Goal: Task Accomplishment & Management: Use online tool/utility

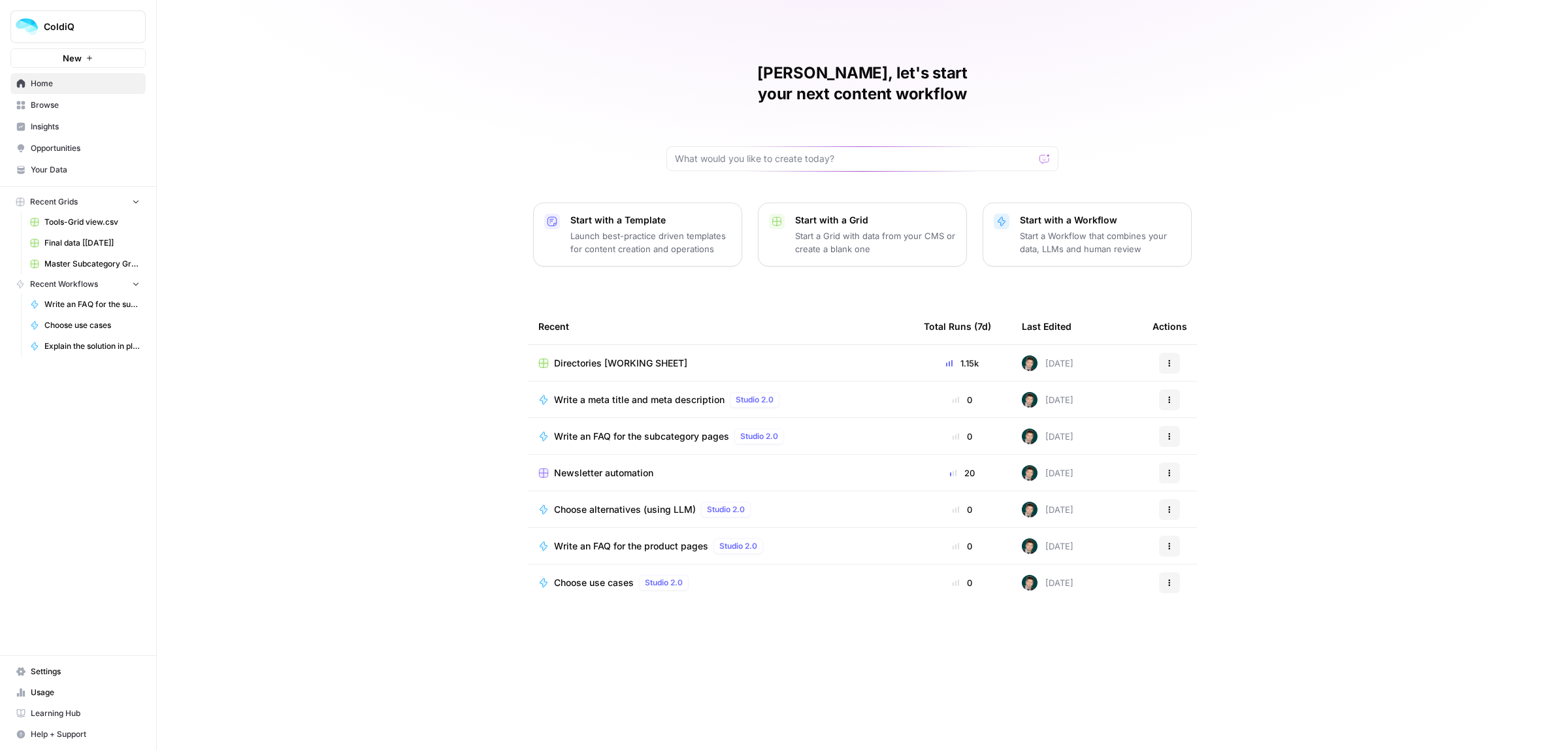
click at [611, 389] on td "Write a meta title and meta description Studio 2.0" at bounding box center [721, 399] width 386 height 36
click at [615, 357] on span "Directories [WORKING SHEET]" at bounding box center [621, 363] width 133 height 14
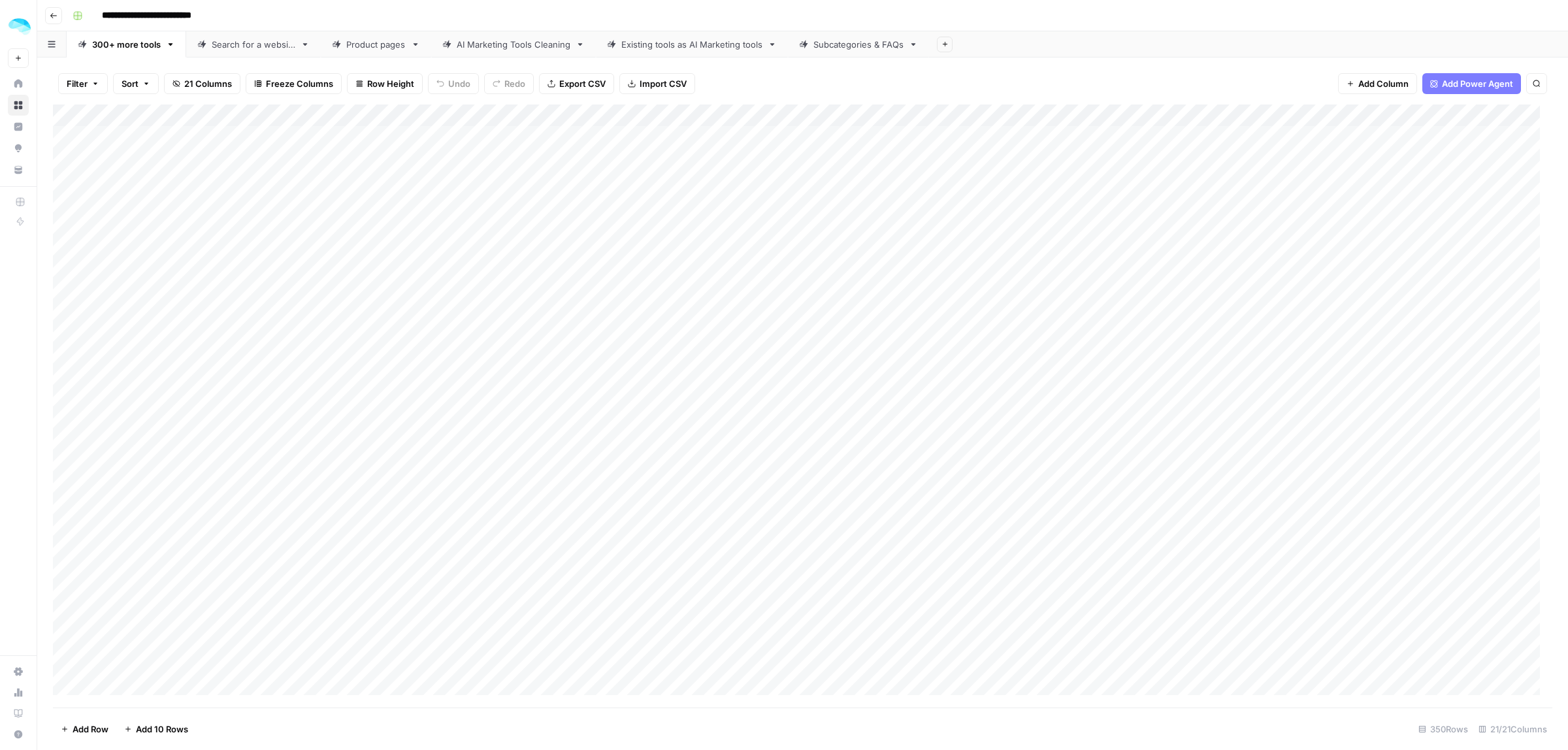
click at [846, 46] on div "Subcategories & FAQs" at bounding box center [859, 44] width 90 height 14
click at [806, 115] on div "Add Column" at bounding box center [803, 406] width 1500 height 603
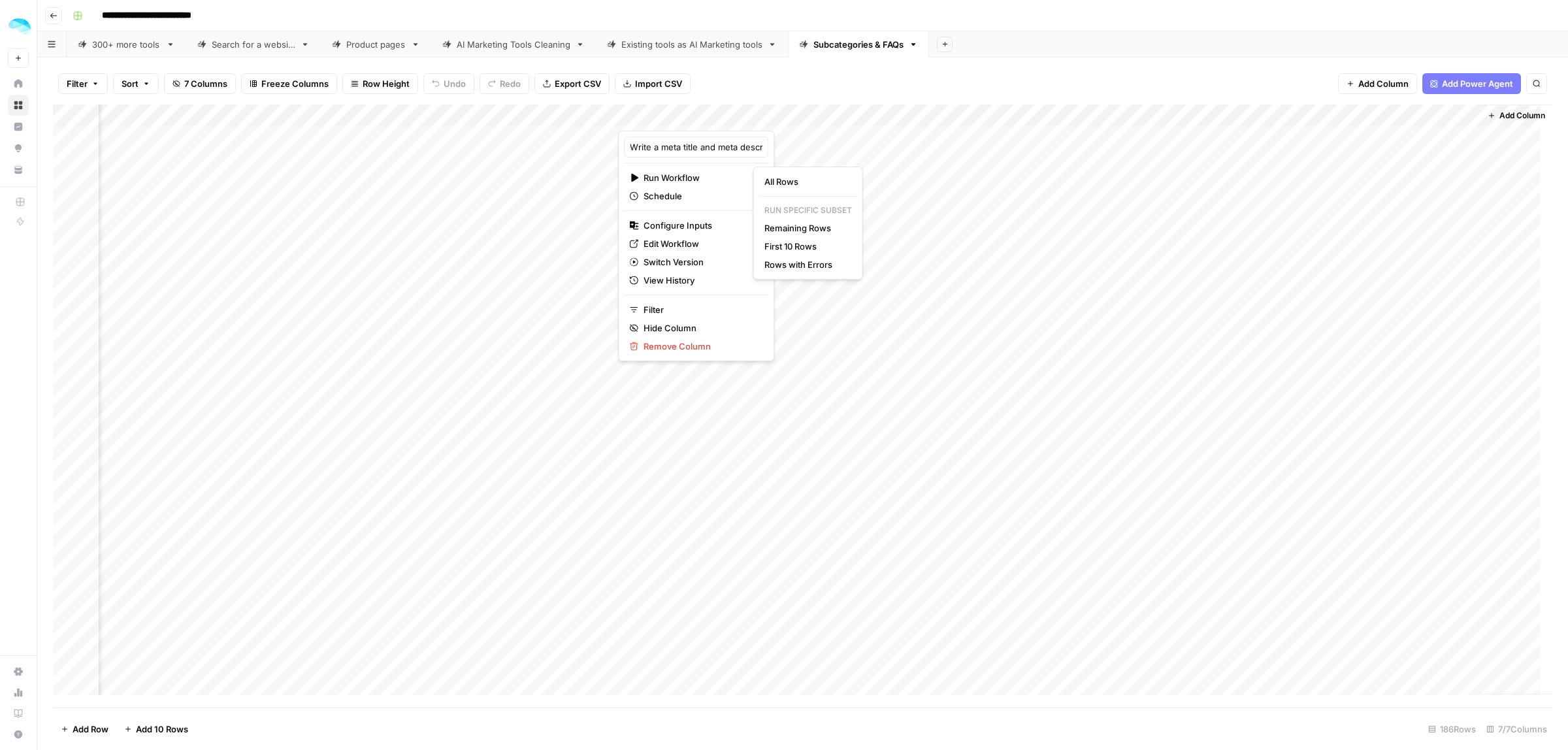
click at [667, 242] on html "**********" at bounding box center [784, 375] width 1568 height 750
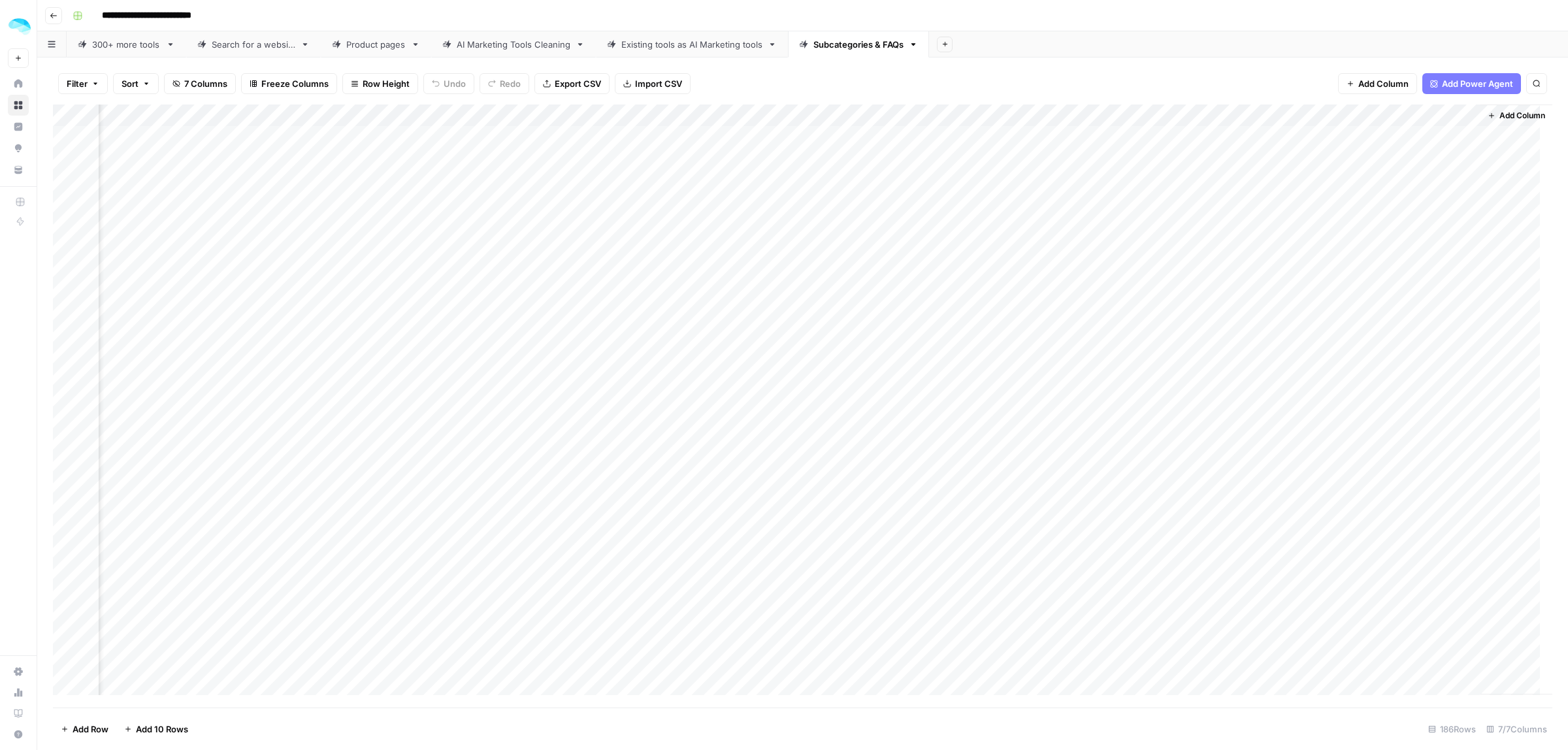
click at [807, 113] on div "Add Column" at bounding box center [803, 406] width 1500 height 603
click at [659, 246] on span "Edit Workflow" at bounding box center [700, 243] width 114 height 14
drag, startPoint x: 907, startPoint y: 141, endPoint x: 908, endPoint y: 334, distance: 193.0
click at [908, 334] on div "Add Column" at bounding box center [803, 406] width 1500 height 603
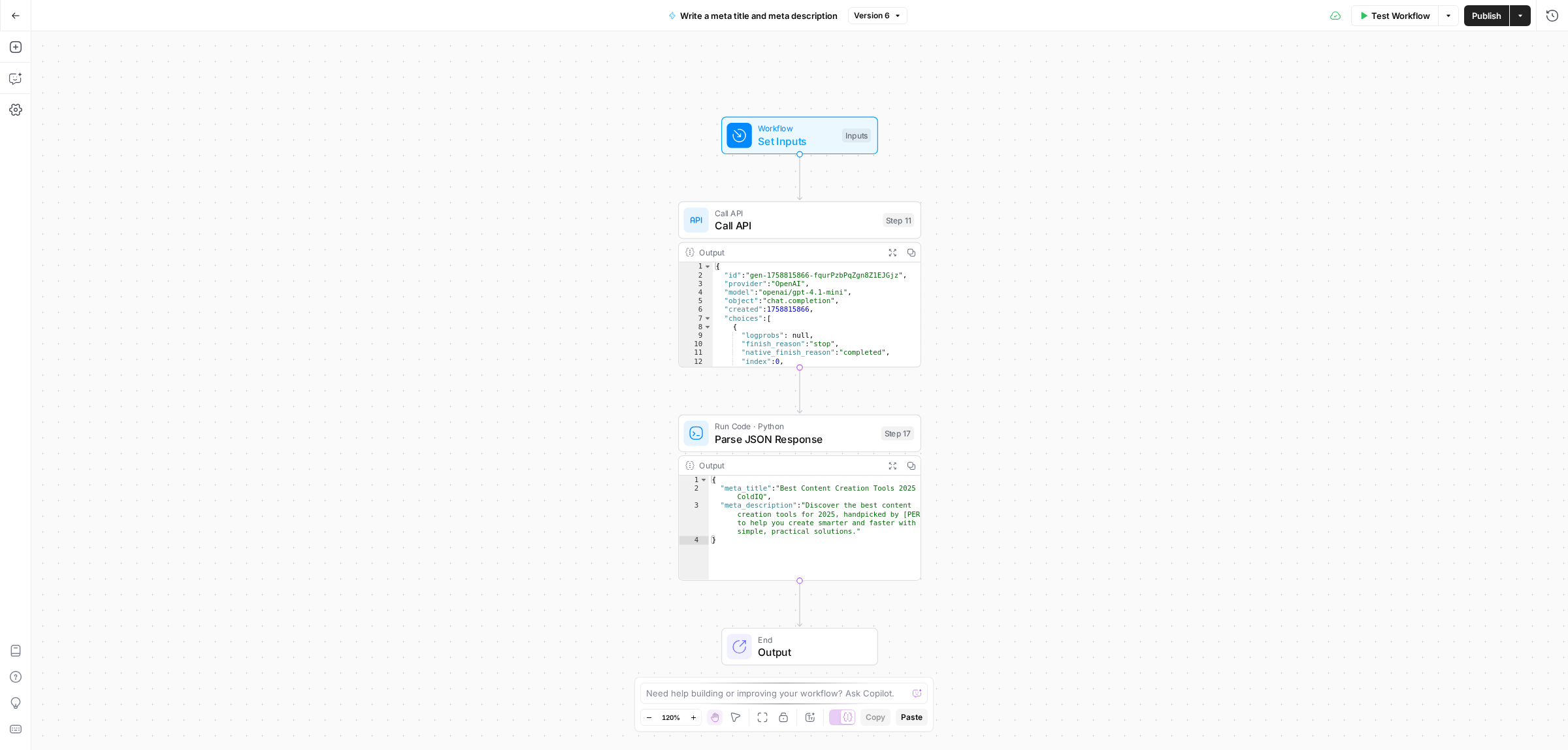
click at [785, 429] on span "Run Code · Python" at bounding box center [795, 426] width 160 height 13
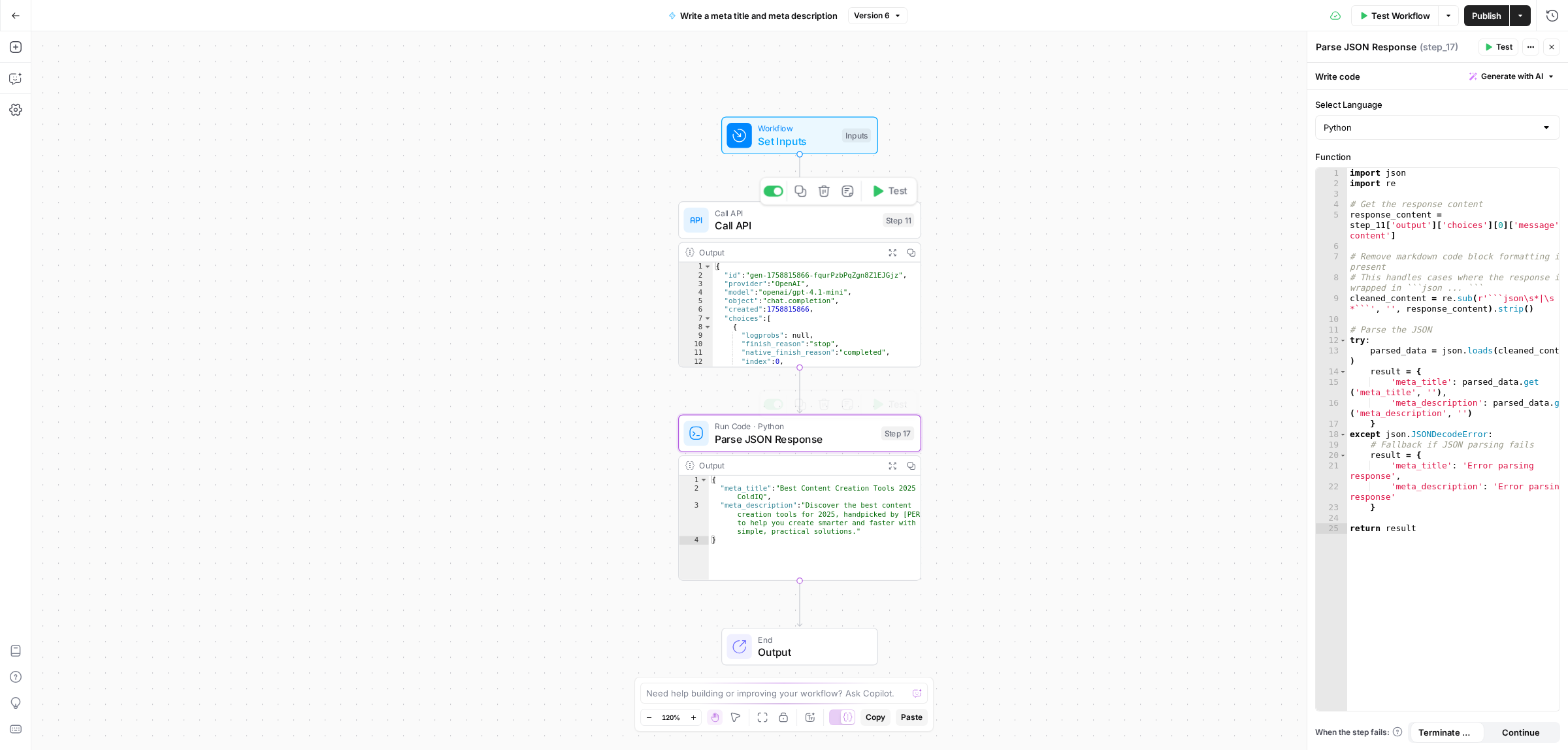
click at [808, 224] on span "Call API" at bounding box center [795, 224] width 161 height 15
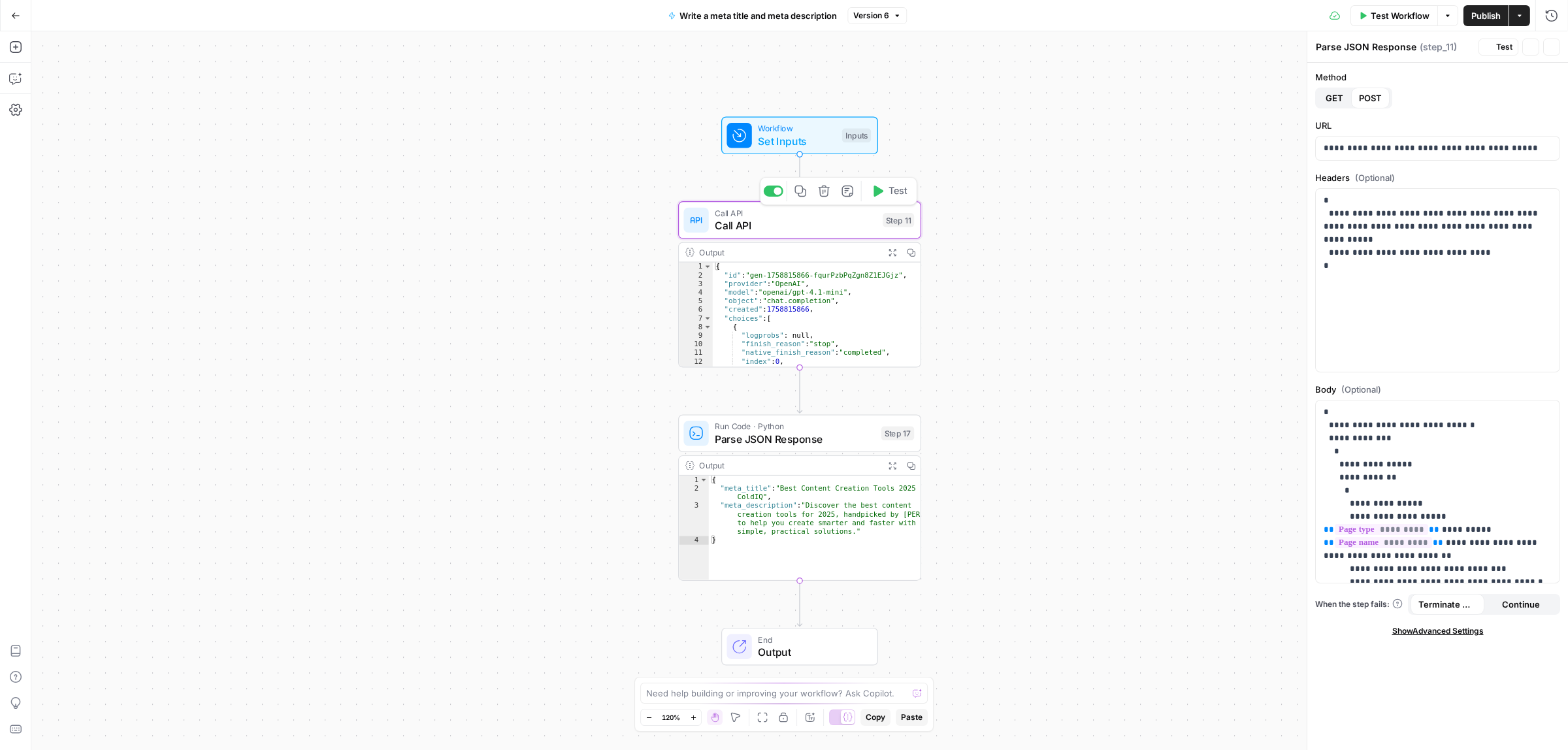
type textarea "Call API"
click at [805, 434] on span "Parse JSON Response" at bounding box center [795, 439] width 160 height 15
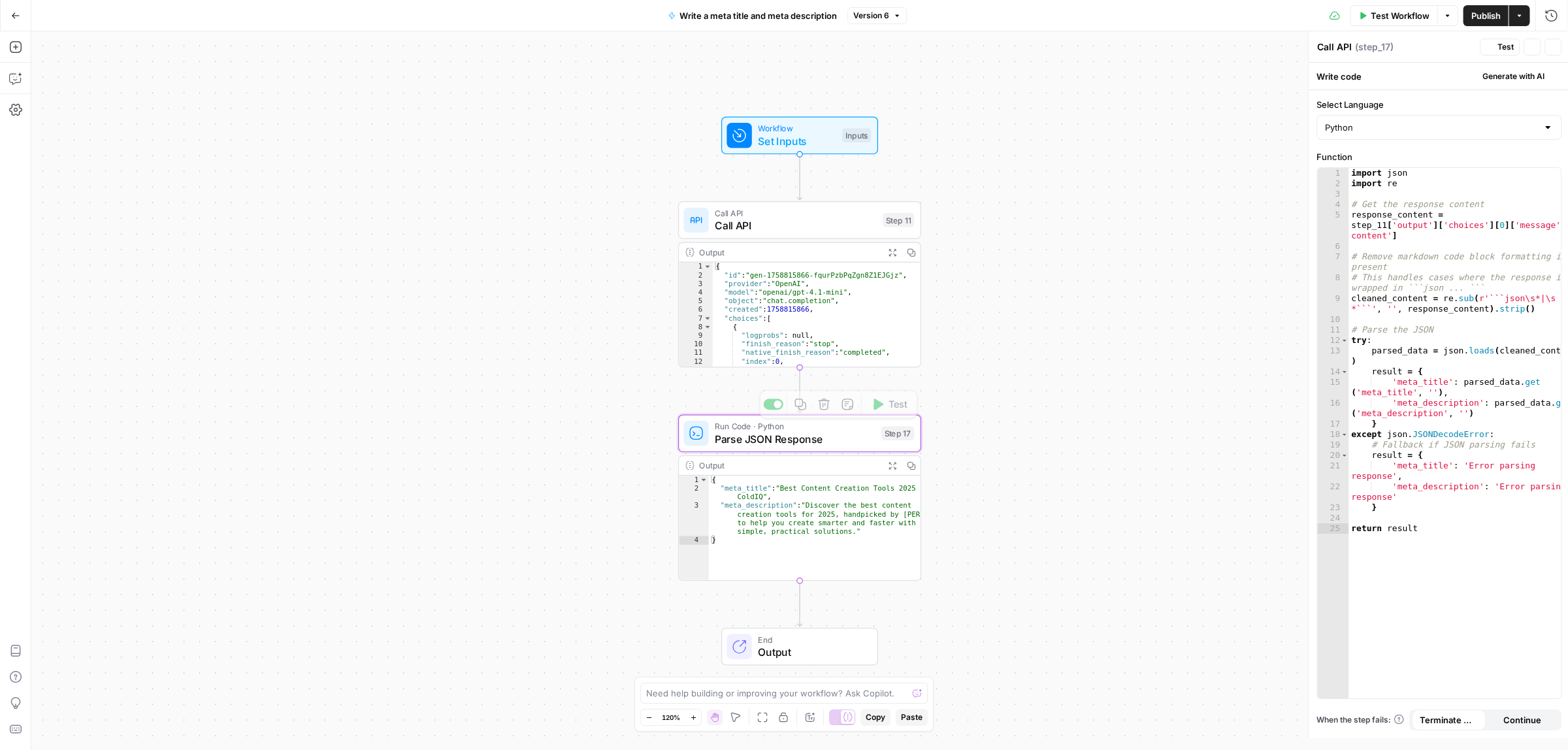
type textarea "Parse JSON Response"
click at [790, 217] on span "Call API" at bounding box center [795, 224] width 161 height 15
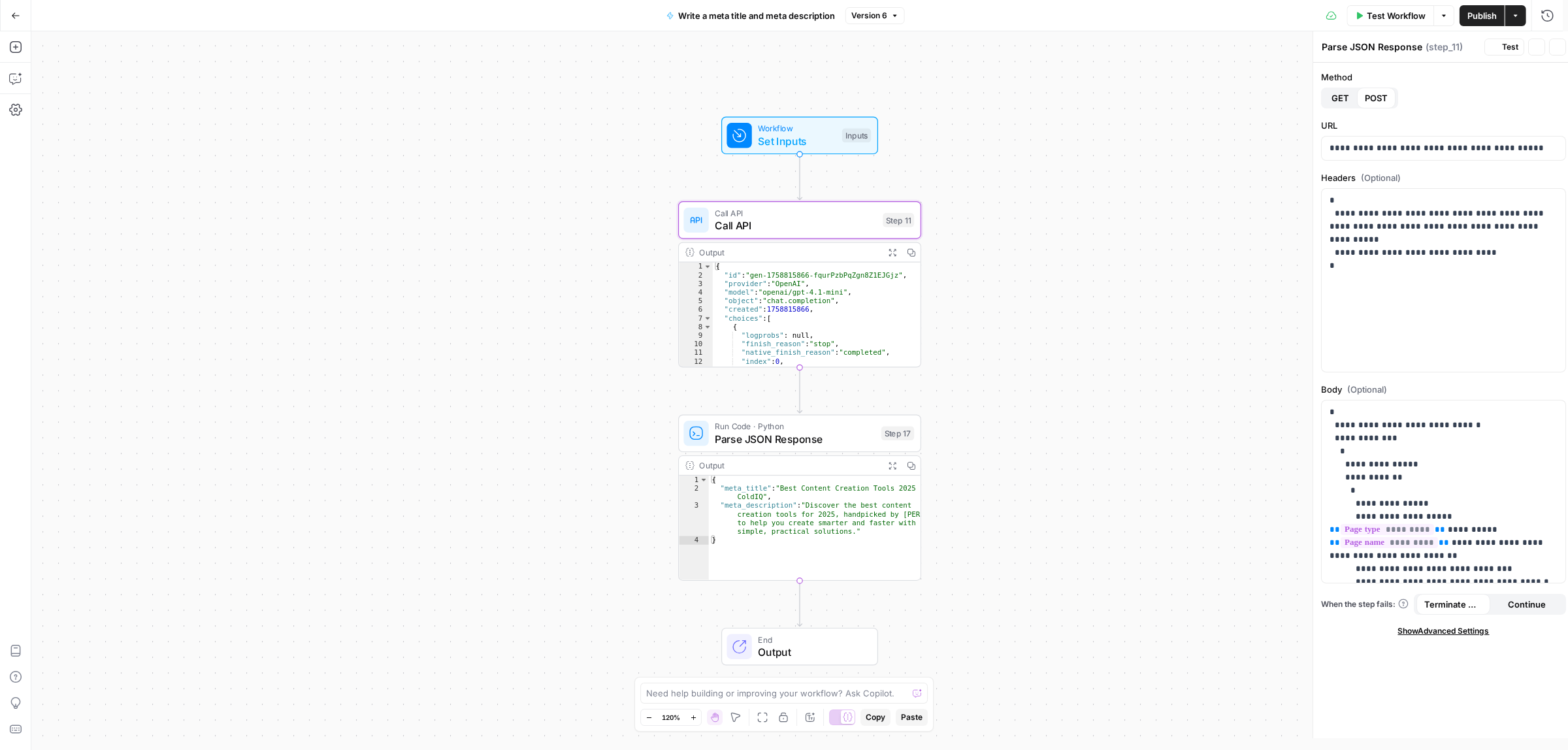
type textarea "Call API"
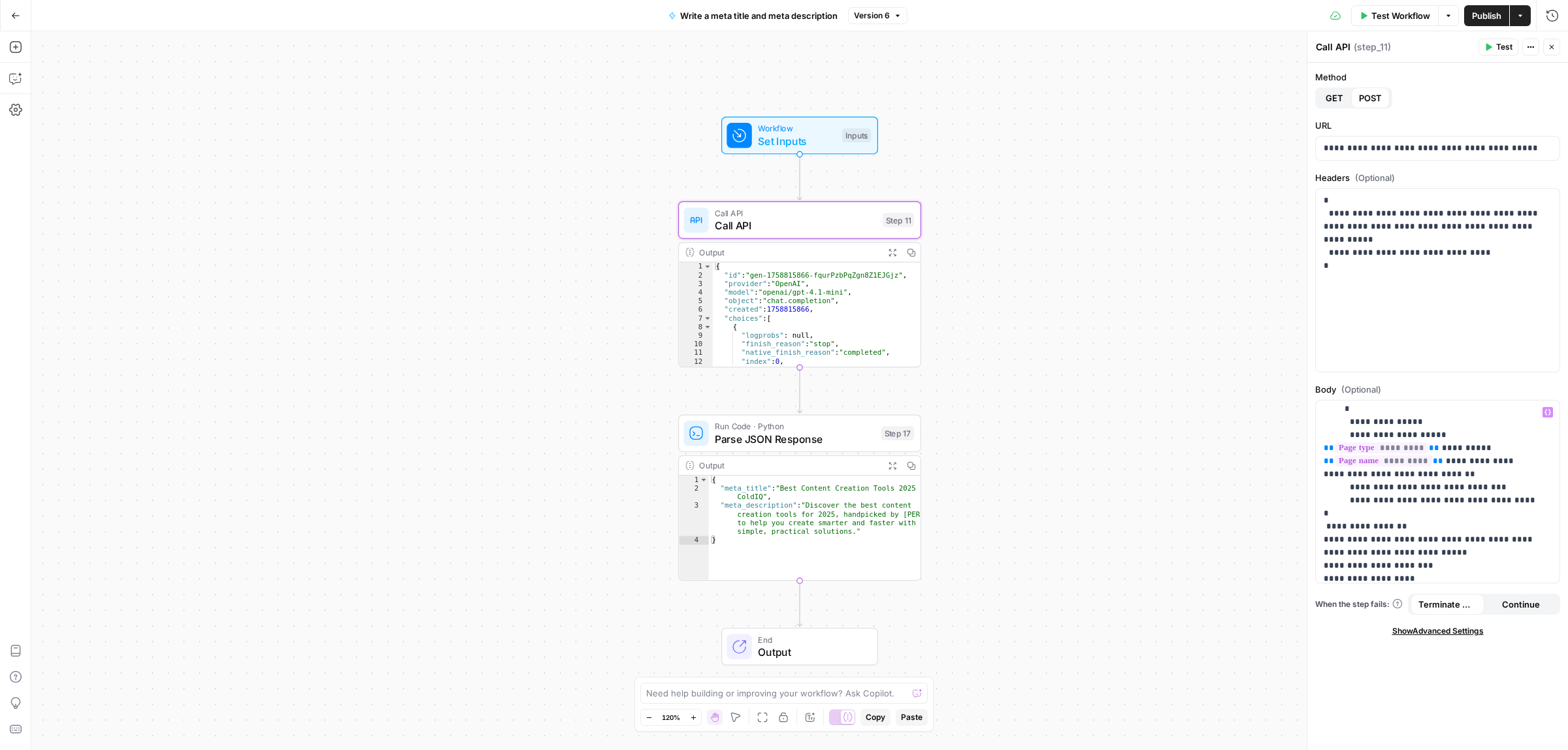
scroll to position [163, 0]
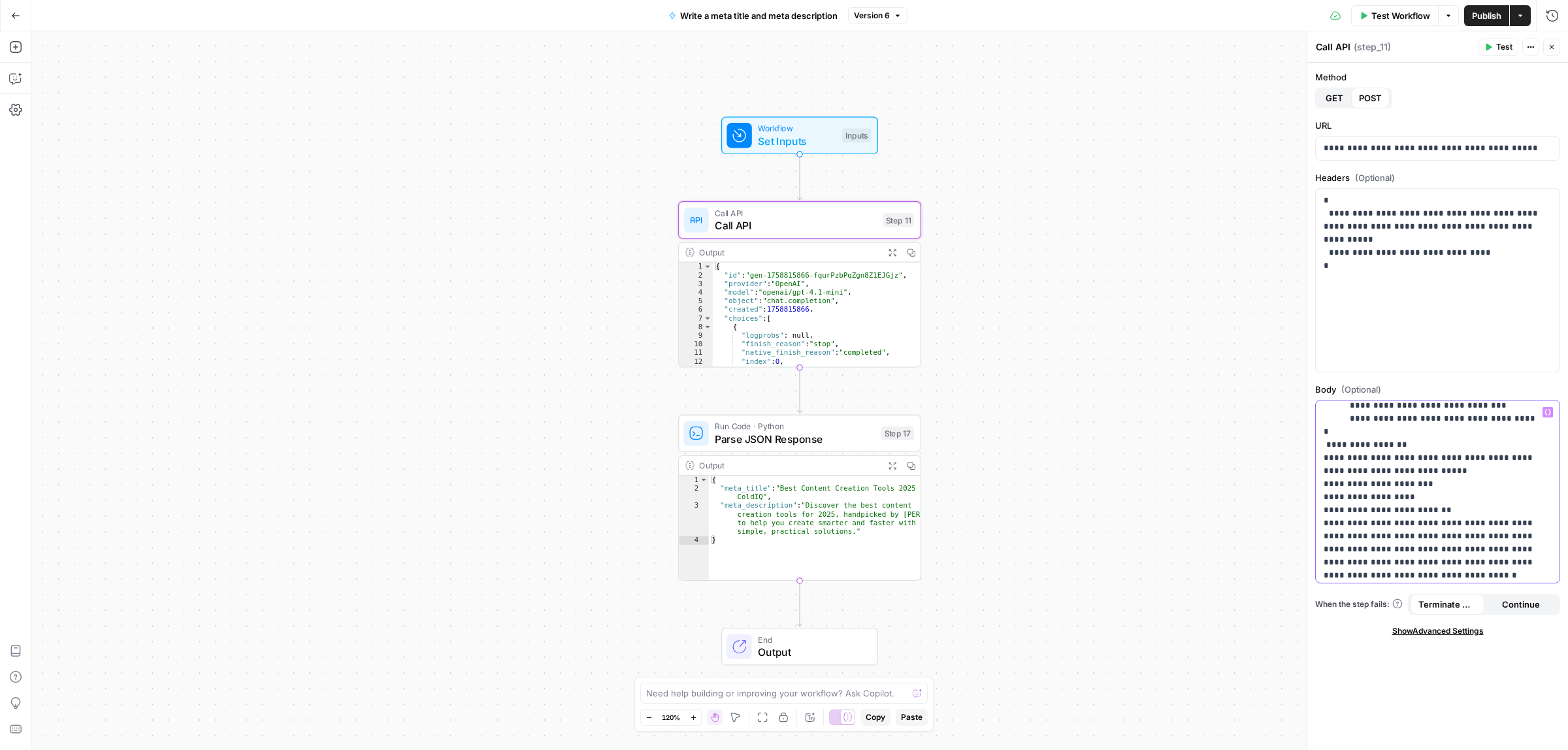
click at [1400, 549] on p "**********" at bounding box center [1431, 464] width 215 height 444
click at [1507, 50] on span "Test" at bounding box center [1504, 47] width 16 height 12
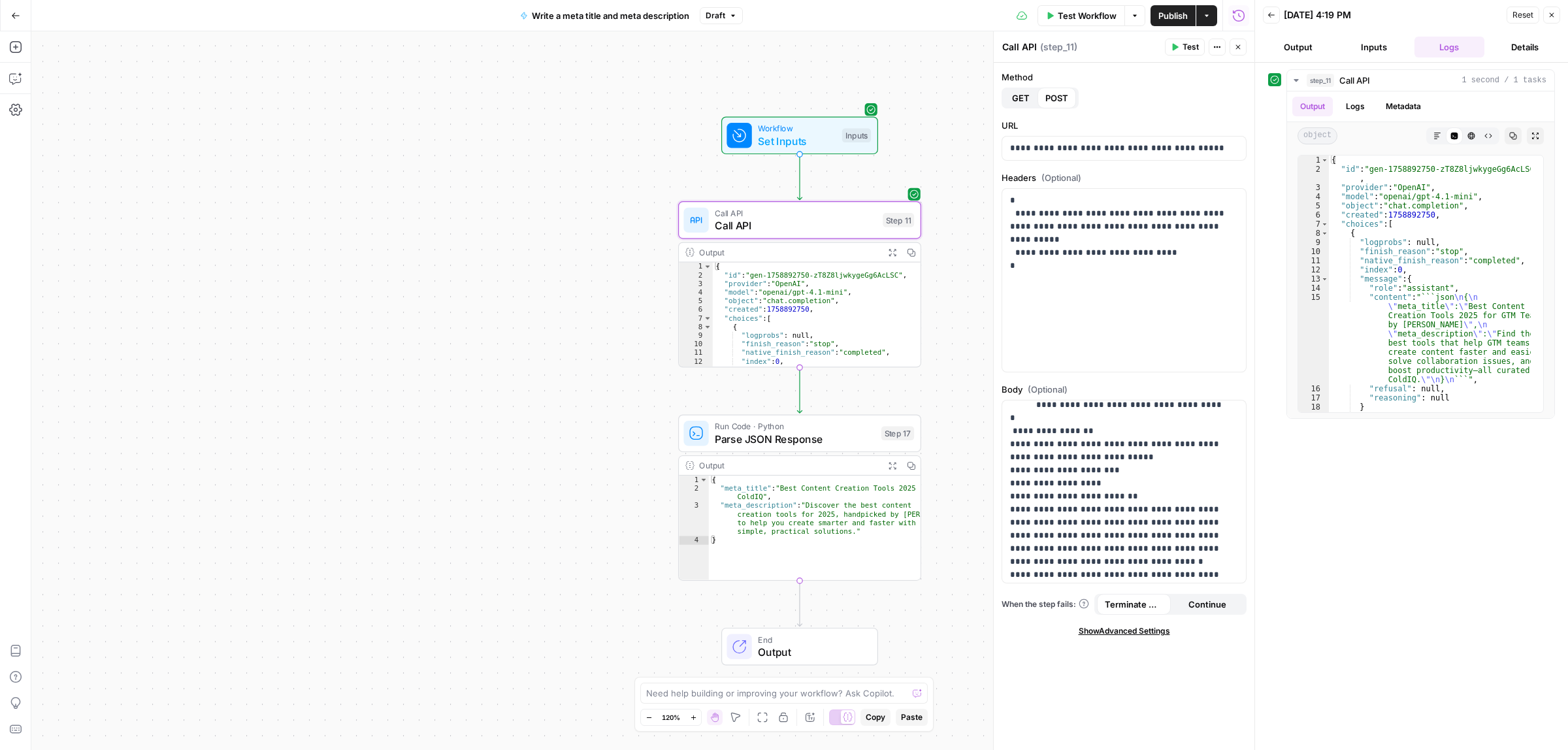
click at [1181, 7] on button "Publish" at bounding box center [1173, 15] width 45 height 21
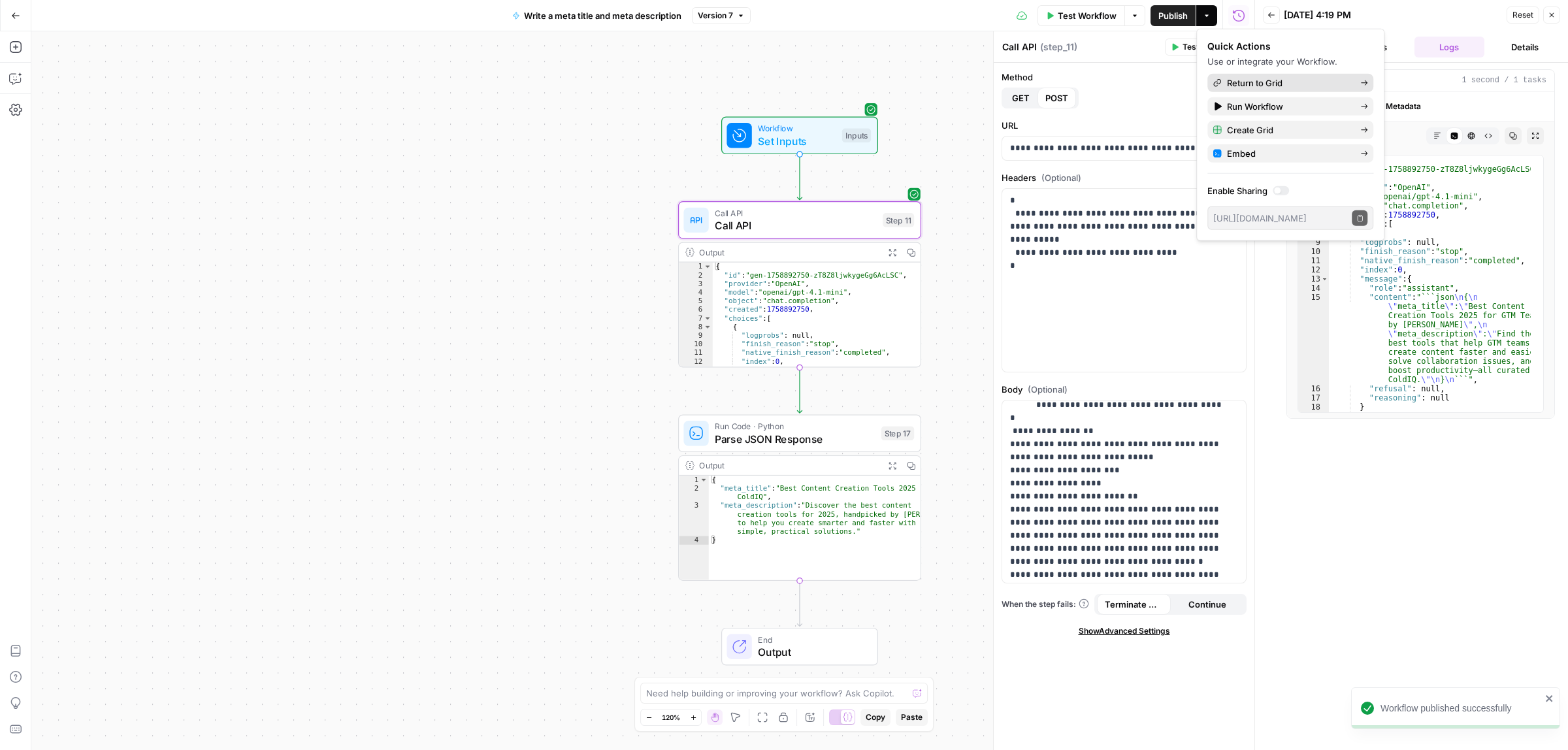
click at [1228, 82] on span "Return to Grid" at bounding box center [1289, 83] width 123 height 14
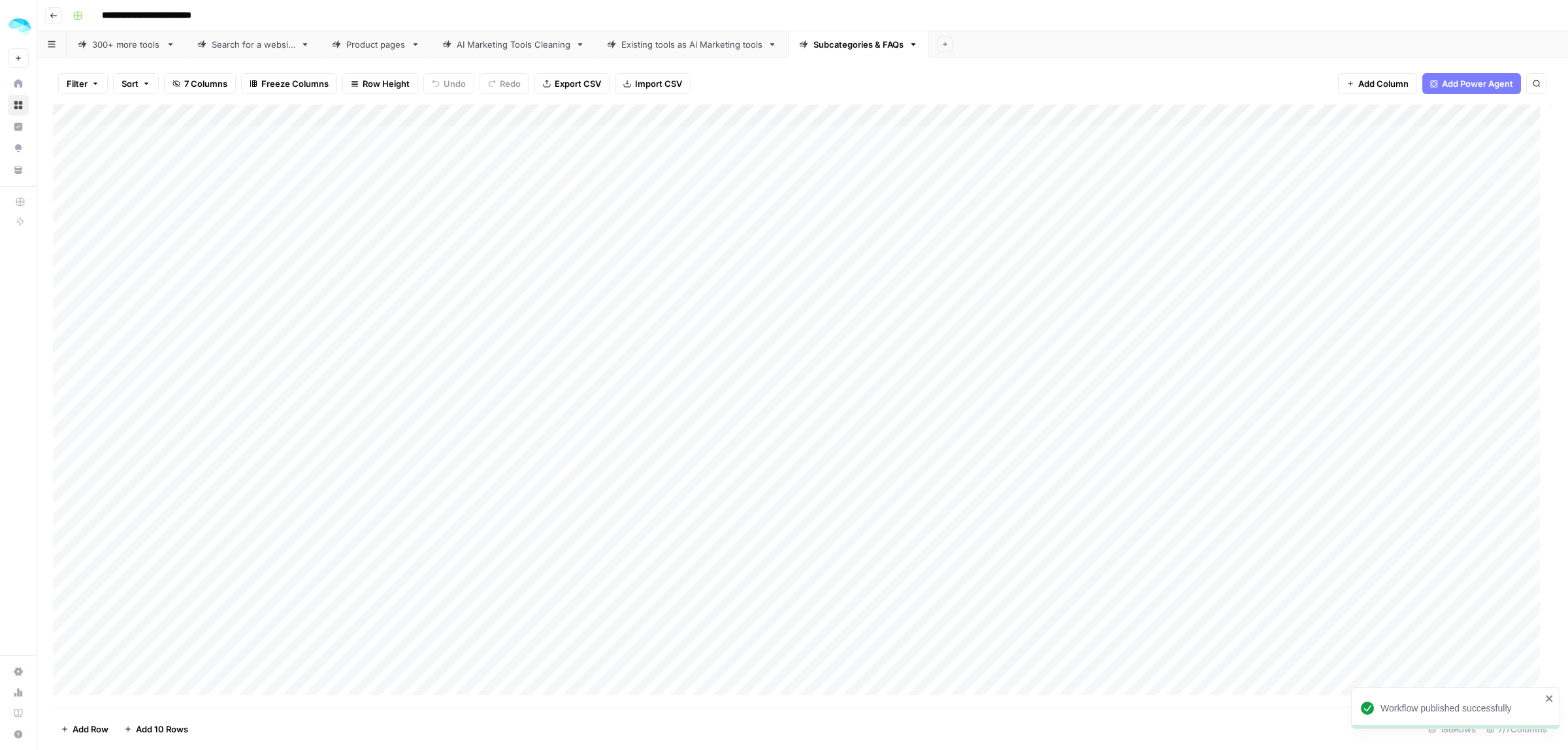
click at [890, 114] on div "Add Column" at bounding box center [803, 406] width 1500 height 603
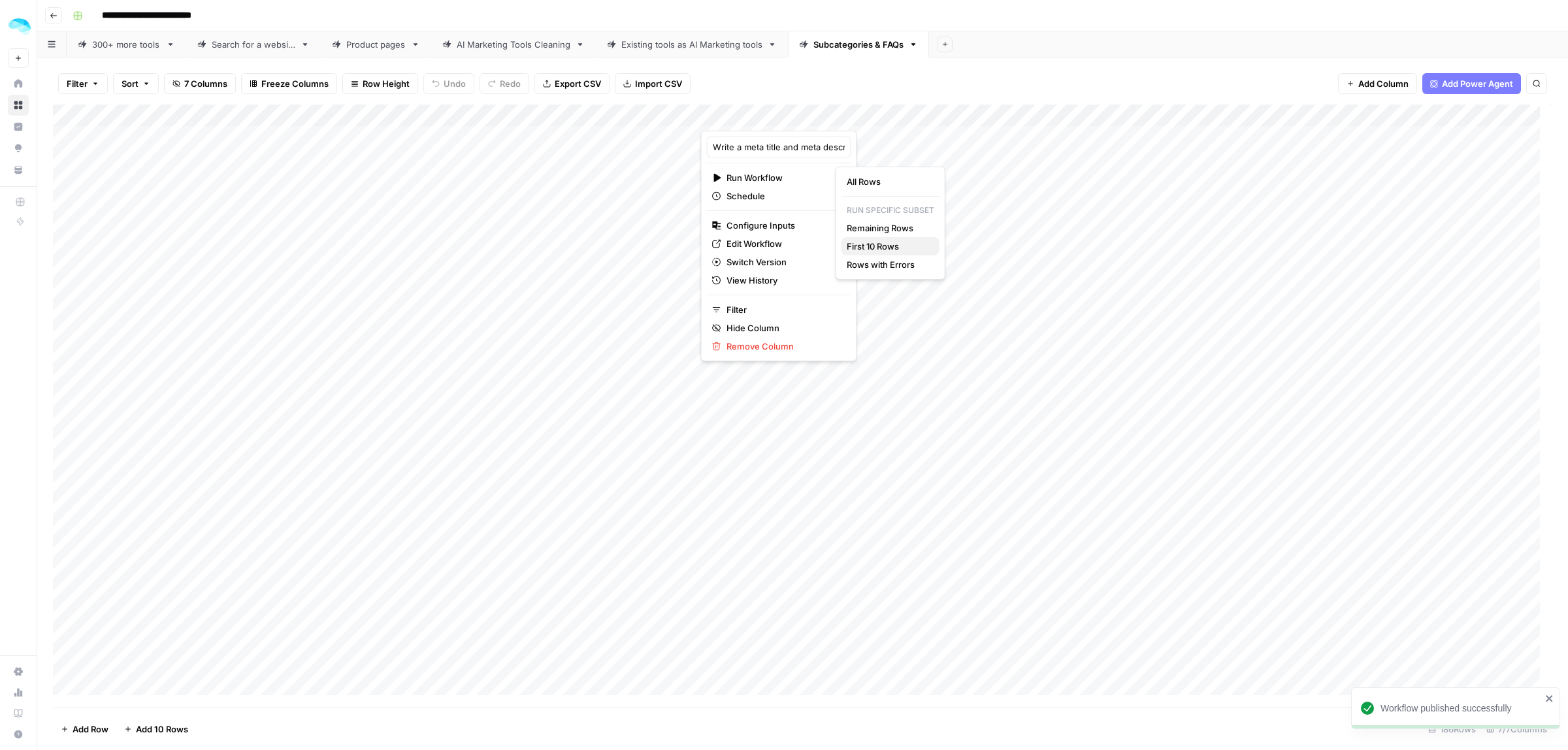
click at [879, 243] on span "First 10 Rows" at bounding box center [888, 246] width 82 height 14
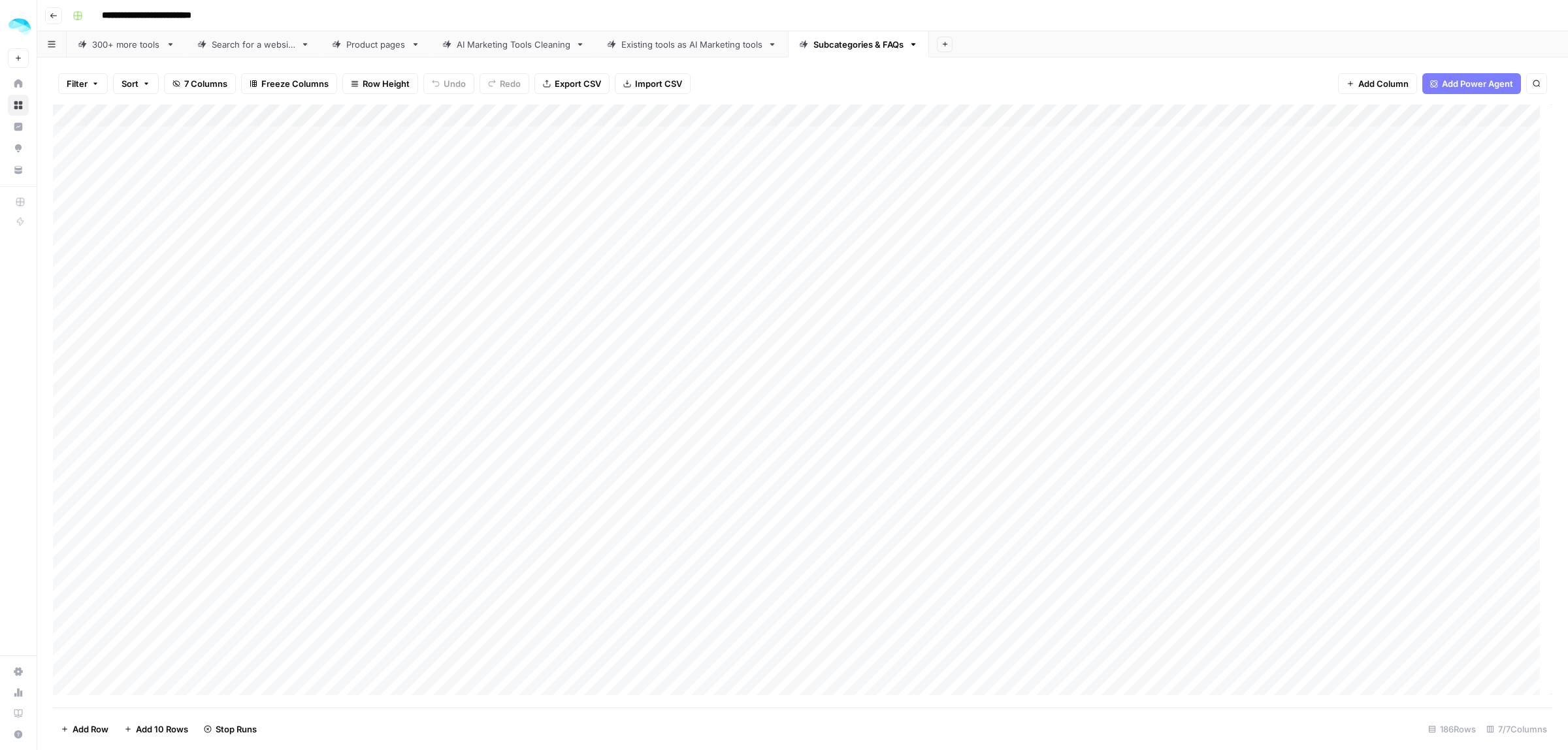
scroll to position [0, 82]
click at [1227, 224] on div "Add Column" at bounding box center [803, 406] width 1500 height 603
click at [1245, 298] on div "Add Column" at bounding box center [803, 406] width 1500 height 603
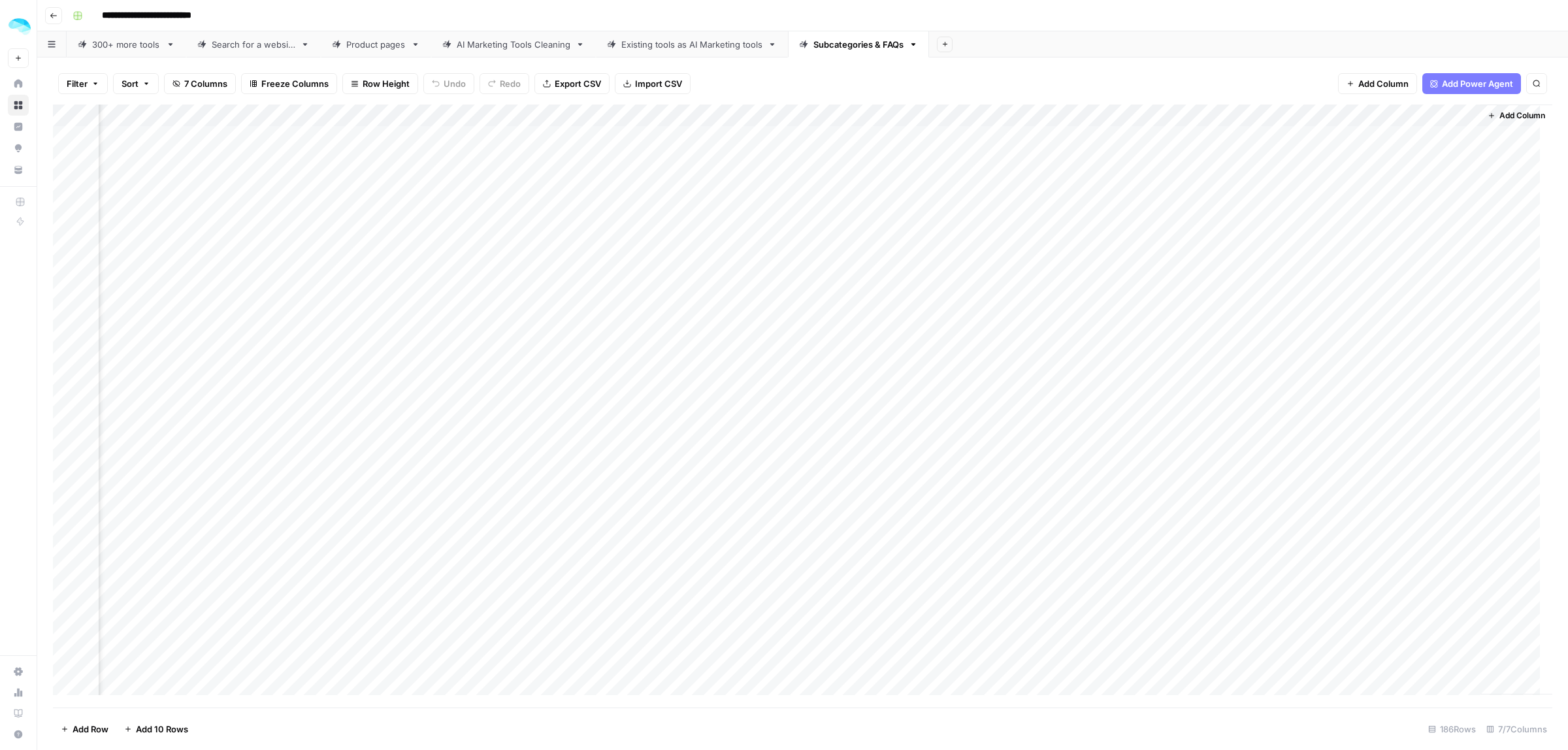
click at [1244, 337] on div "Add Column" at bounding box center [803, 406] width 1500 height 603
click at [808, 113] on div "Add Column" at bounding box center [803, 406] width 1500 height 603
click at [1050, 237] on div "Add Column" at bounding box center [803, 406] width 1500 height 603
click at [1243, 141] on div "Add Column" at bounding box center [803, 406] width 1500 height 603
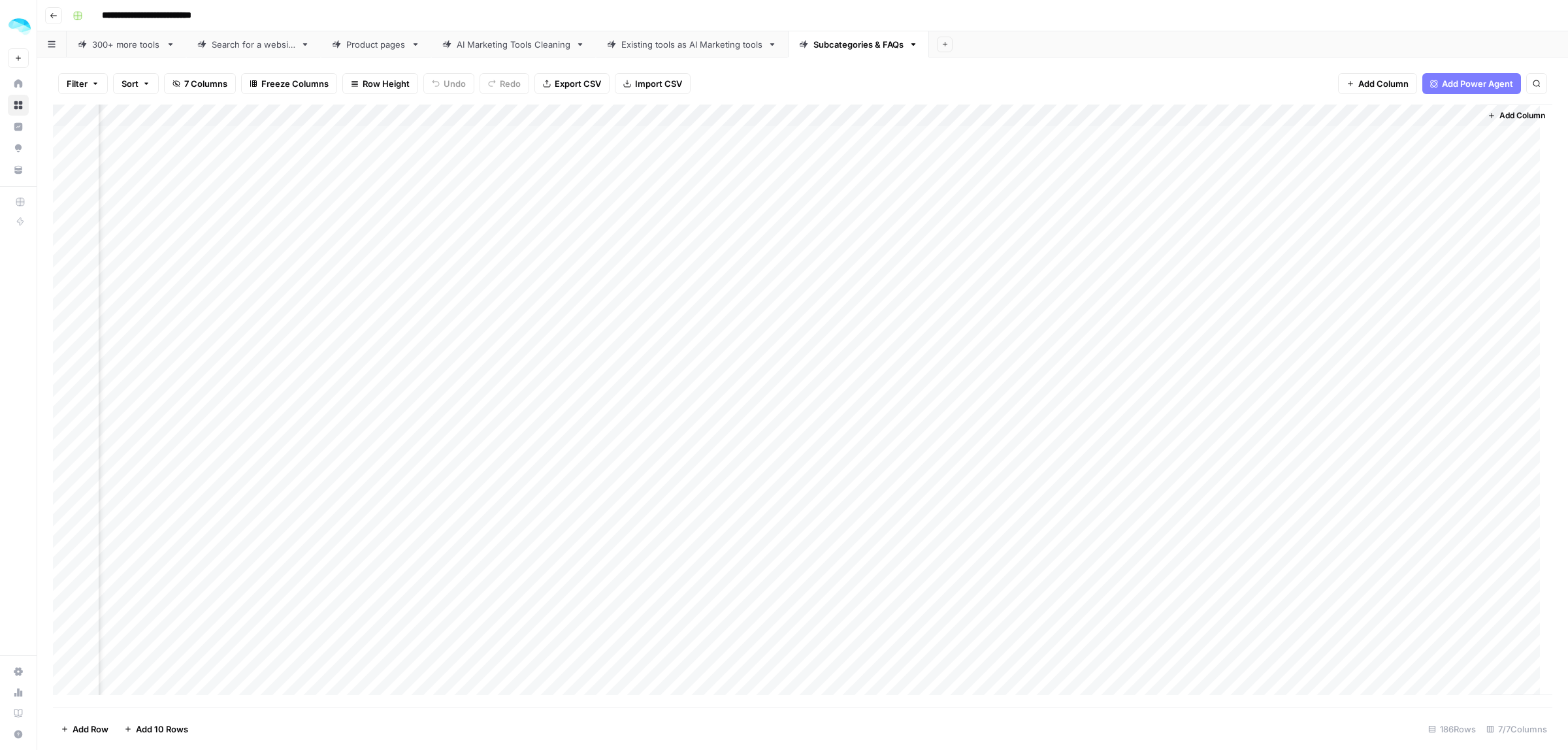
click at [1243, 141] on div "Add Column" at bounding box center [803, 406] width 1500 height 603
click at [1235, 334] on div "Add Column" at bounding box center [803, 406] width 1500 height 603
click at [807, 116] on div "Add Column" at bounding box center [803, 406] width 1500 height 603
click at [660, 239] on span "Edit Workflow" at bounding box center [700, 243] width 114 height 14
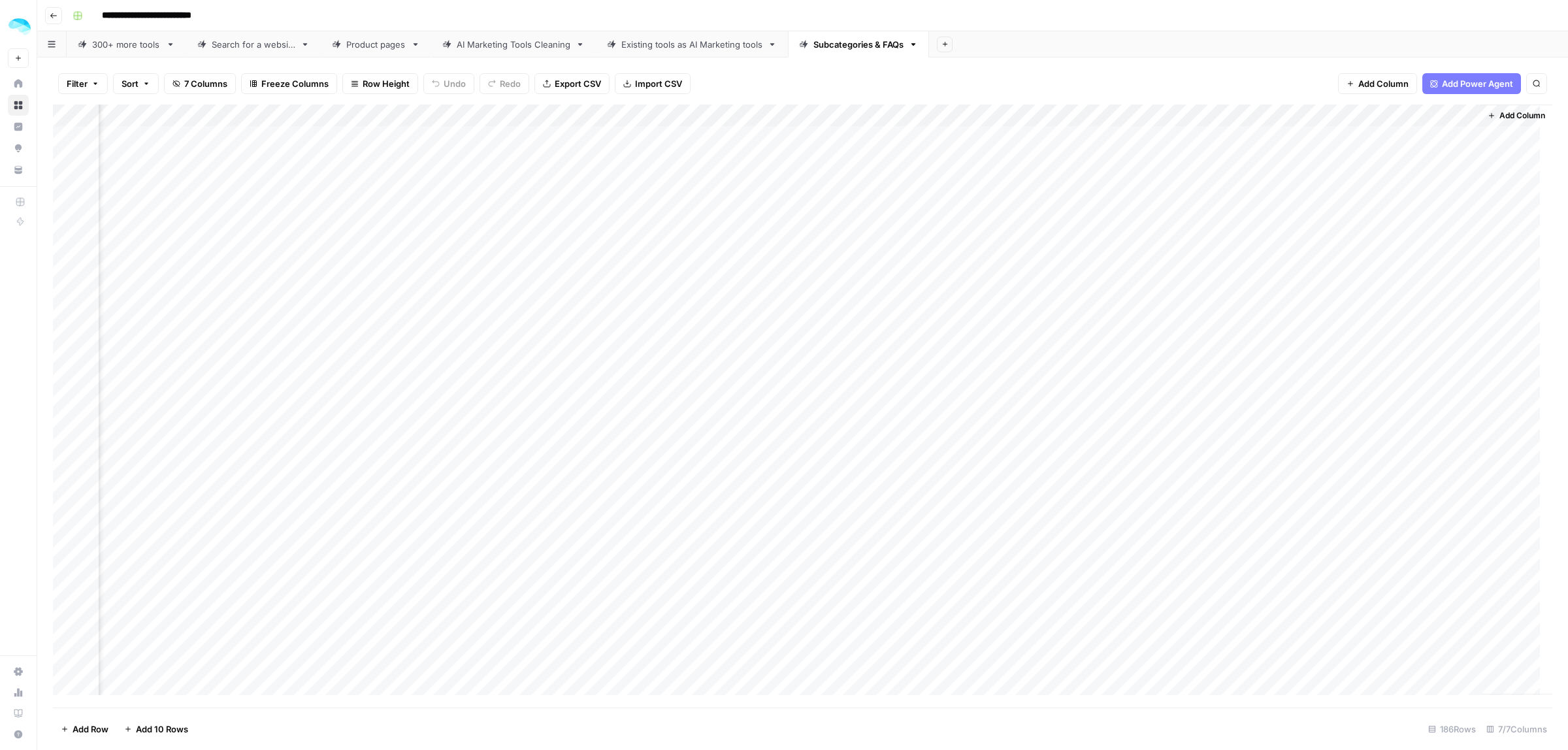
click at [1015, 139] on div "Add Column" at bounding box center [803, 406] width 1500 height 603
click at [1262, 141] on div "Add Column" at bounding box center [803, 406] width 1500 height 603
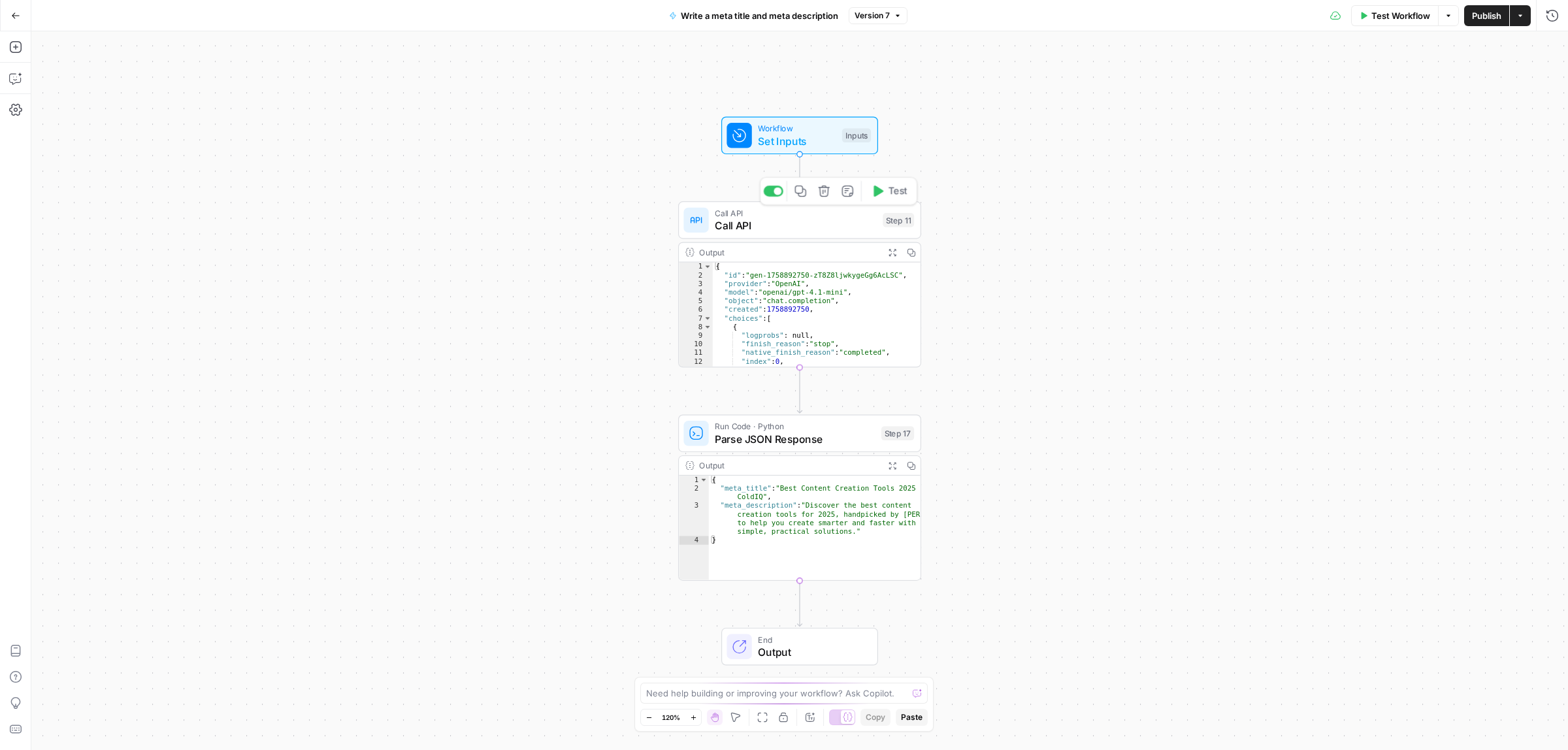
click at [769, 239] on div "Call API Call API Step 11 Copy step Delete step Add Note Test" at bounding box center [800, 220] width 243 height 38
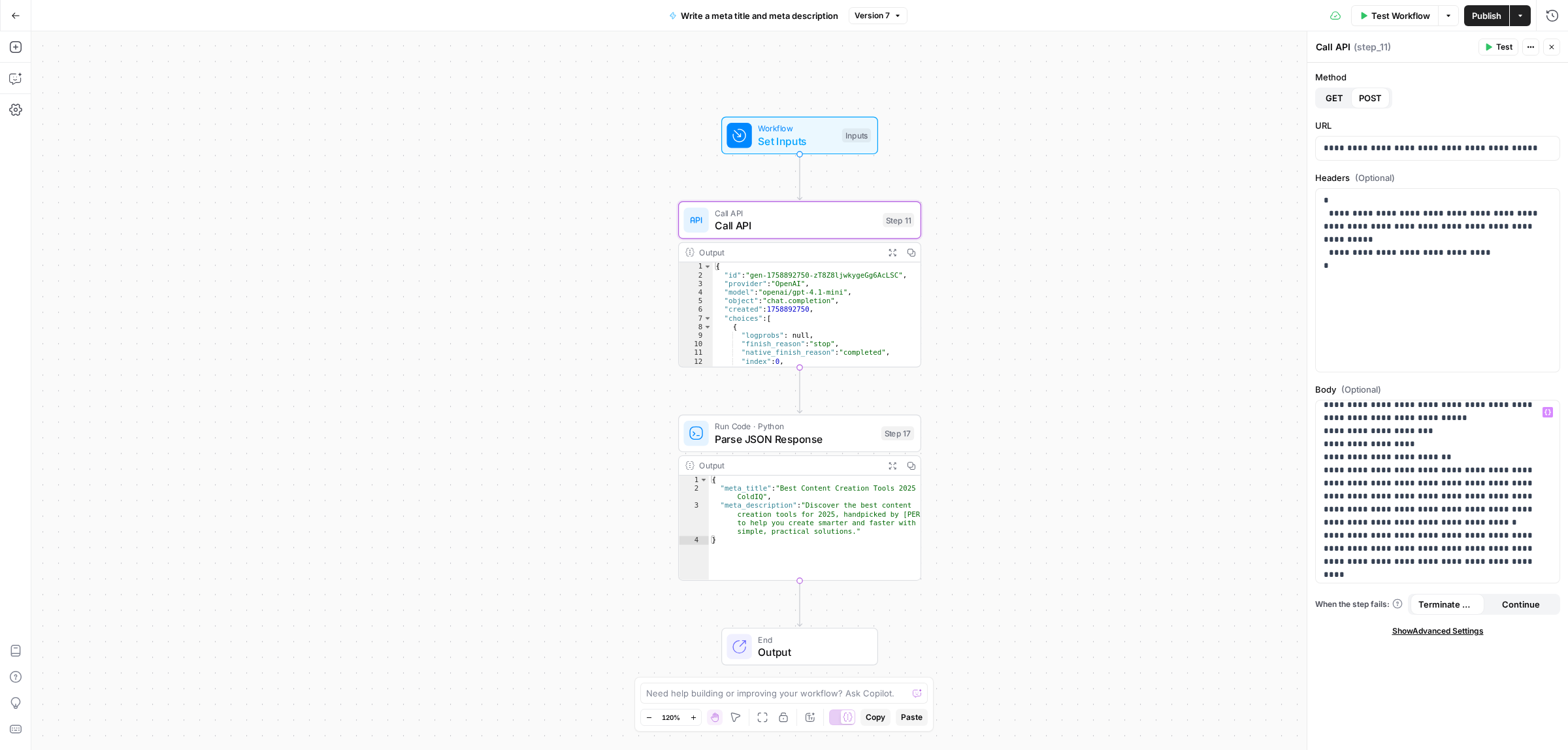
scroll to position [66, 0]
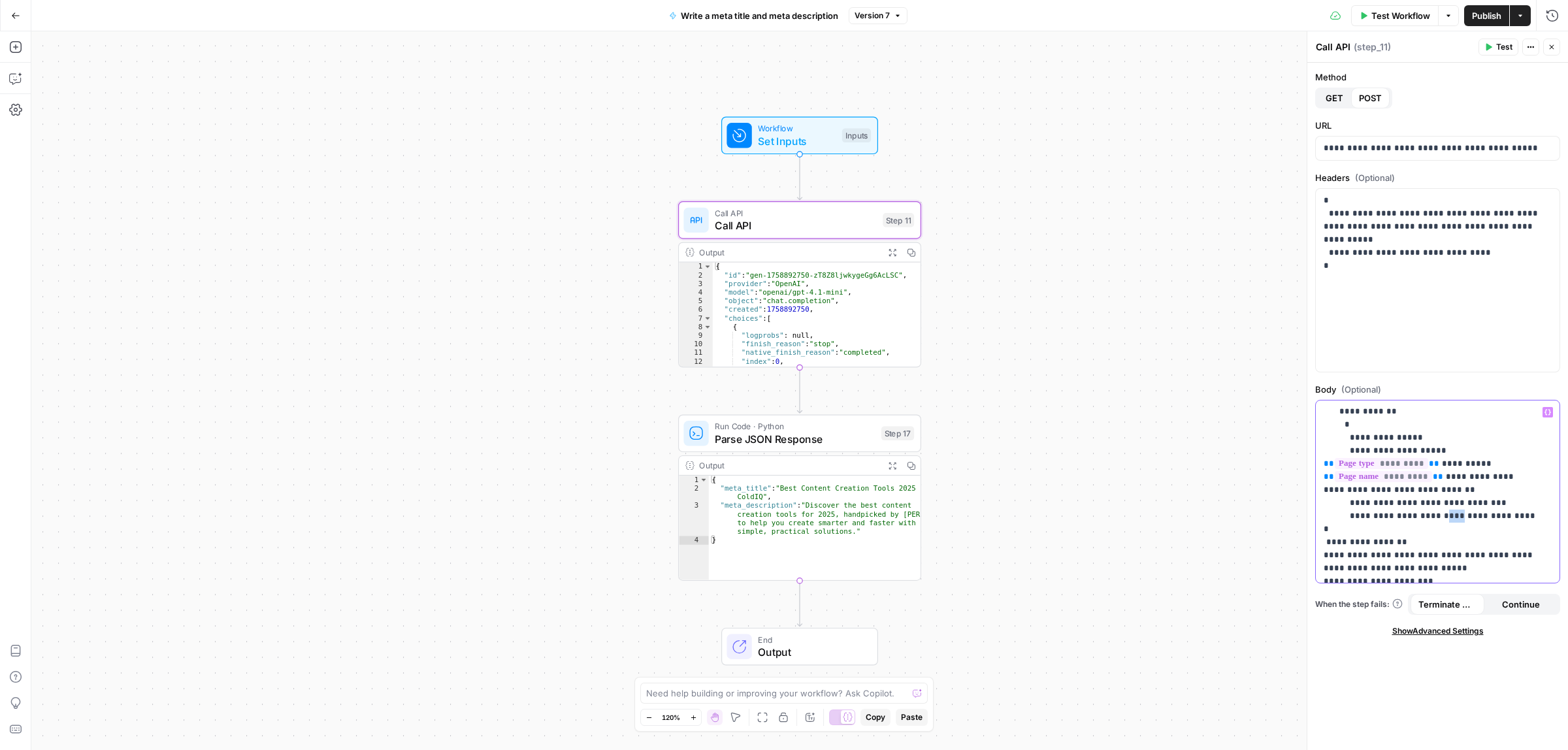
drag, startPoint x: 1444, startPoint y: 504, endPoint x: 1432, endPoint y: 505, distance: 12.0
click at [1432, 505] on p "**********" at bounding box center [1431, 581] width 215 height 484
click at [1473, 14] on span "Publish" at bounding box center [1487, 15] width 30 height 14
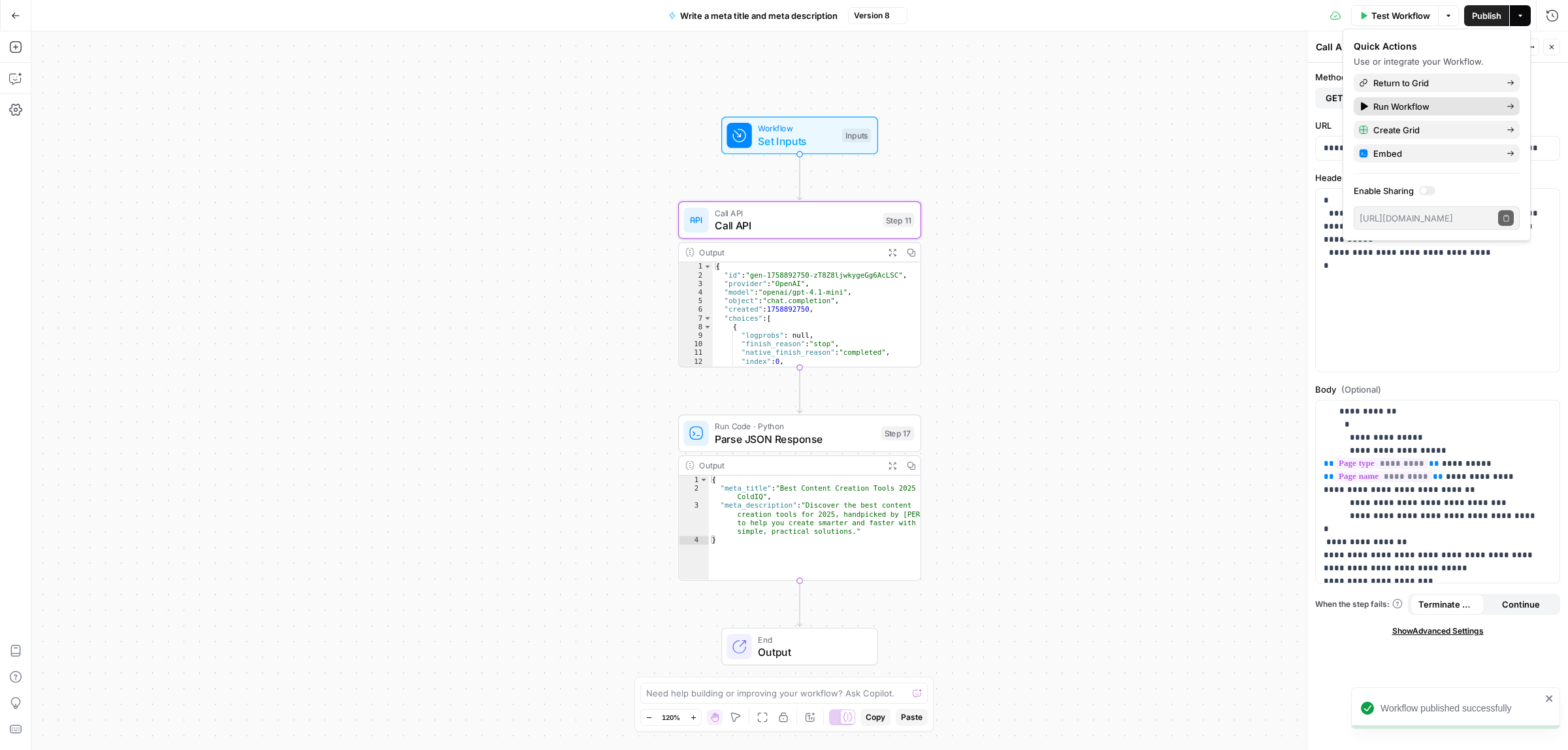
click at [1389, 100] on span "Run Workflow" at bounding box center [1435, 106] width 123 height 14
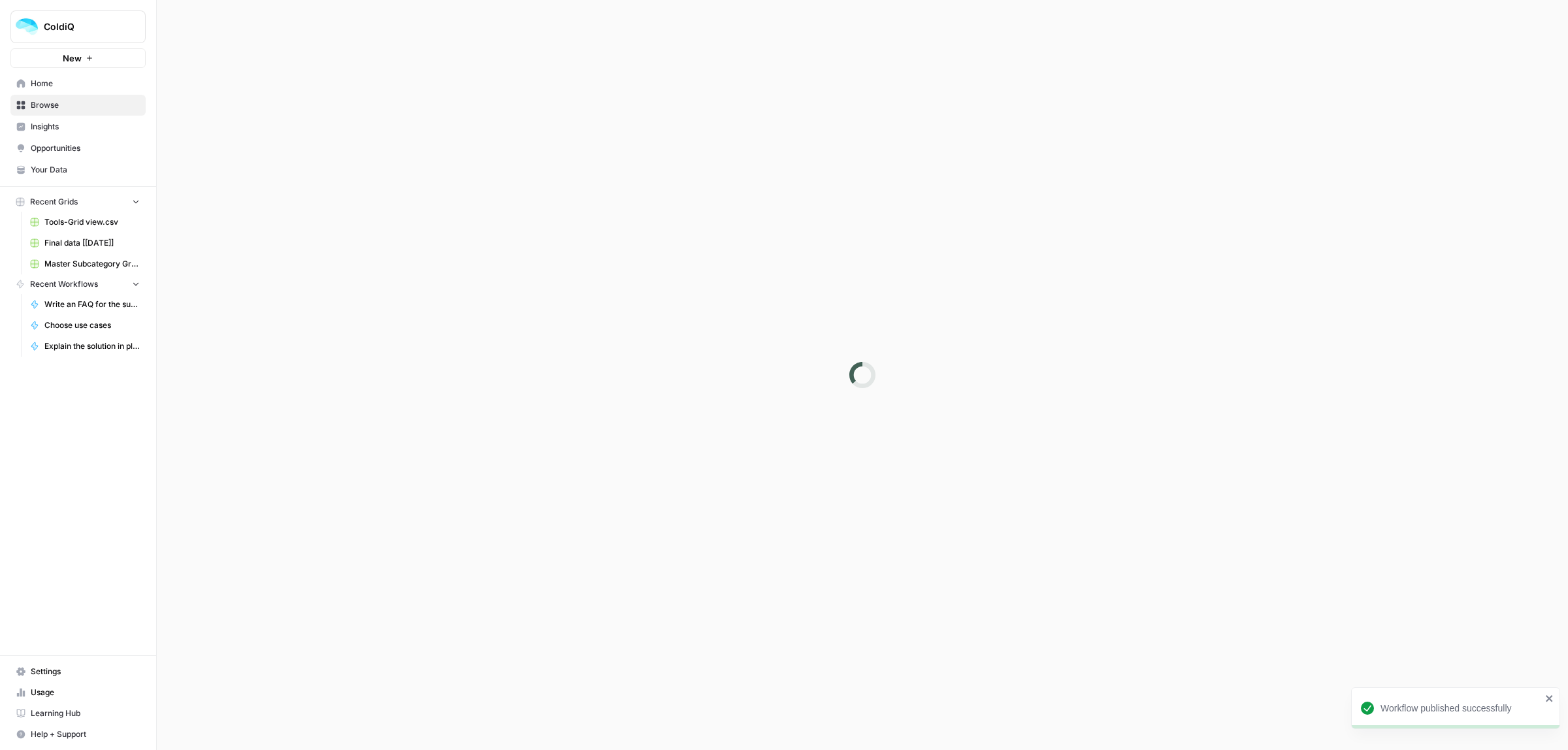
click at [1405, 74] on div at bounding box center [862, 375] width 1411 height 750
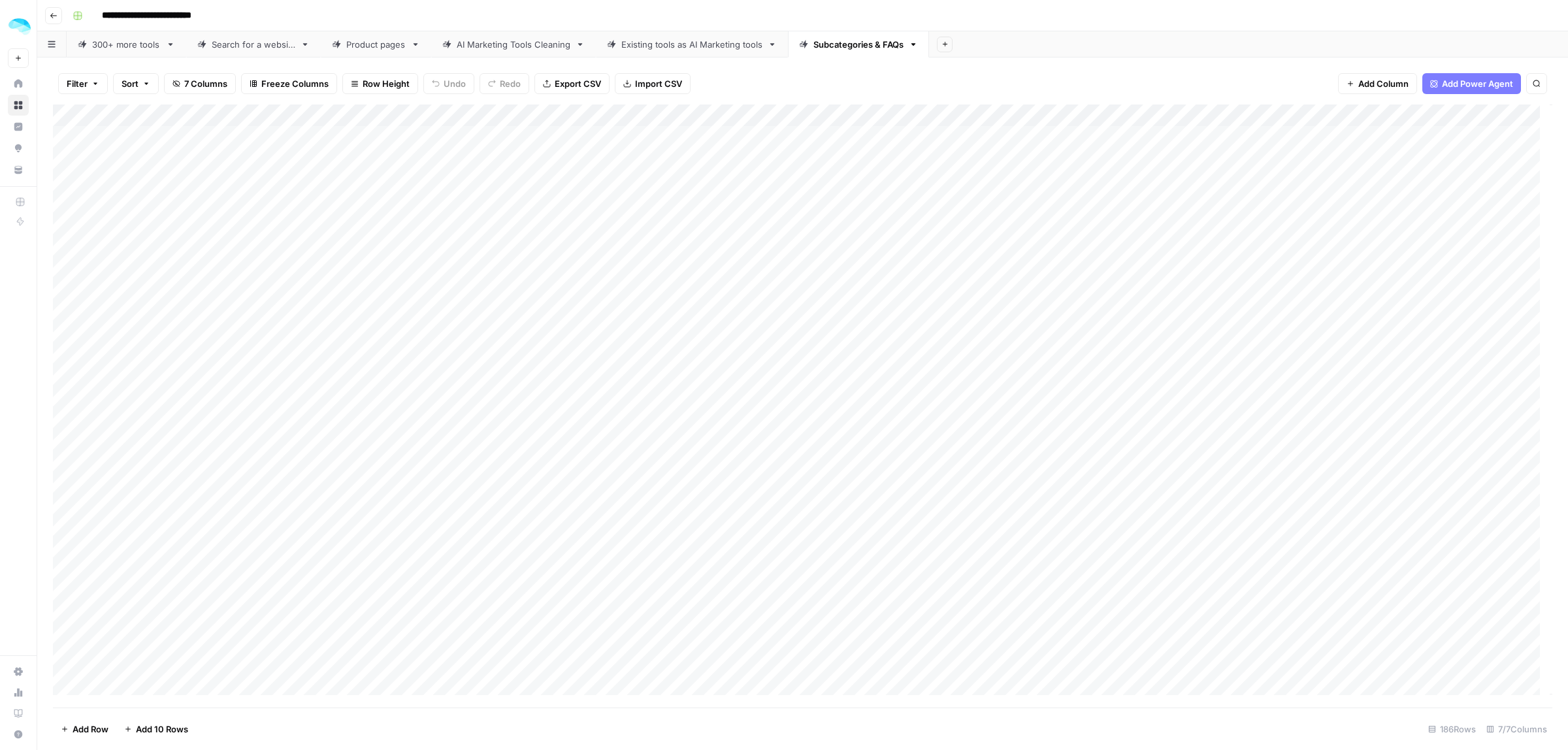
click at [889, 115] on div "Add Column" at bounding box center [803, 406] width 1500 height 603
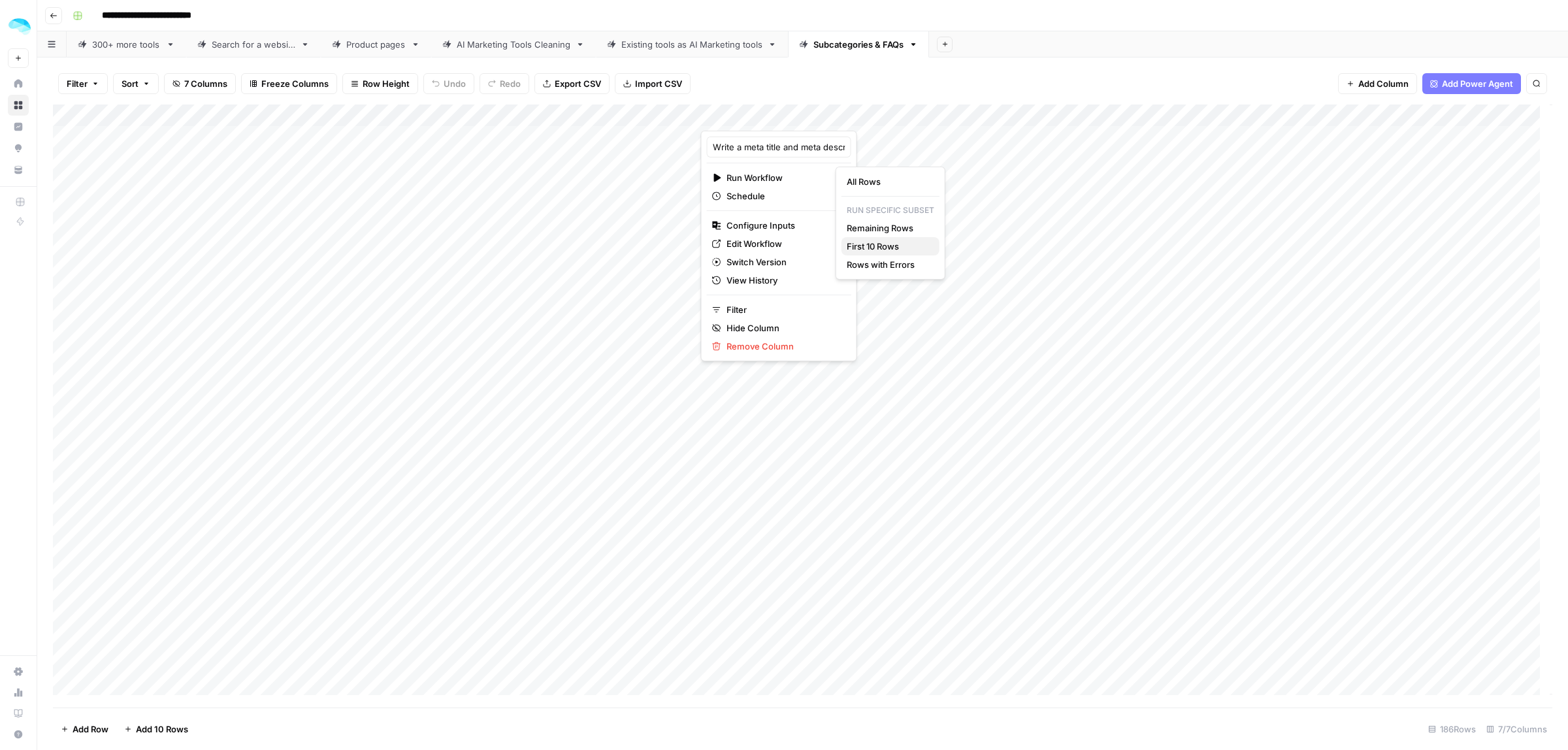
click at [877, 246] on span "First 10 Rows" at bounding box center [888, 246] width 82 height 14
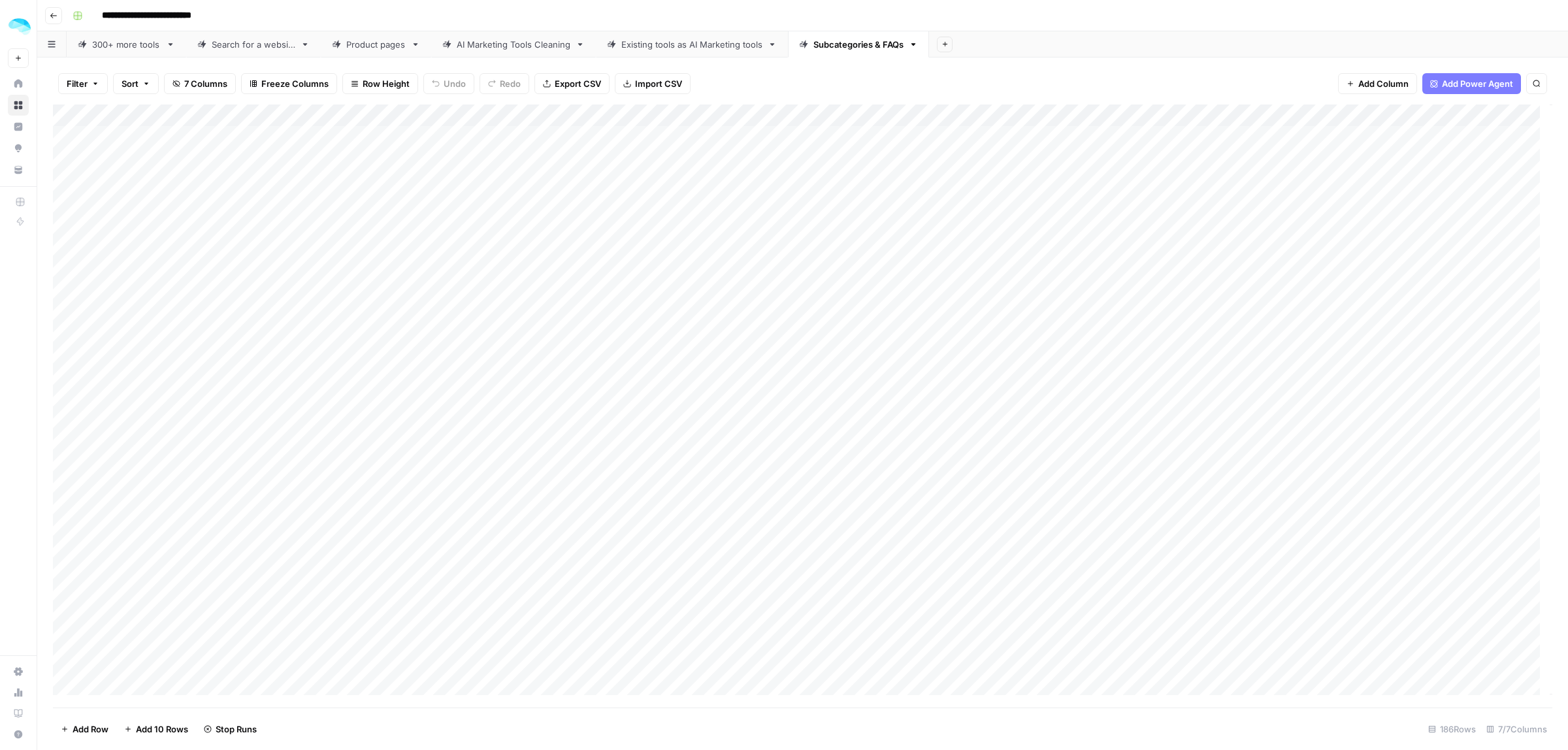
scroll to position [0, 82]
click at [1209, 144] on div "Add Column" at bounding box center [803, 406] width 1500 height 603
click at [809, 113] on div "Add Column" at bounding box center [803, 406] width 1500 height 603
click at [686, 243] on span "Edit Workflow" at bounding box center [700, 243] width 114 height 14
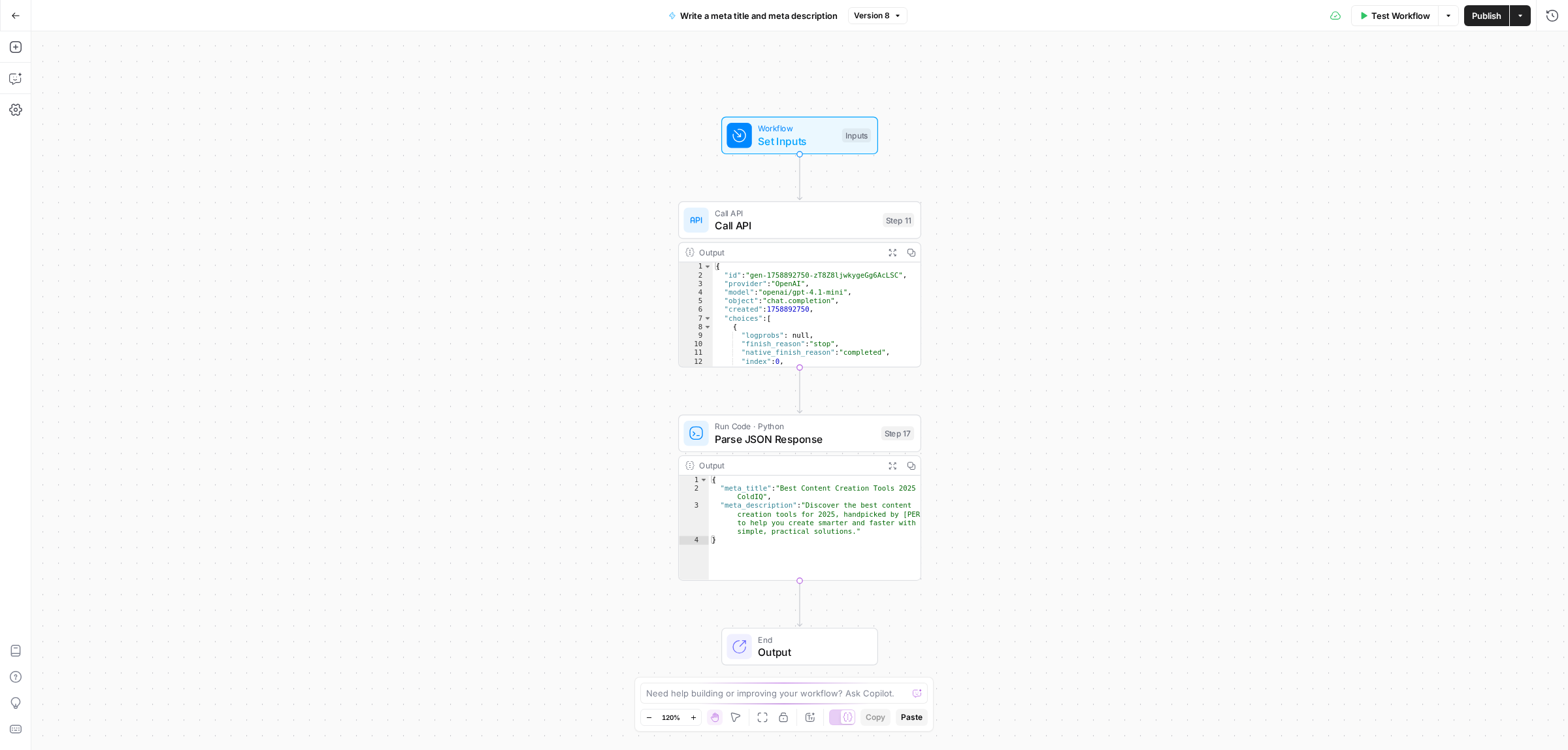
click at [792, 220] on span "Call API" at bounding box center [795, 224] width 161 height 15
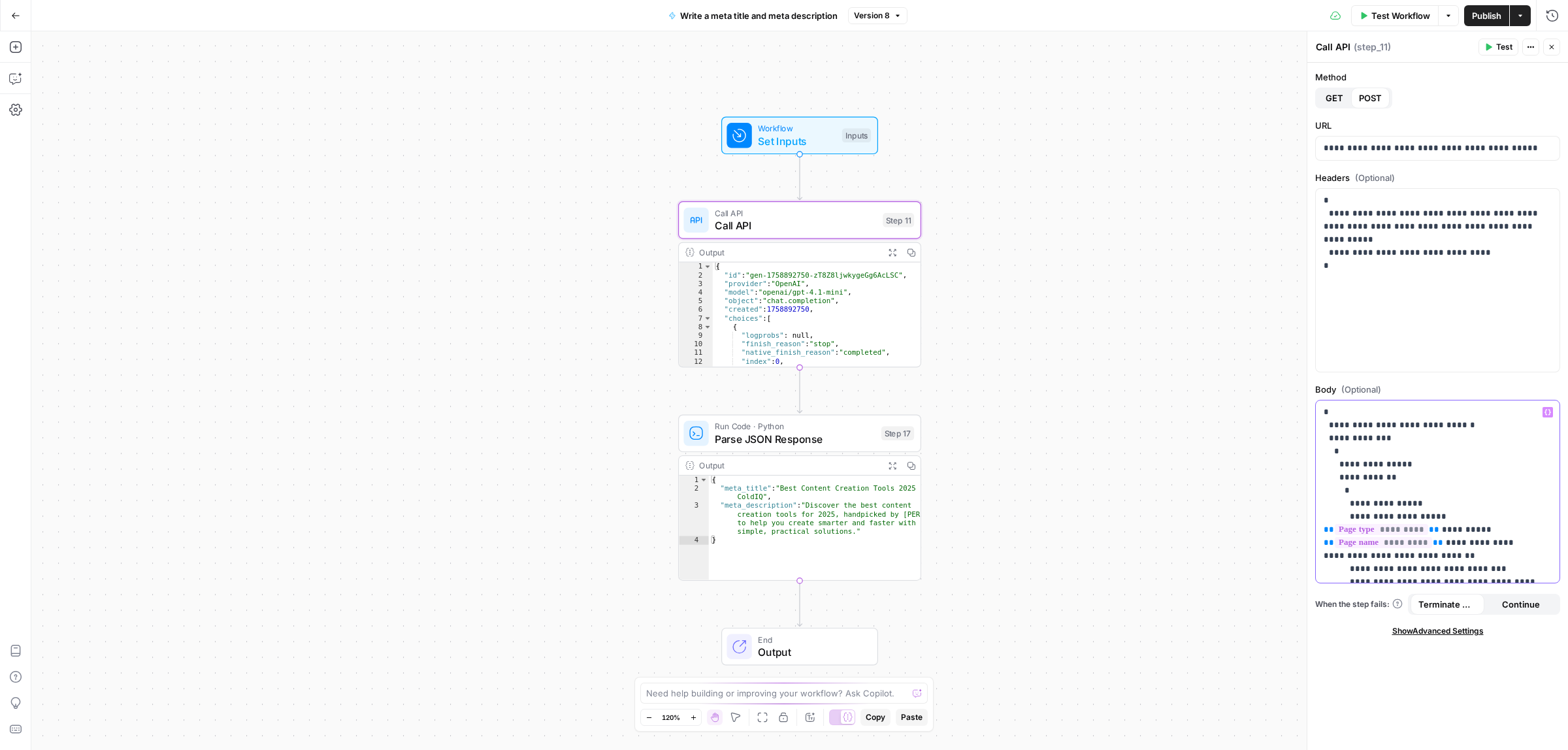
click at [1444, 571] on p "**********" at bounding box center [1431, 647] width 215 height 484
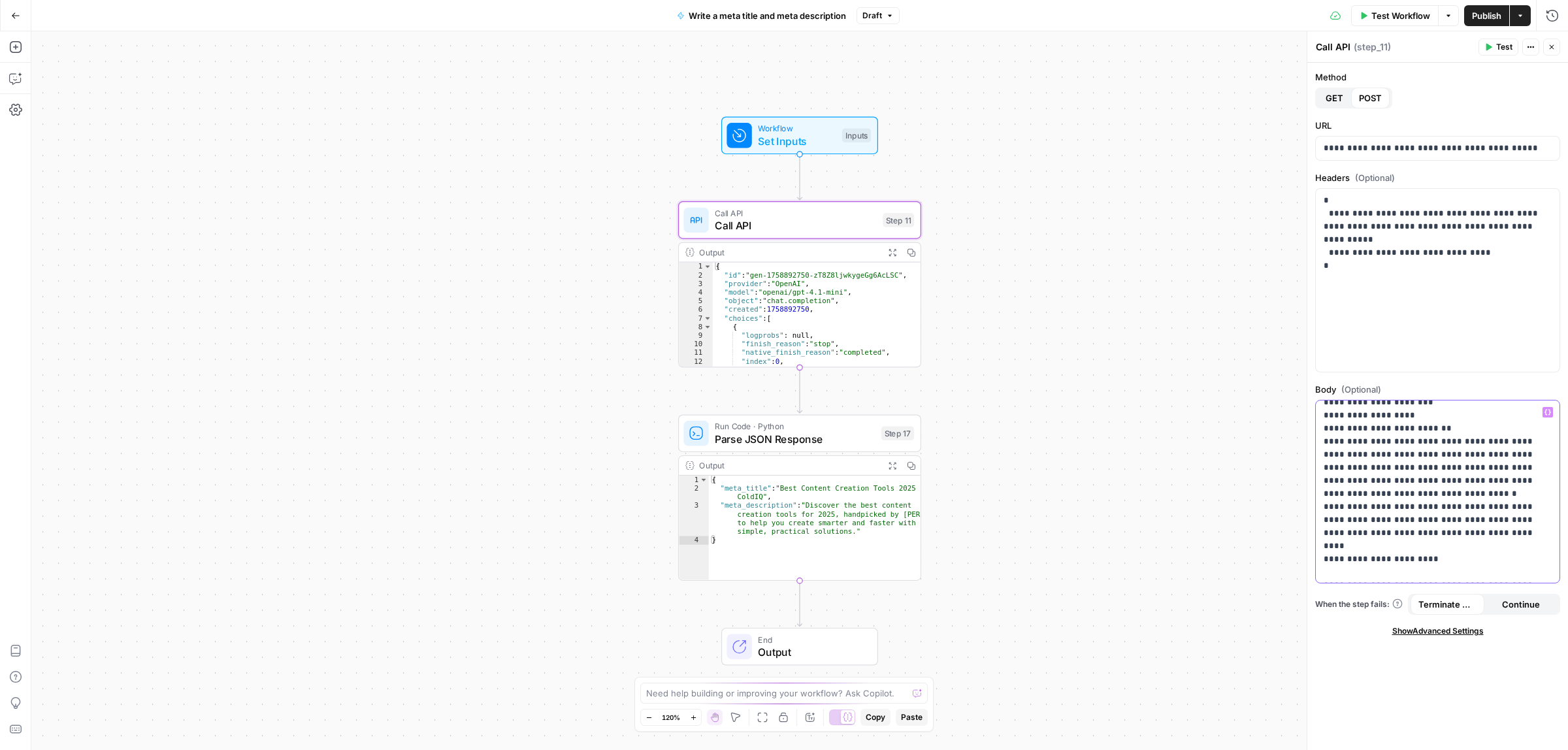
scroll to position [163, 0]
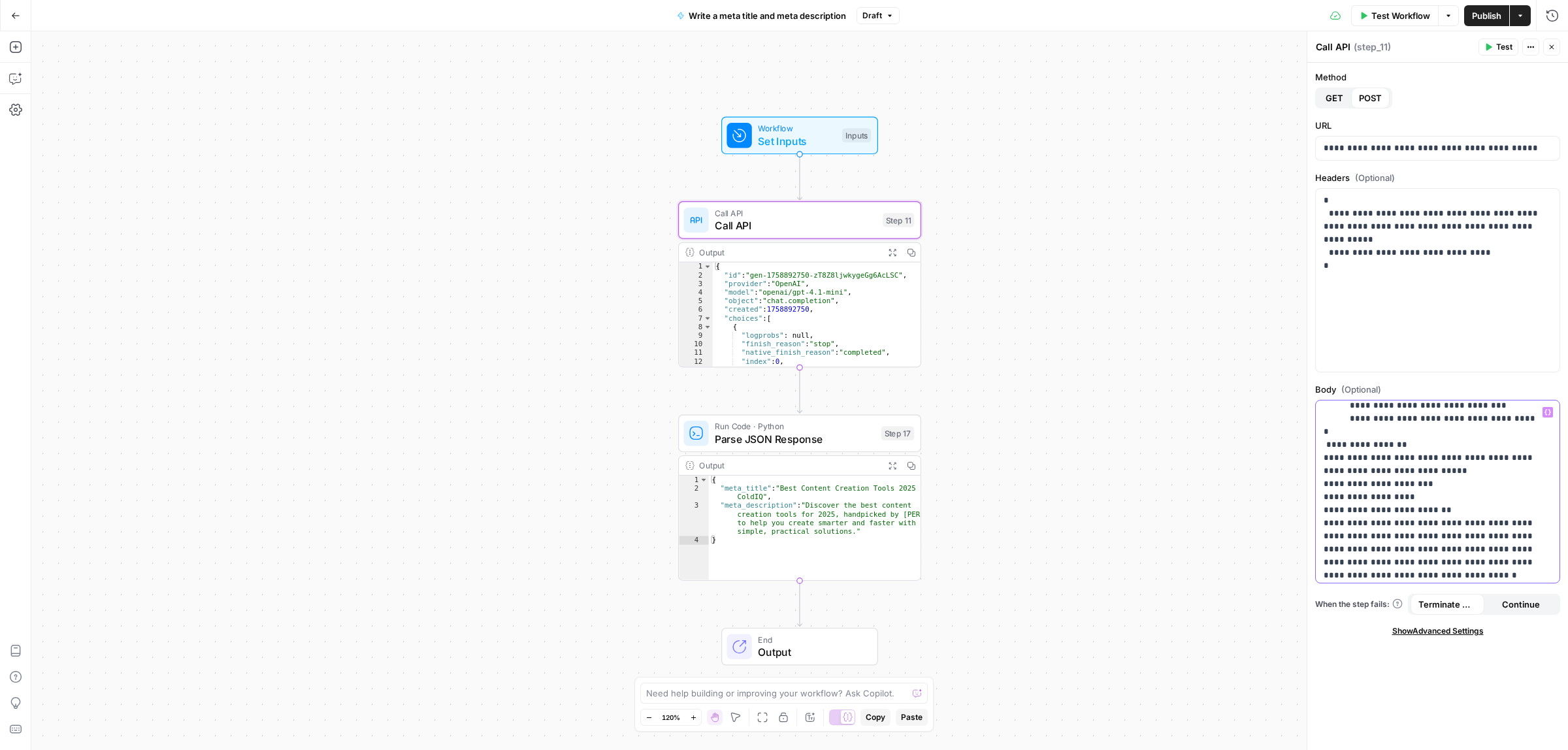
click at [1363, 484] on p "**********" at bounding box center [1431, 484] width 215 height 484
click at [1477, 16] on span "Publish" at bounding box center [1487, 15] width 30 height 14
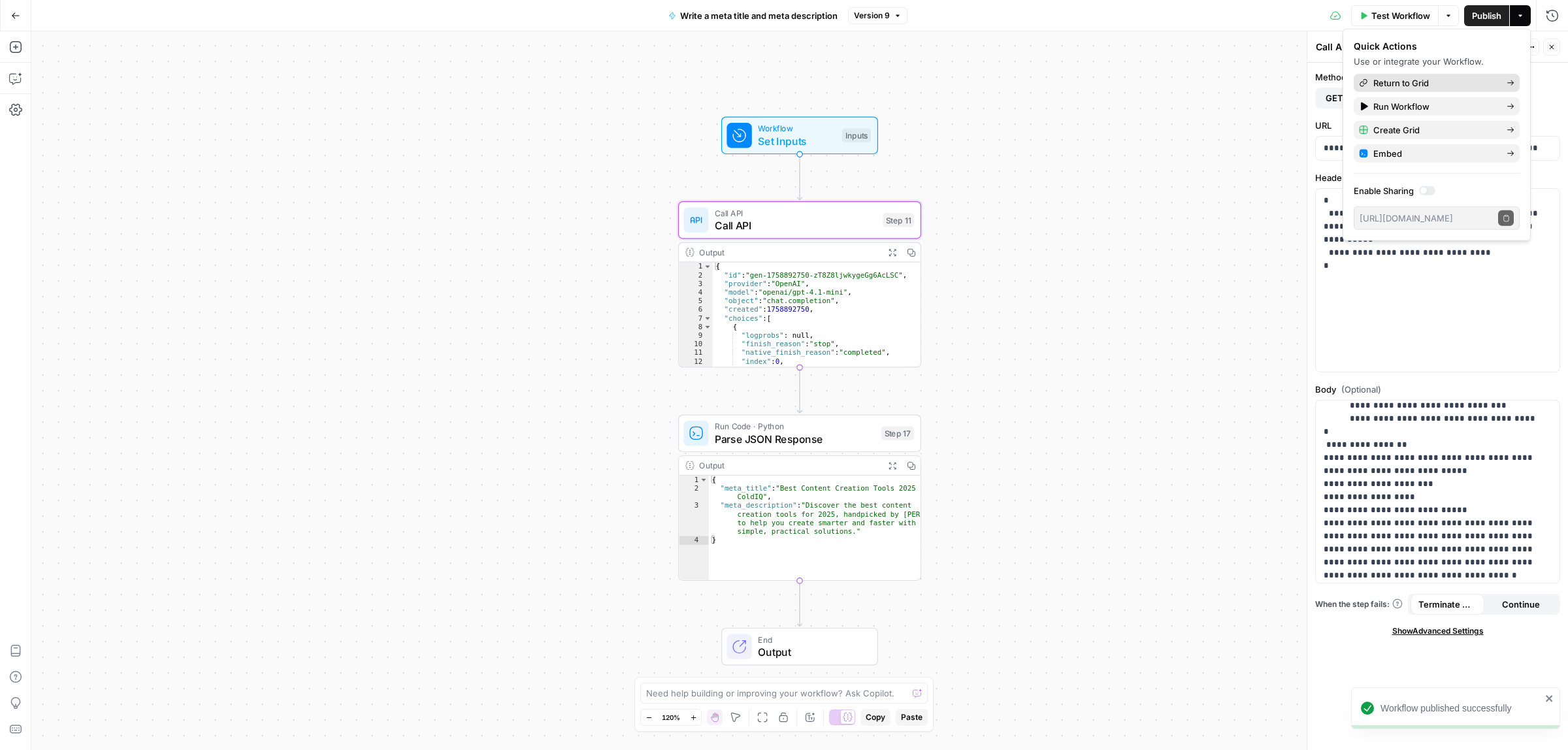
click at [1395, 79] on span "Return to Grid" at bounding box center [1435, 83] width 123 height 14
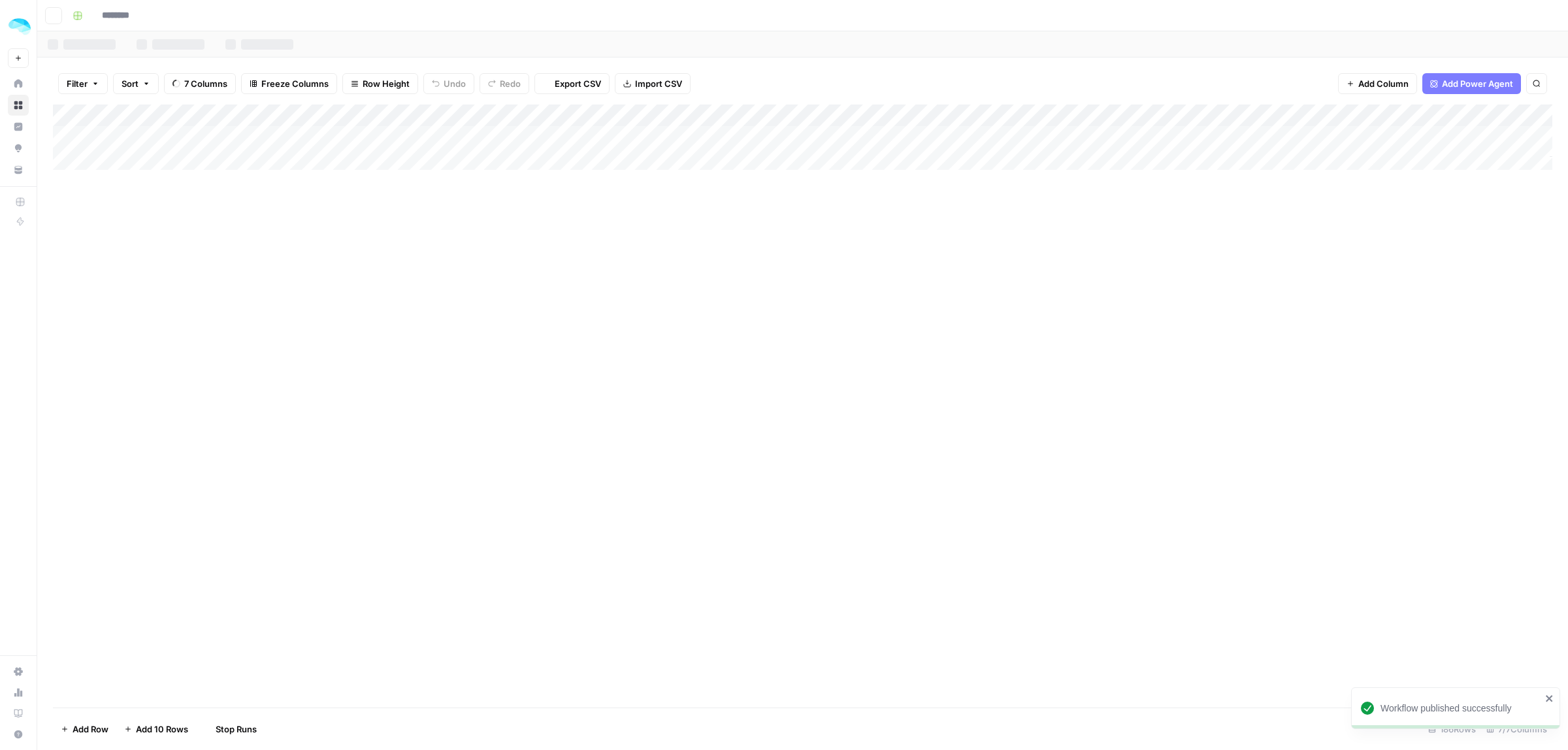
type input "**********"
click at [886, 115] on div "Add Column" at bounding box center [803, 406] width 1500 height 603
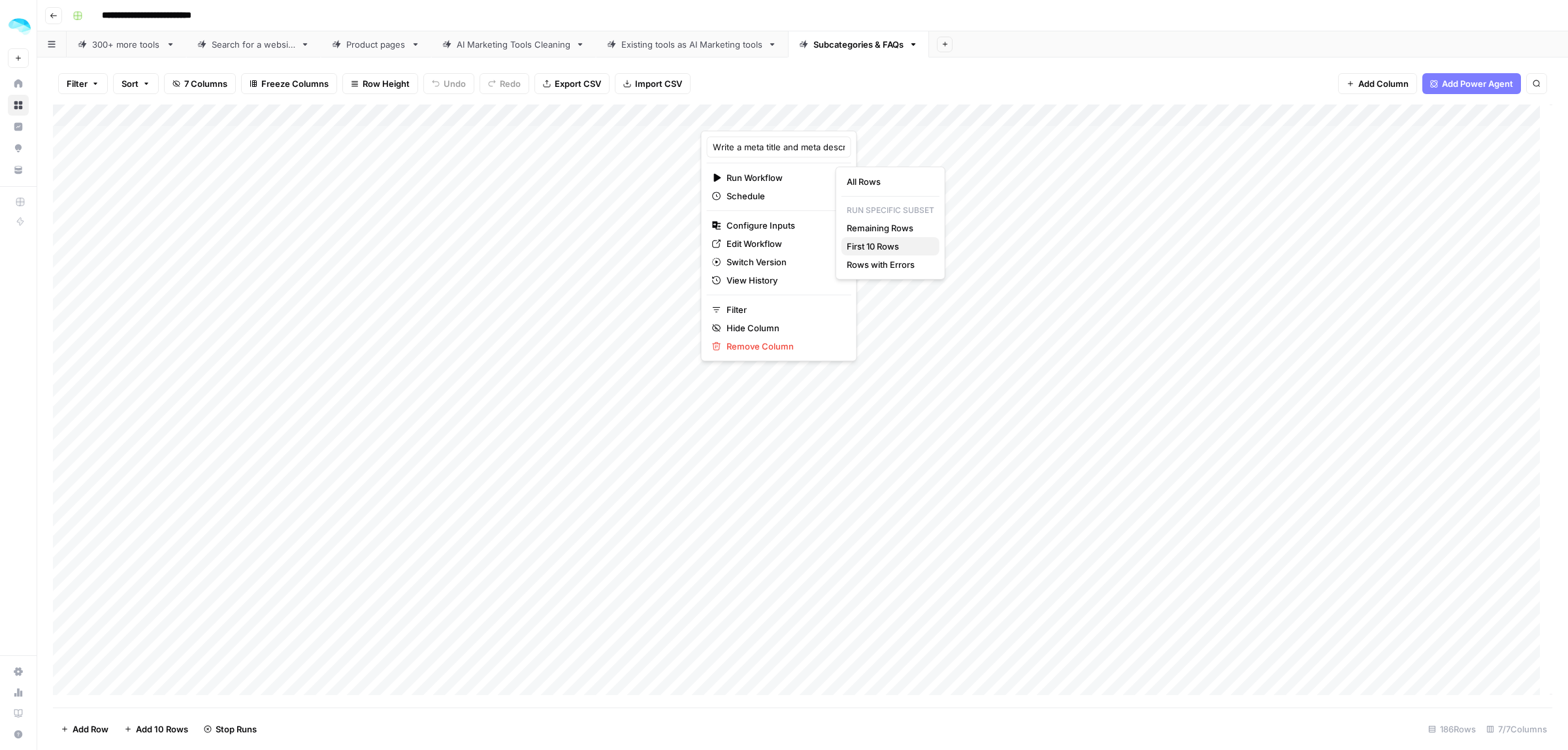
click at [880, 242] on span "First 10 Rows" at bounding box center [888, 246] width 82 height 14
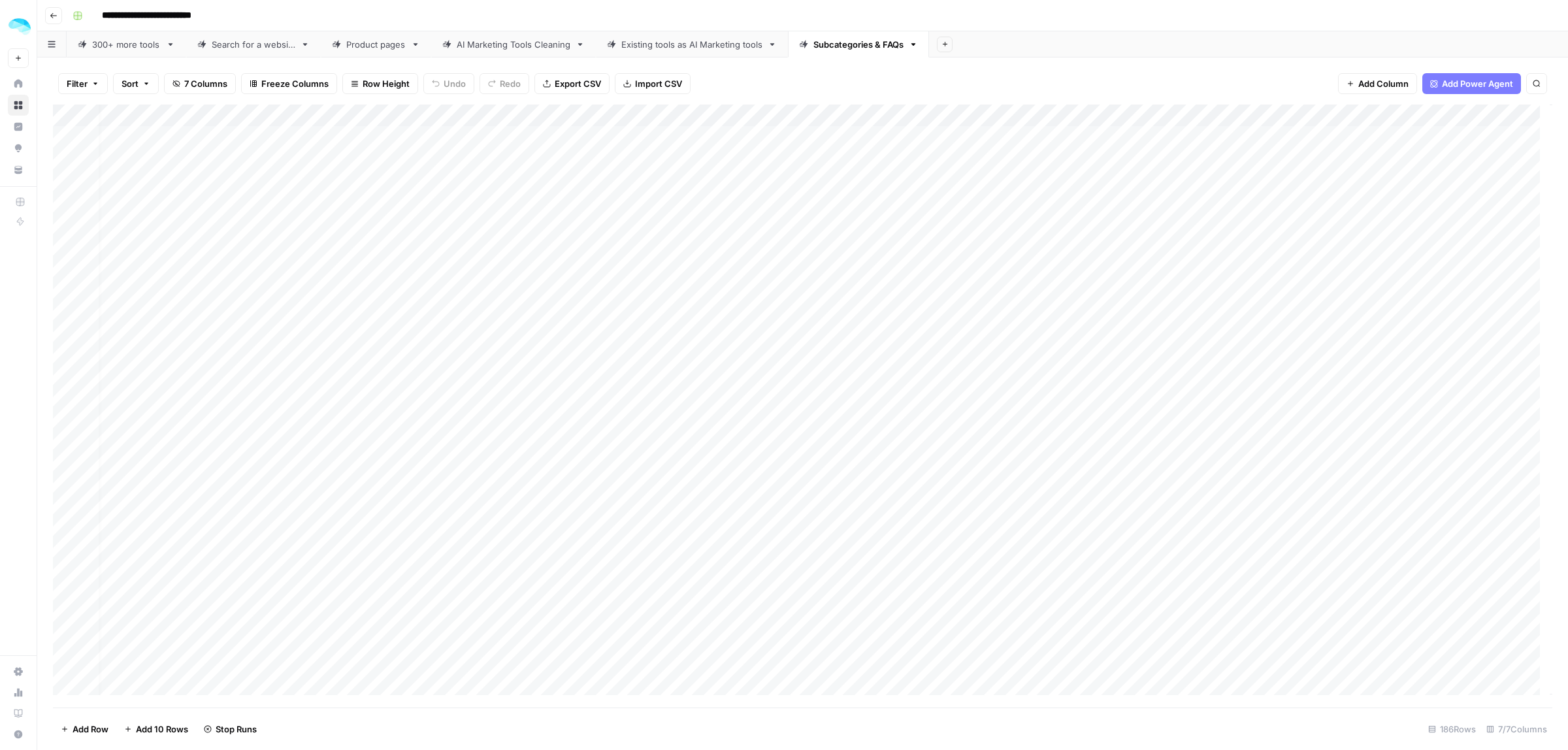
scroll to position [0, 82]
click at [1245, 149] on div "Add Column" at bounding box center [803, 406] width 1500 height 603
click at [1210, 328] on div "Add Column" at bounding box center [803, 406] width 1500 height 603
click at [807, 115] on div "Add Column" at bounding box center [803, 406] width 1500 height 603
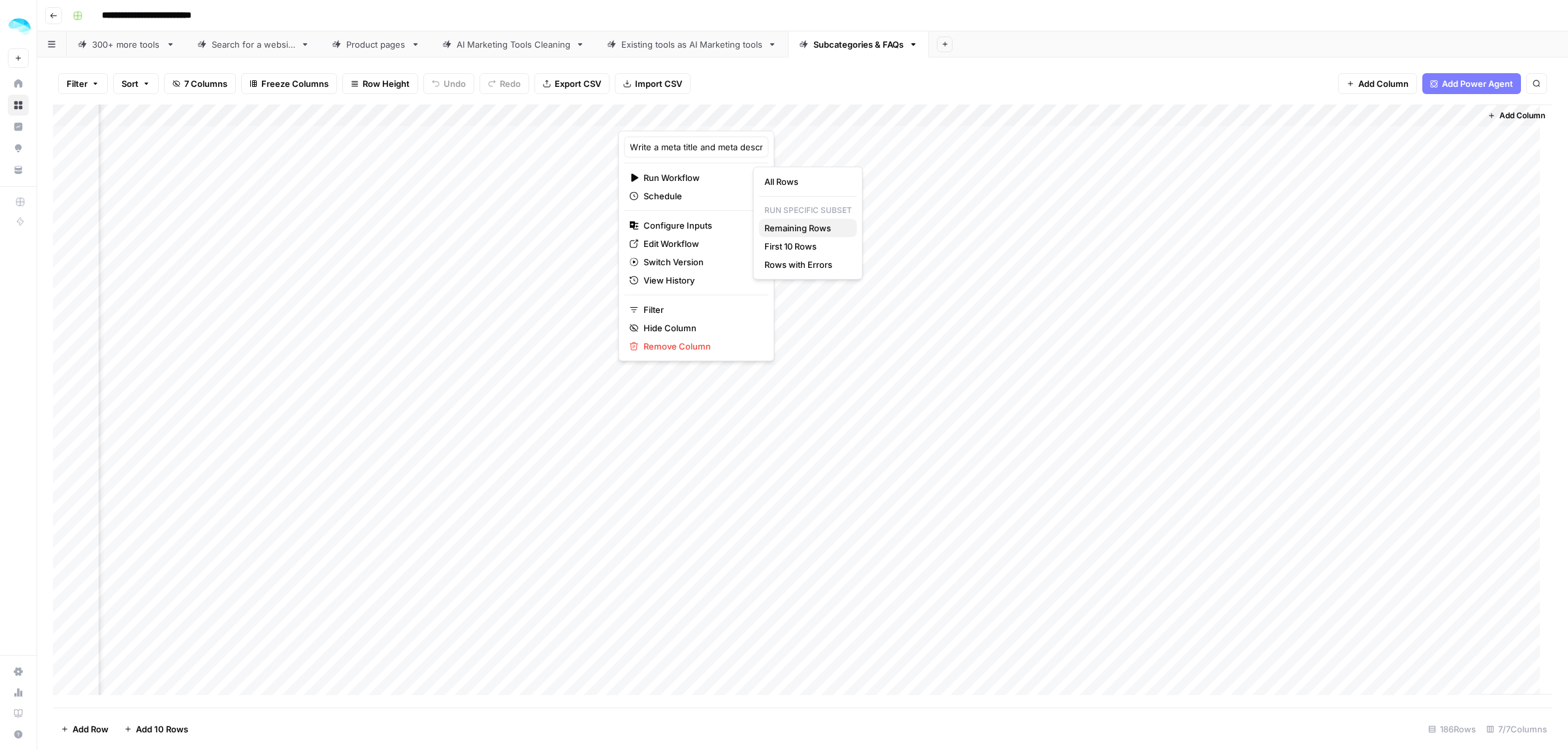
click at [805, 230] on span "Remaining Rows" at bounding box center [805, 228] width 82 height 14
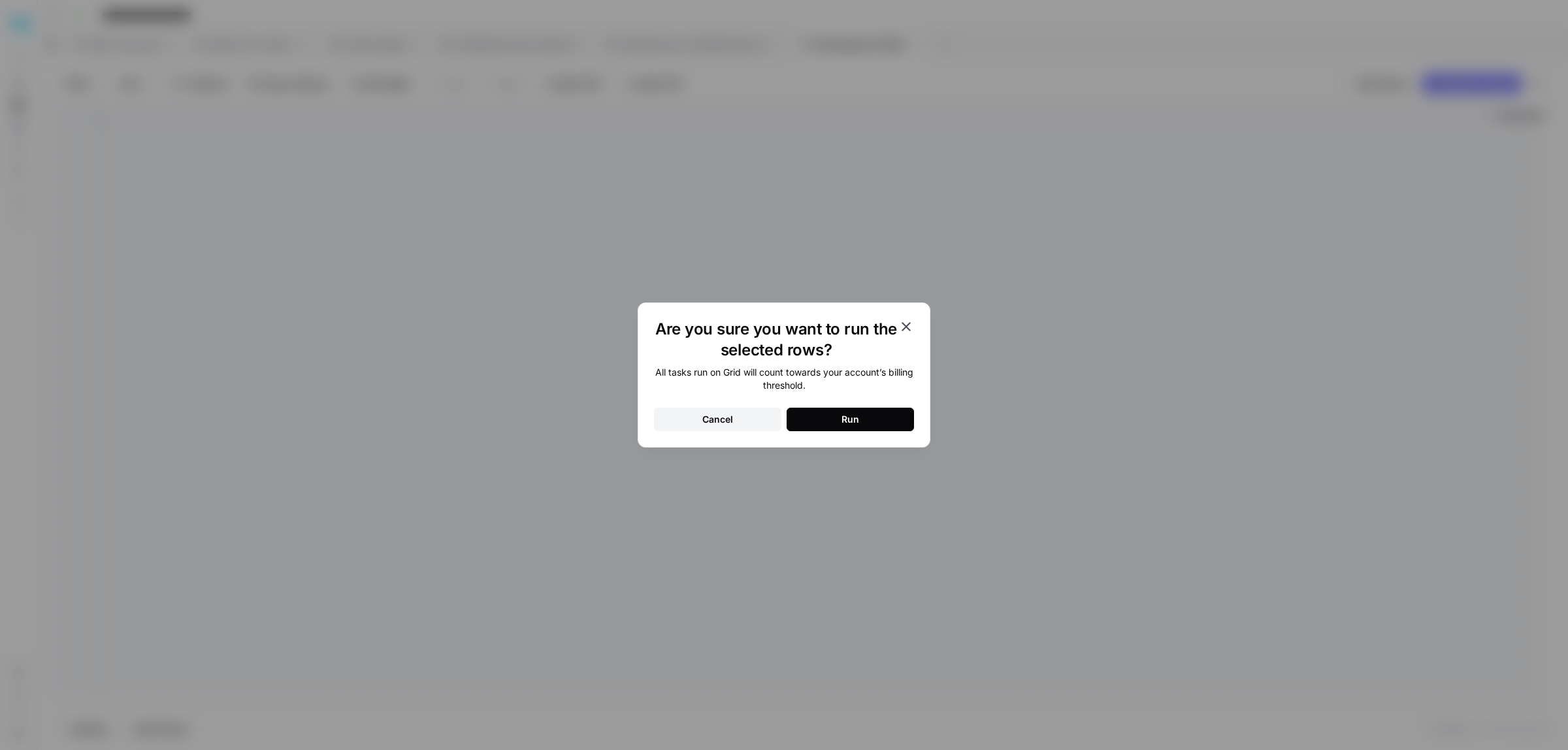
click at [831, 416] on button "Run" at bounding box center [850, 419] width 127 height 23
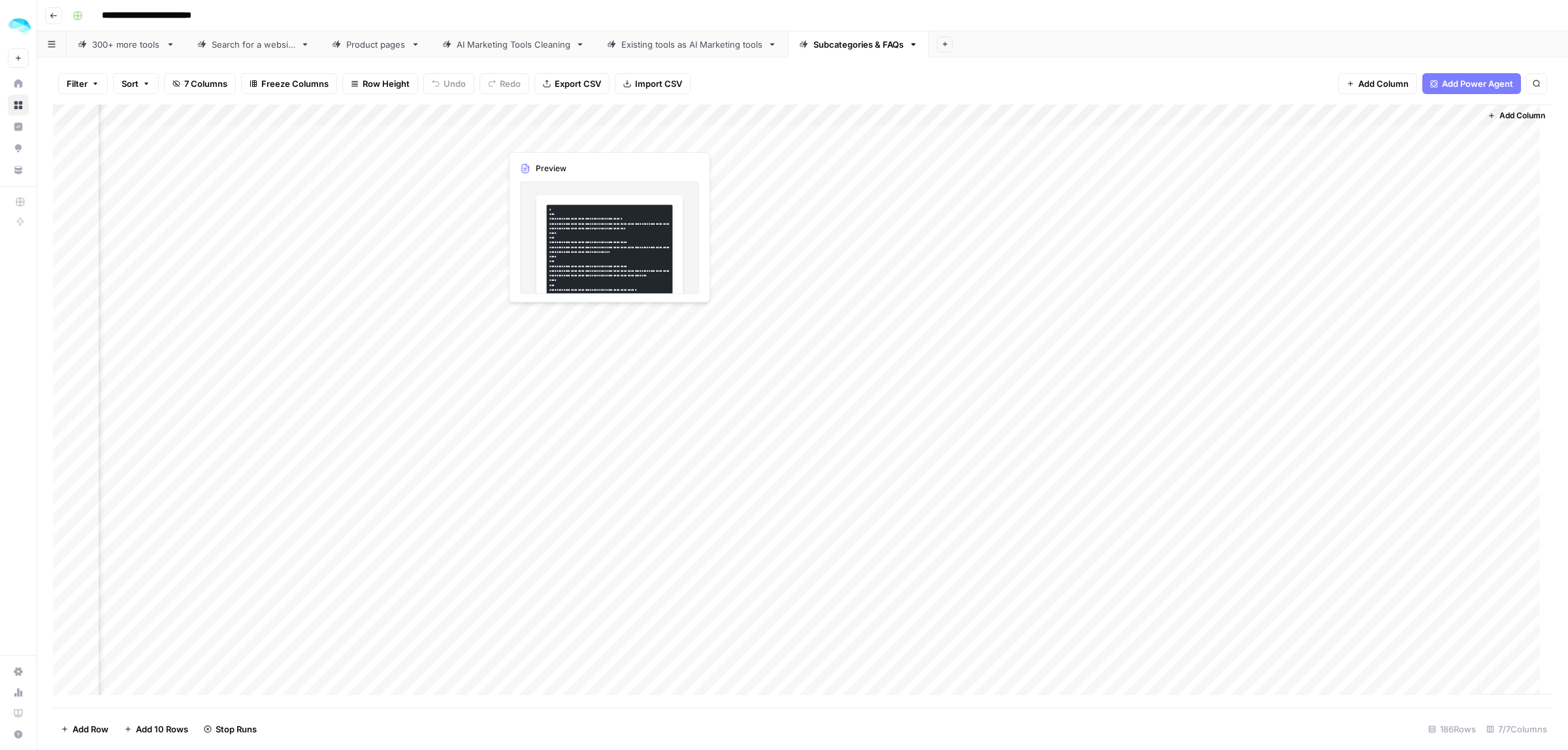
click at [566, 134] on div "Add Column" at bounding box center [803, 406] width 1500 height 603
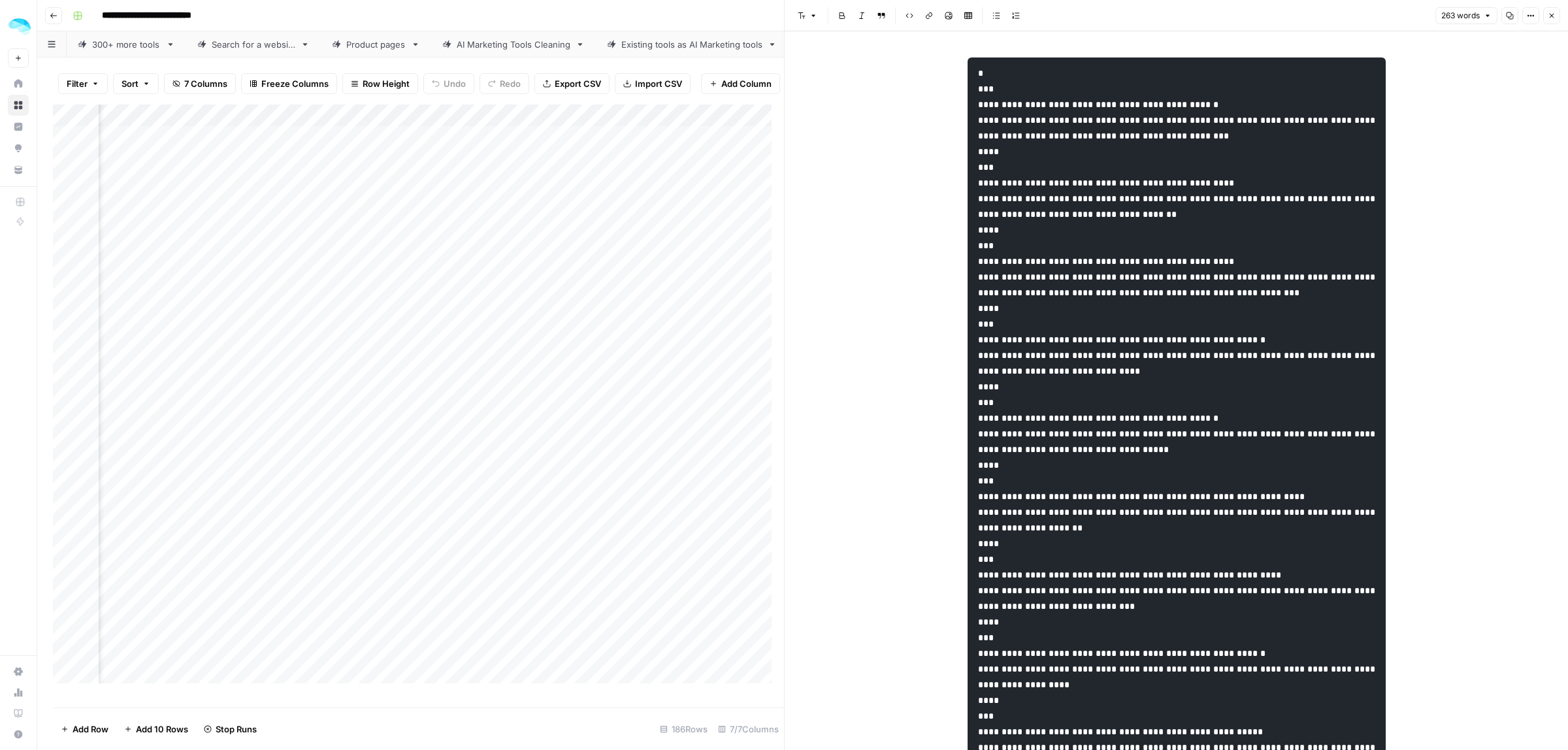
click at [1551, 16] on icon "button" at bounding box center [1552, 15] width 5 height 5
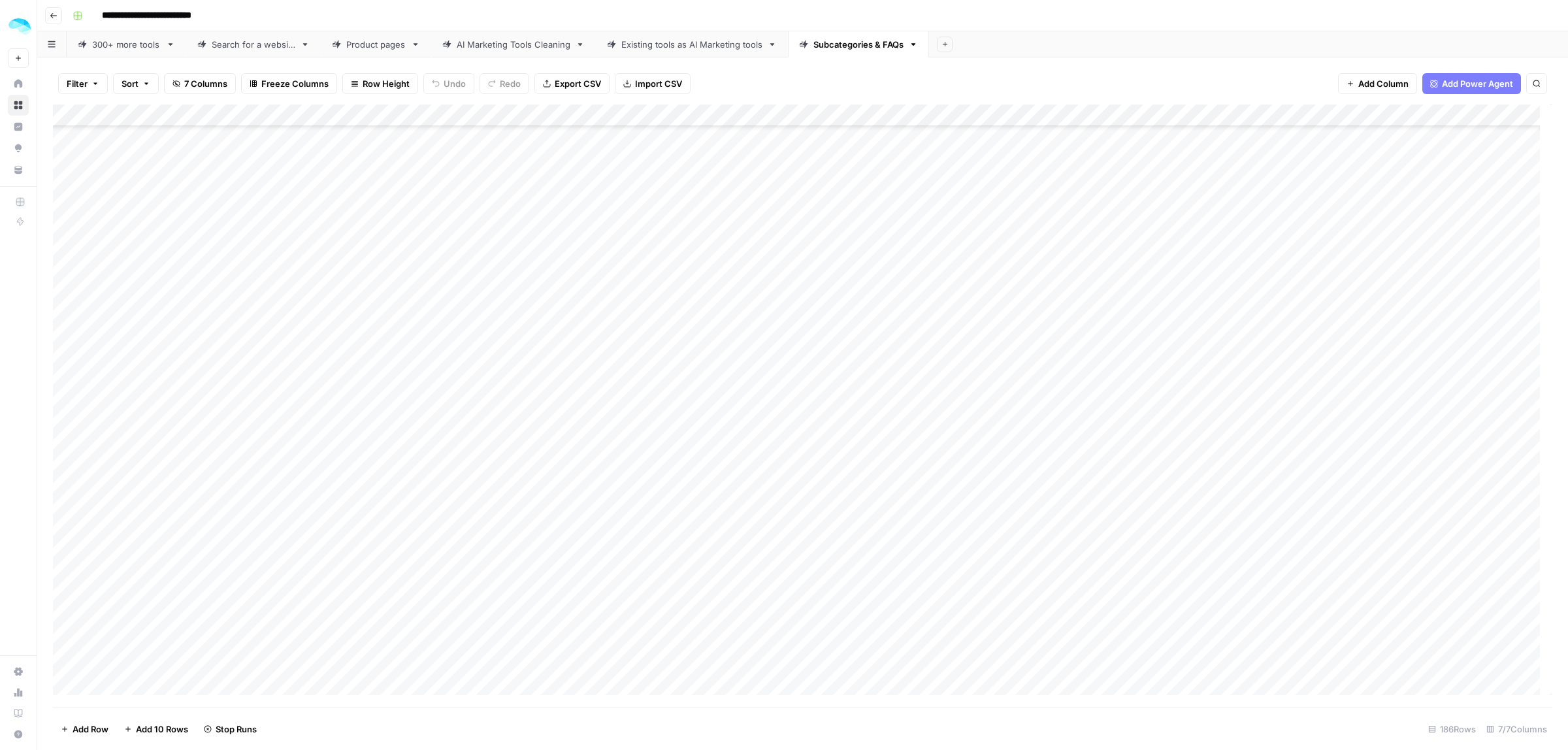
scroll to position [1384, 0]
click at [1291, 288] on div "Add Column" at bounding box center [803, 406] width 1500 height 603
click at [1343, 256] on div "Add Column" at bounding box center [803, 406] width 1500 height 603
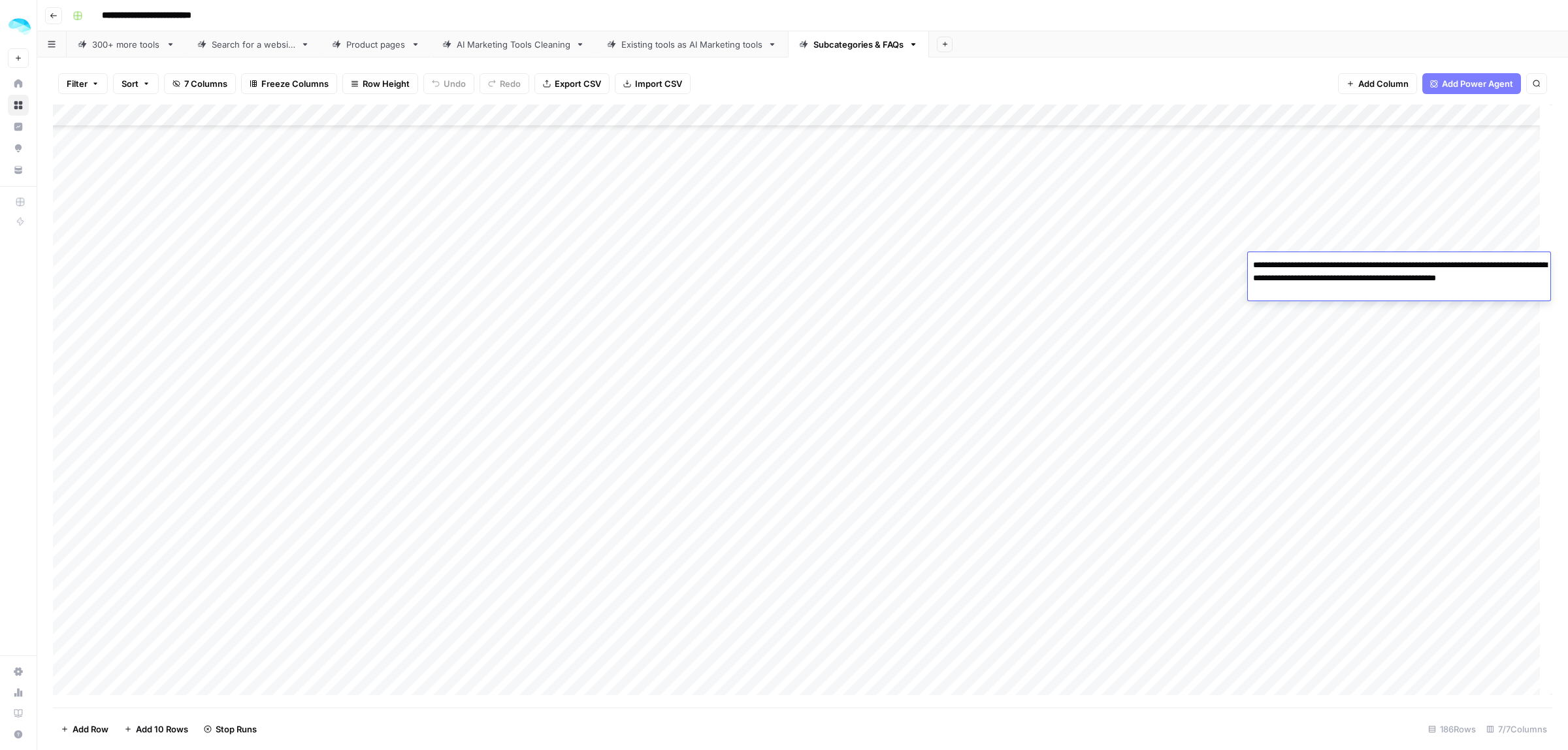
click at [1343, 256] on textarea "**********" at bounding box center [1399, 278] width 303 height 44
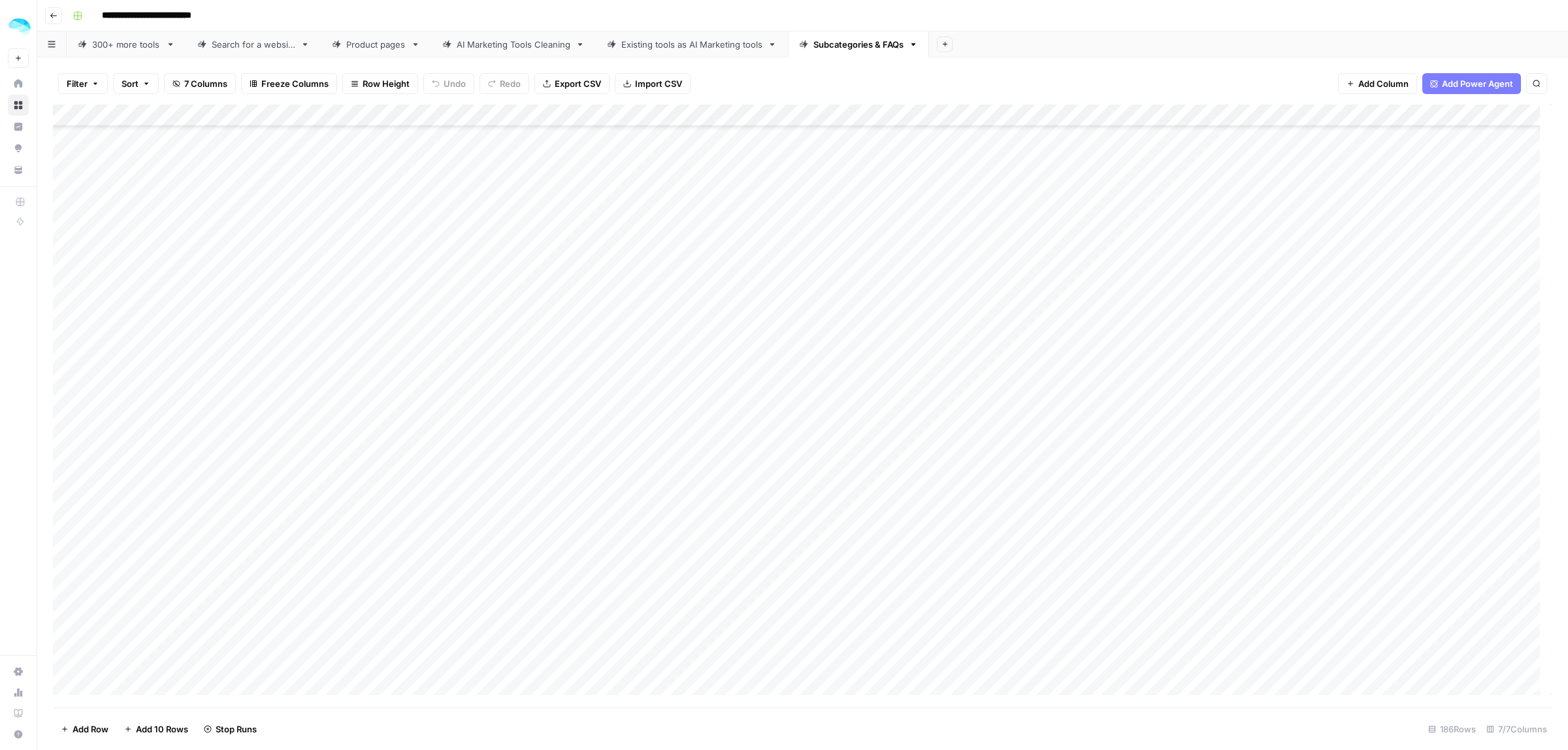
click at [1412, 211] on div "Add Column" at bounding box center [803, 406] width 1500 height 603
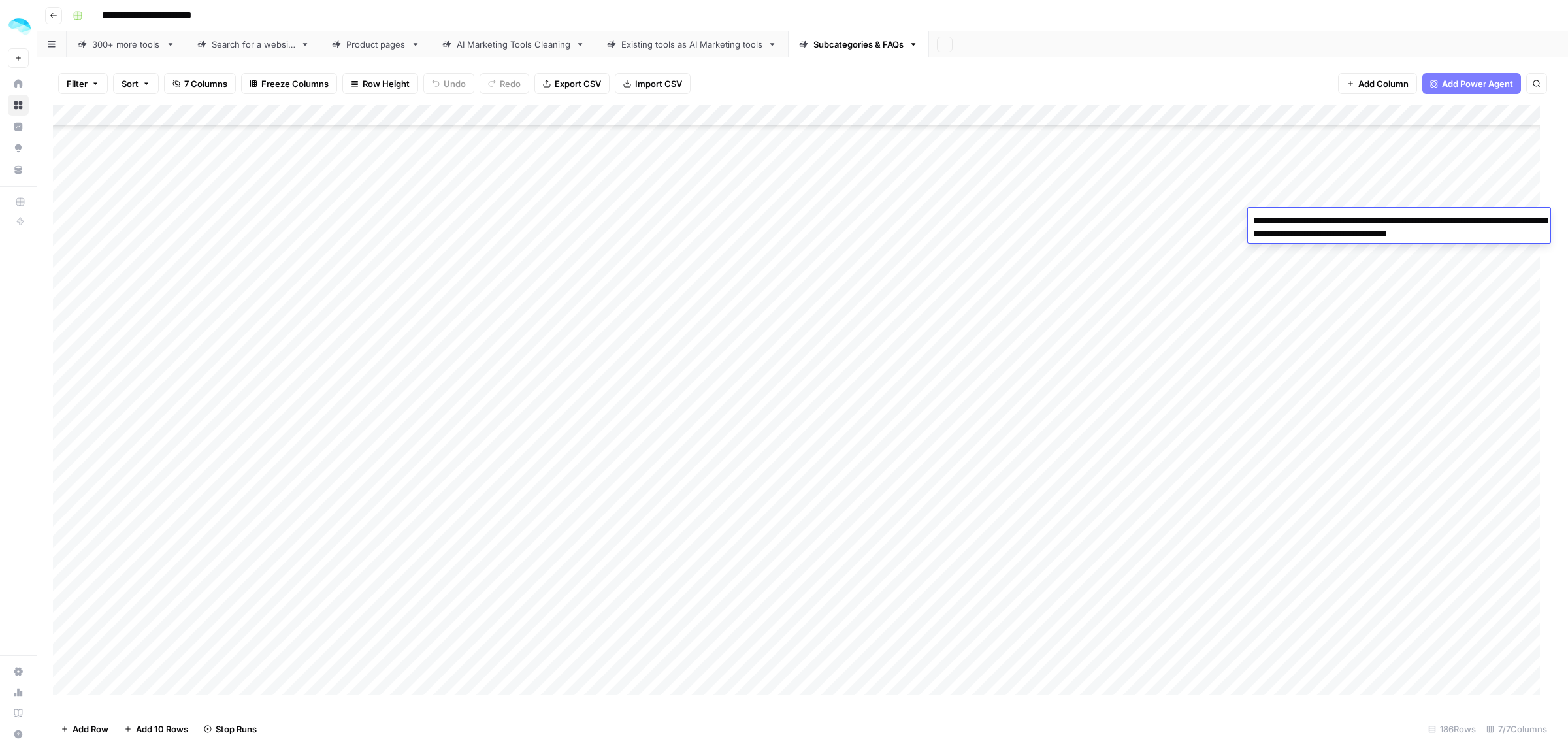
click at [1390, 178] on div "Add Column" at bounding box center [803, 406] width 1500 height 603
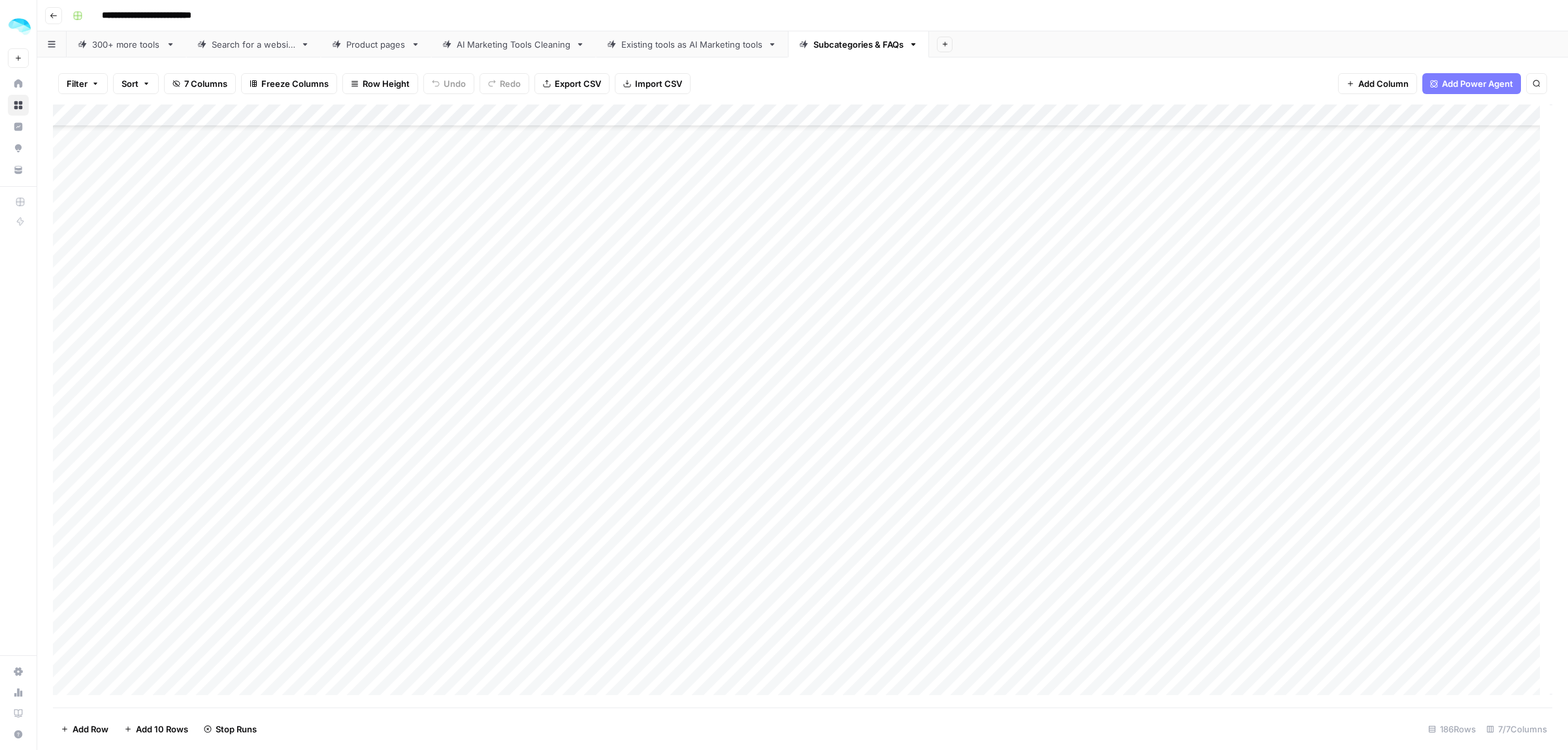
click at [1390, 178] on div "Add Column" at bounding box center [803, 406] width 1500 height 603
click at [1333, 464] on div "Add Column" at bounding box center [803, 406] width 1500 height 603
click at [1345, 407] on div "Add Column" at bounding box center [803, 406] width 1500 height 603
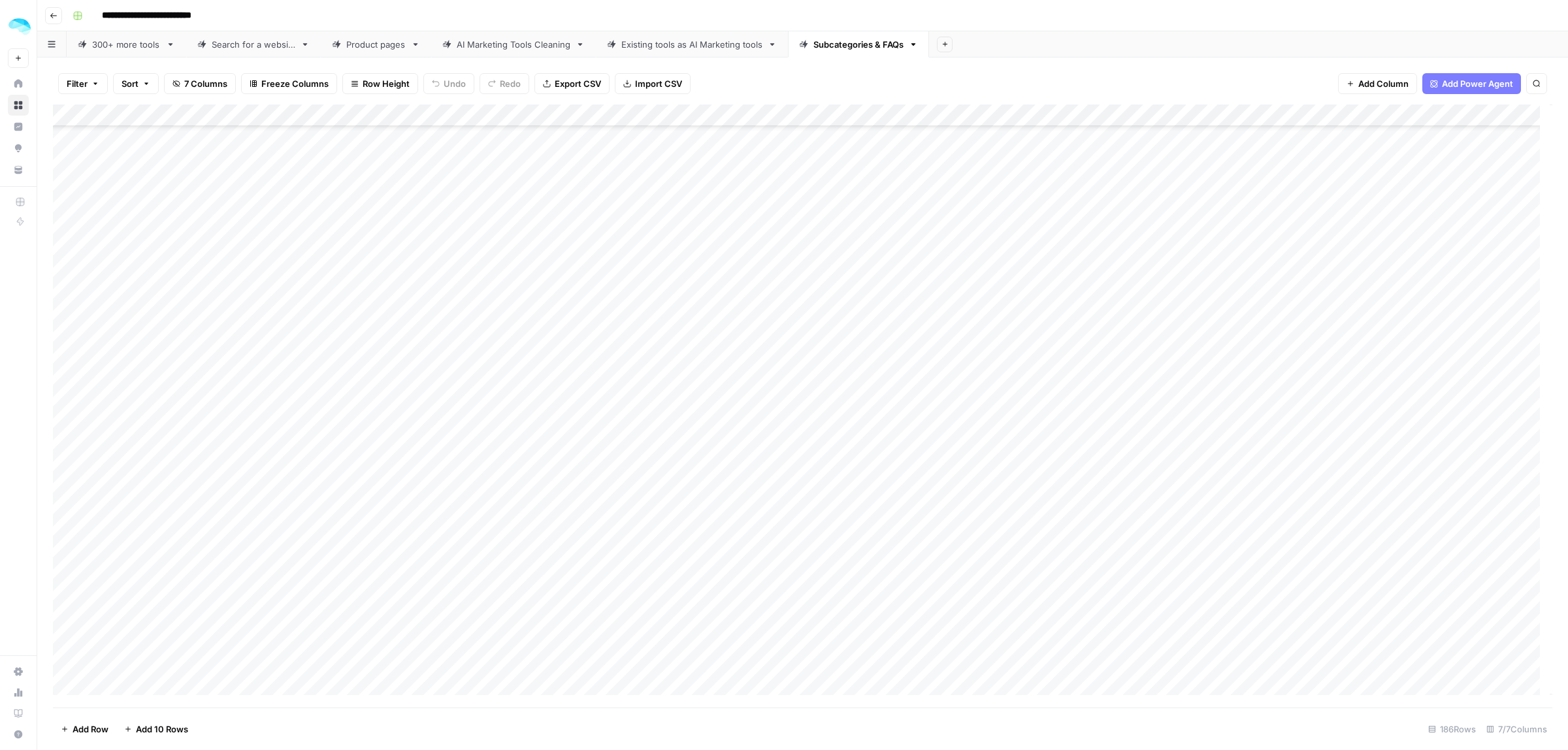
click at [146, 87] on icon "button" at bounding box center [146, 83] width 8 height 8
click at [173, 155] on button "Add Sort" at bounding box center [270, 154] width 281 height 17
click at [224, 155] on input "text" at bounding box center [233, 151] width 132 height 14
click at [224, 183] on span "Title" at bounding box center [239, 181] width 98 height 14
type input "Title"
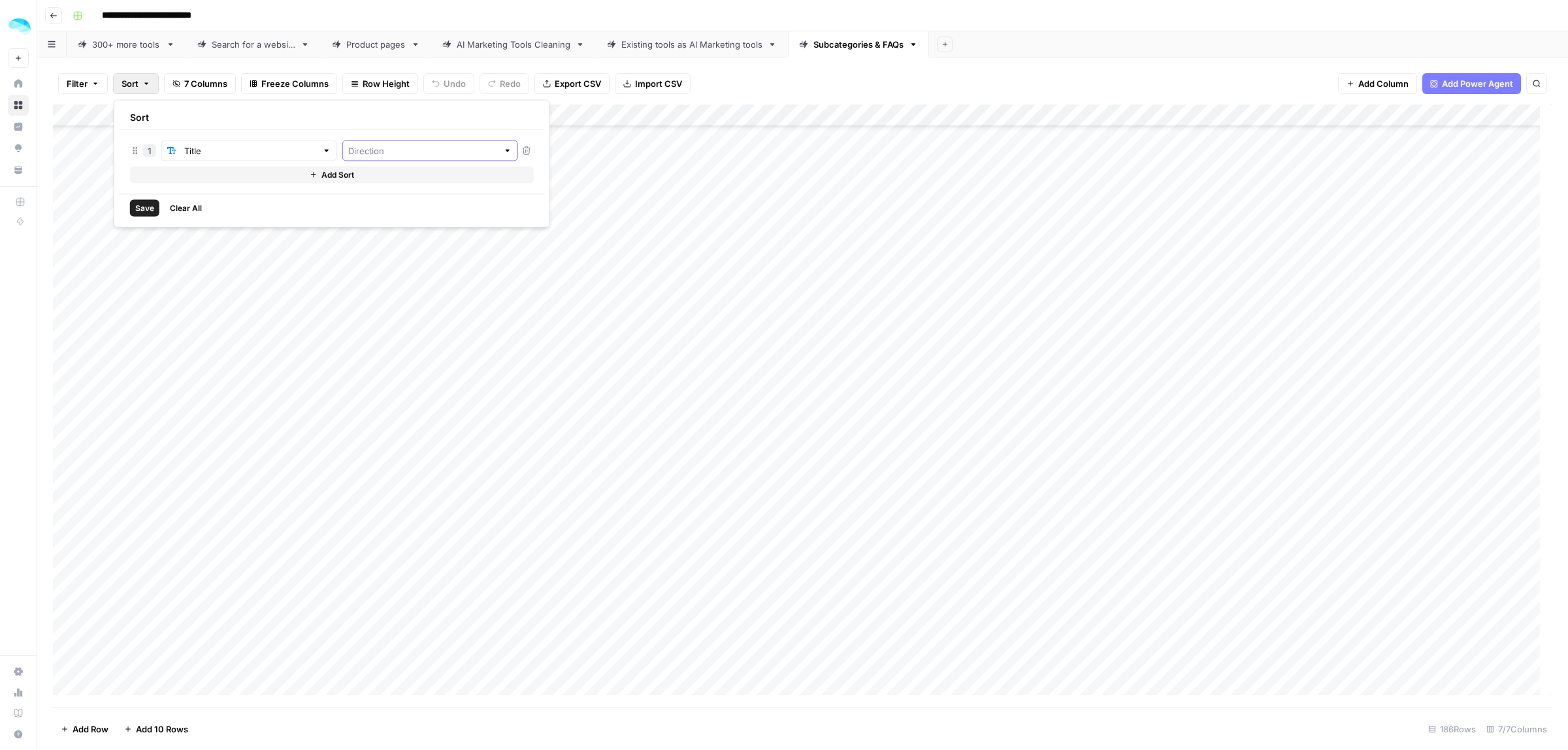
click at [383, 148] on input "text" at bounding box center [423, 151] width 150 height 14
click at [391, 184] on span "Ascending" at bounding box center [404, 181] width 132 height 14
type input "Ascending"
click at [142, 209] on span "Save" at bounding box center [144, 208] width 19 height 12
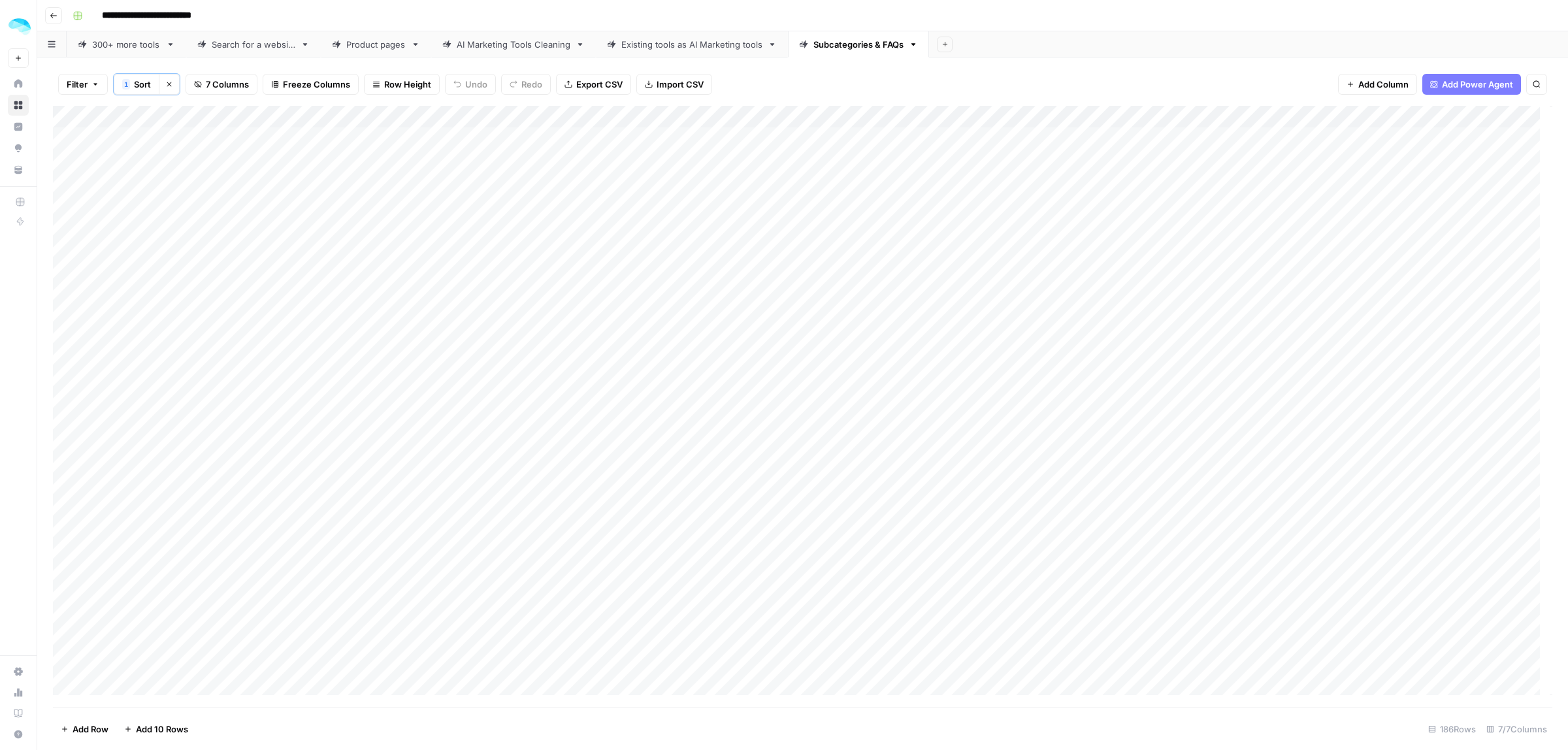
click at [638, 144] on div "Add Column" at bounding box center [803, 407] width 1500 height 602
click at [1144, 135] on div "Add Column" at bounding box center [803, 407] width 1500 height 602
click at [1290, 149] on div "Add Column" at bounding box center [803, 407] width 1500 height 602
click at [1371, 673] on span "Cancel" at bounding box center [1361, 671] width 29 height 14
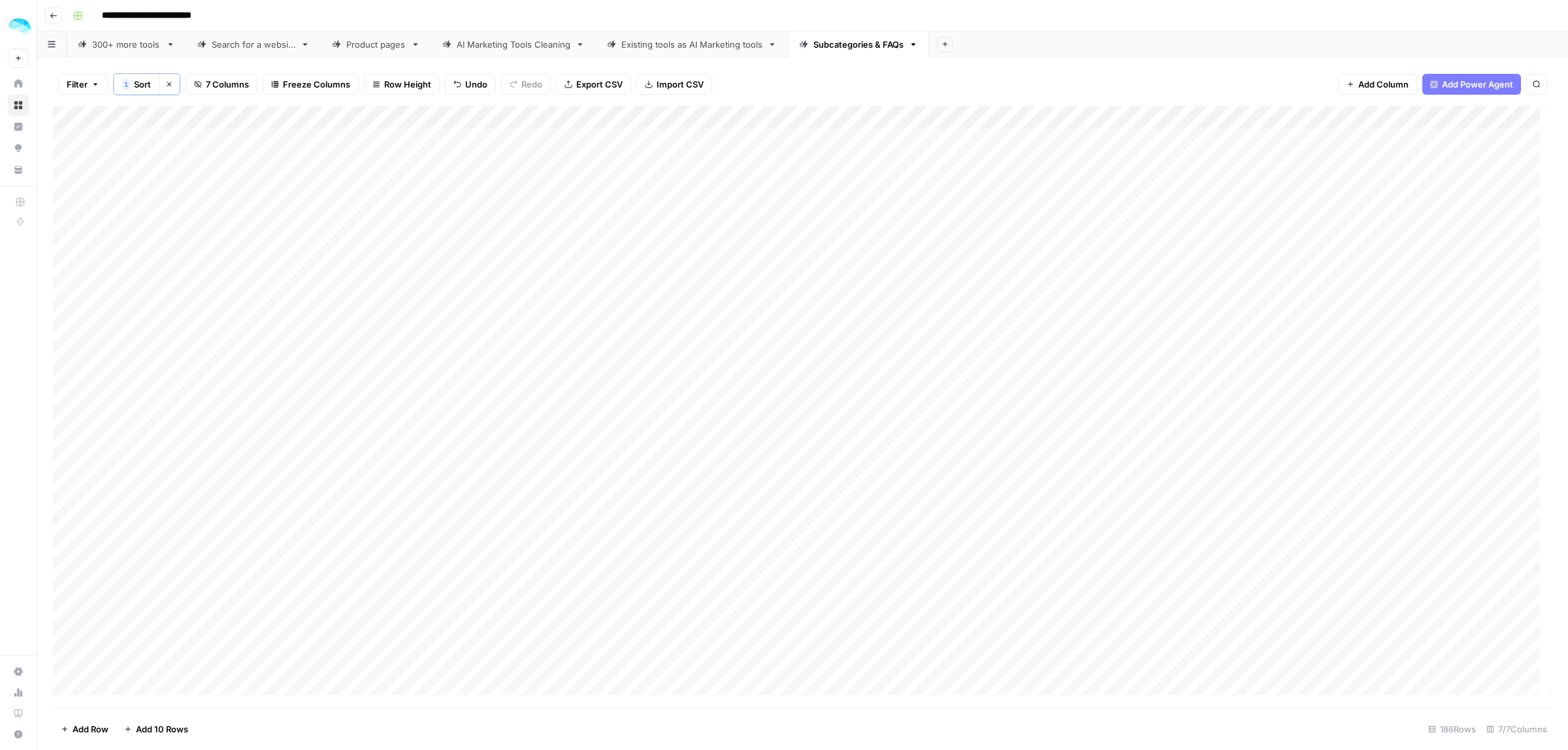
scroll to position [0, 0]
click at [1289, 146] on div "Add Column" at bounding box center [803, 407] width 1500 height 602
click at [1308, 313] on div "Add Column" at bounding box center [803, 407] width 1500 height 602
drag, startPoint x: 1316, startPoint y: 138, endPoint x: 1316, endPoint y: 178, distance: 40.0
click at [1316, 178] on div "Add Column" at bounding box center [803, 407] width 1500 height 602
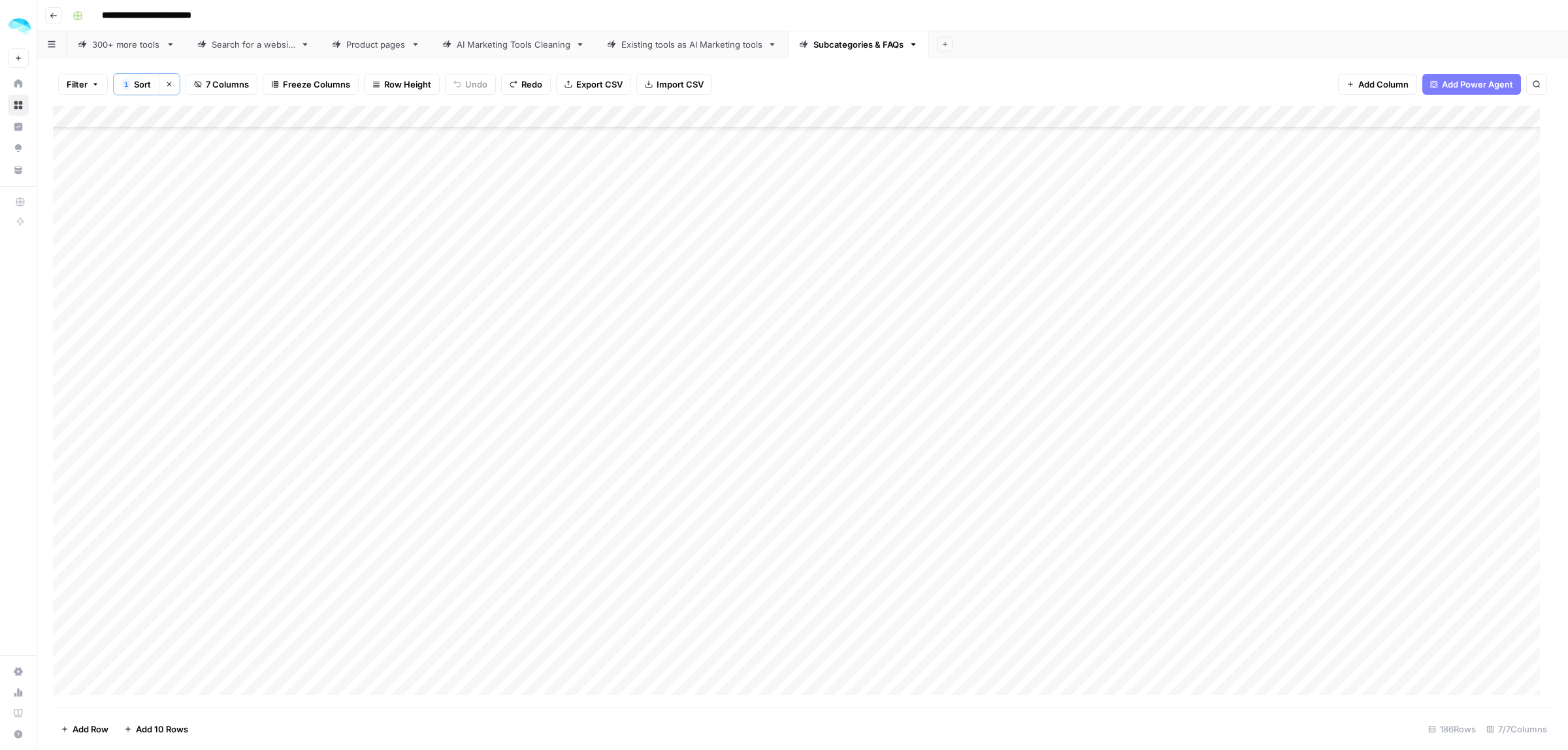
scroll to position [1451, 0]
drag, startPoint x: 1302, startPoint y: 137, endPoint x: 1308, endPoint y: 558, distance: 421.0
click at [1308, 558] on div "Add Column" at bounding box center [803, 407] width 1500 height 602
click at [1432, 663] on button "Continue" at bounding box center [1472, 670] width 106 height 21
click at [1306, 404] on div "Add Column" at bounding box center [803, 407] width 1500 height 602
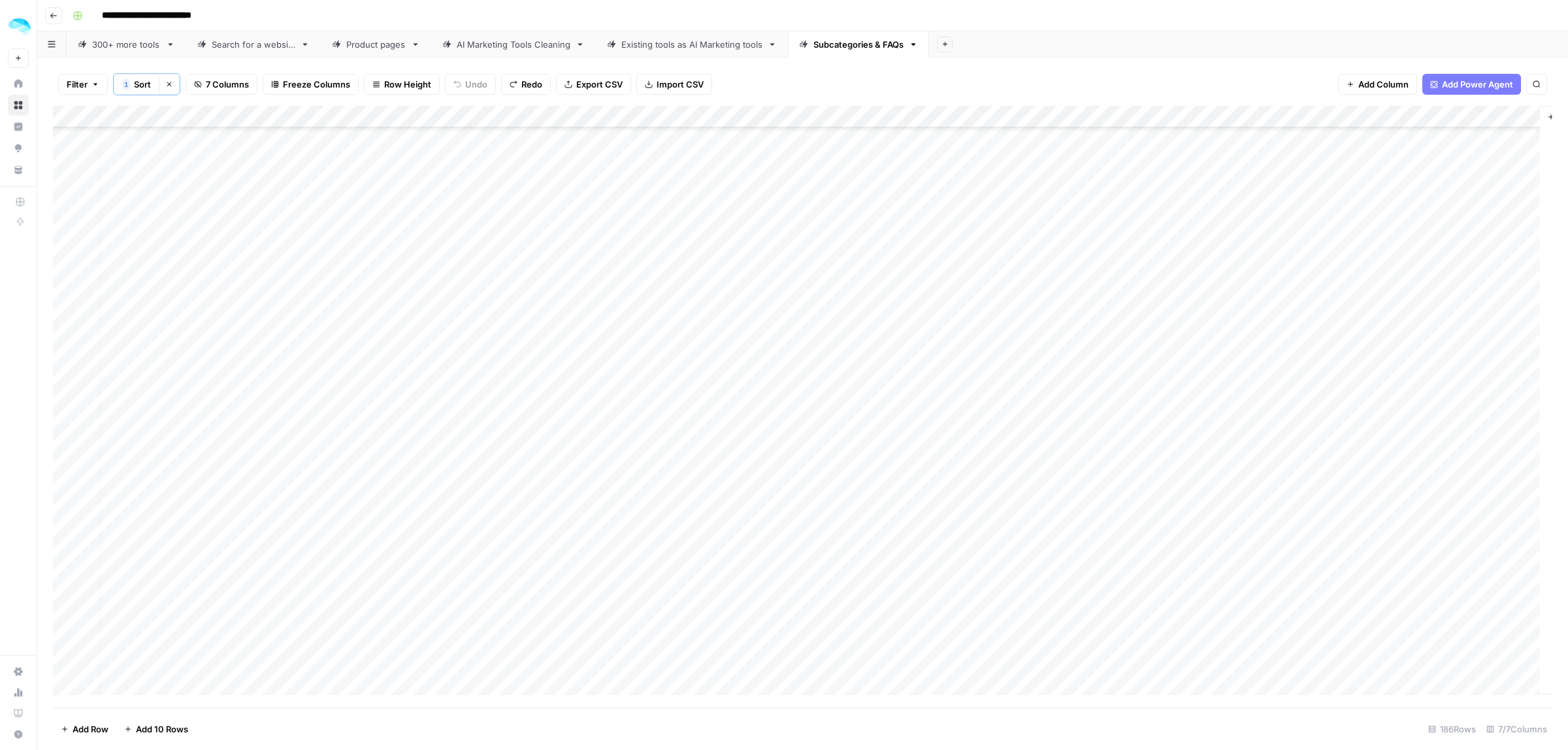
scroll to position [3587, 10]
click at [1463, 667] on span "Continue" at bounding box center [1472, 671] width 38 height 14
click at [1354, 141] on div "Add Column" at bounding box center [803, 407] width 1500 height 602
click at [1368, 214] on div "Add Column" at bounding box center [803, 407] width 1500 height 602
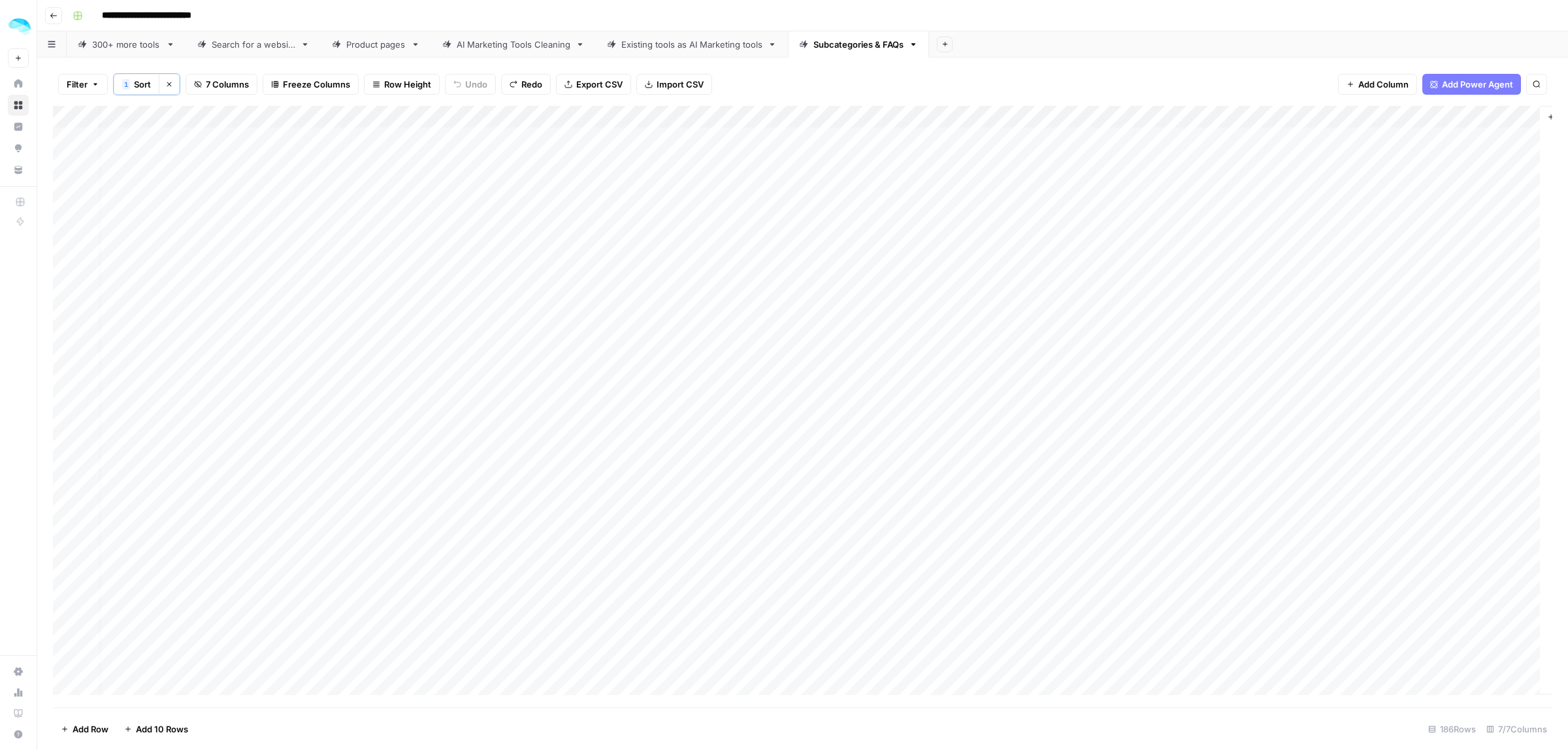
click at [1324, 148] on div "Add Column" at bounding box center [803, 407] width 1500 height 602
click at [1461, 667] on span "Continue" at bounding box center [1472, 671] width 38 height 14
click at [667, 83] on span "Import CSV" at bounding box center [680, 84] width 47 height 14
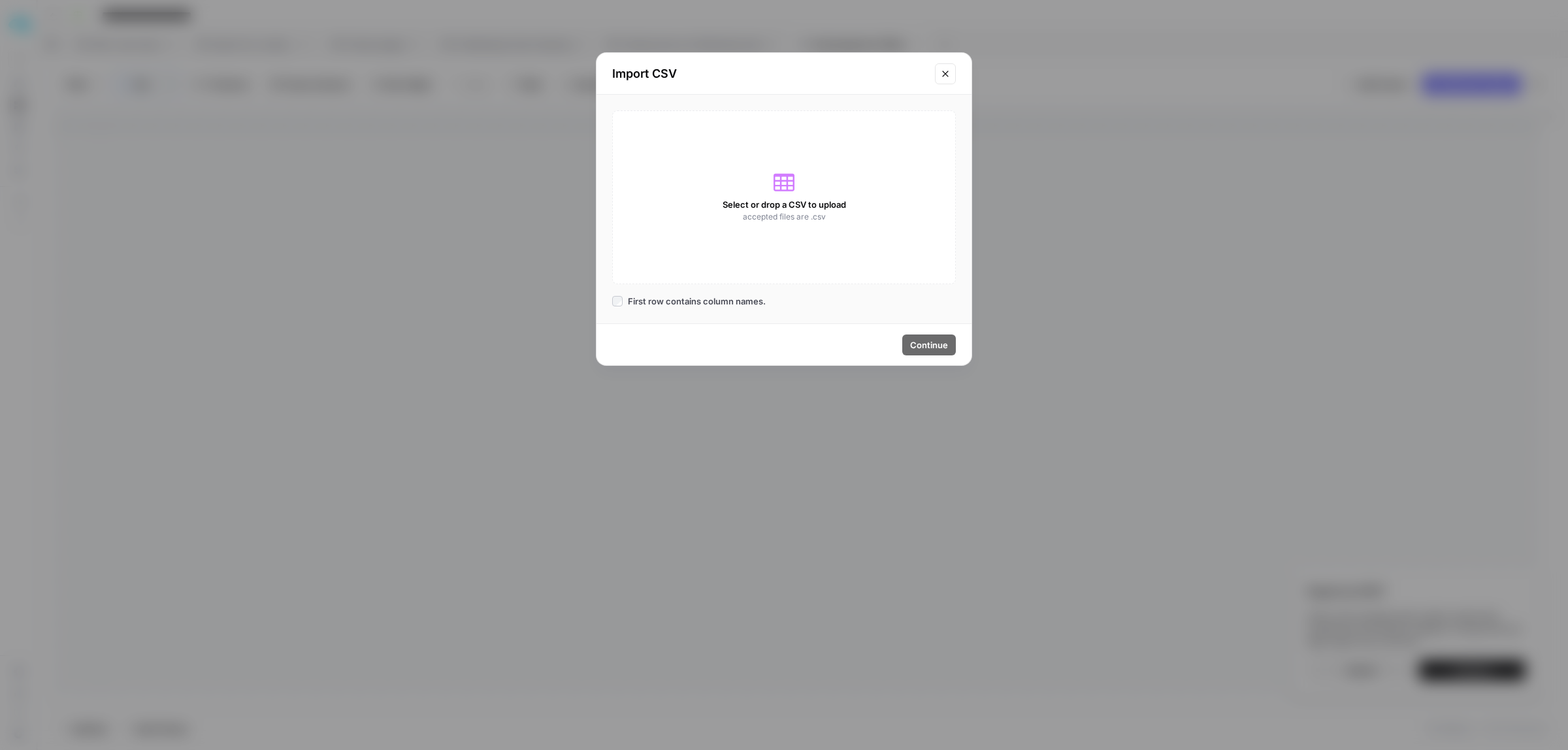
click at [947, 72] on icon "Close modal" at bounding box center [945, 74] width 11 height 11
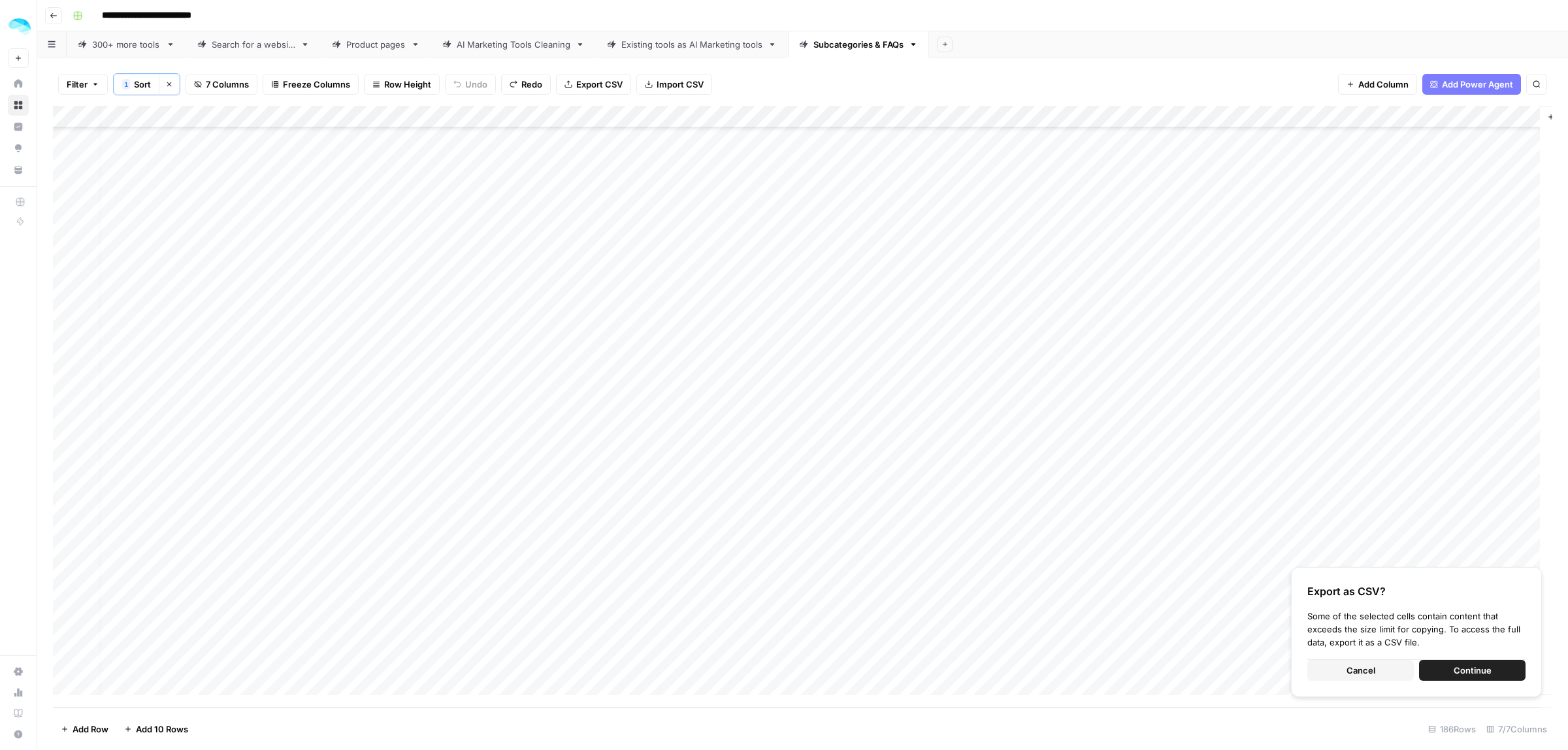
click at [596, 79] on span "Export CSV" at bounding box center [599, 84] width 46 height 14
type input "**"
click at [1522, 124] on icon "Close Search" at bounding box center [1526, 123] width 11 height 11
type input "**********"
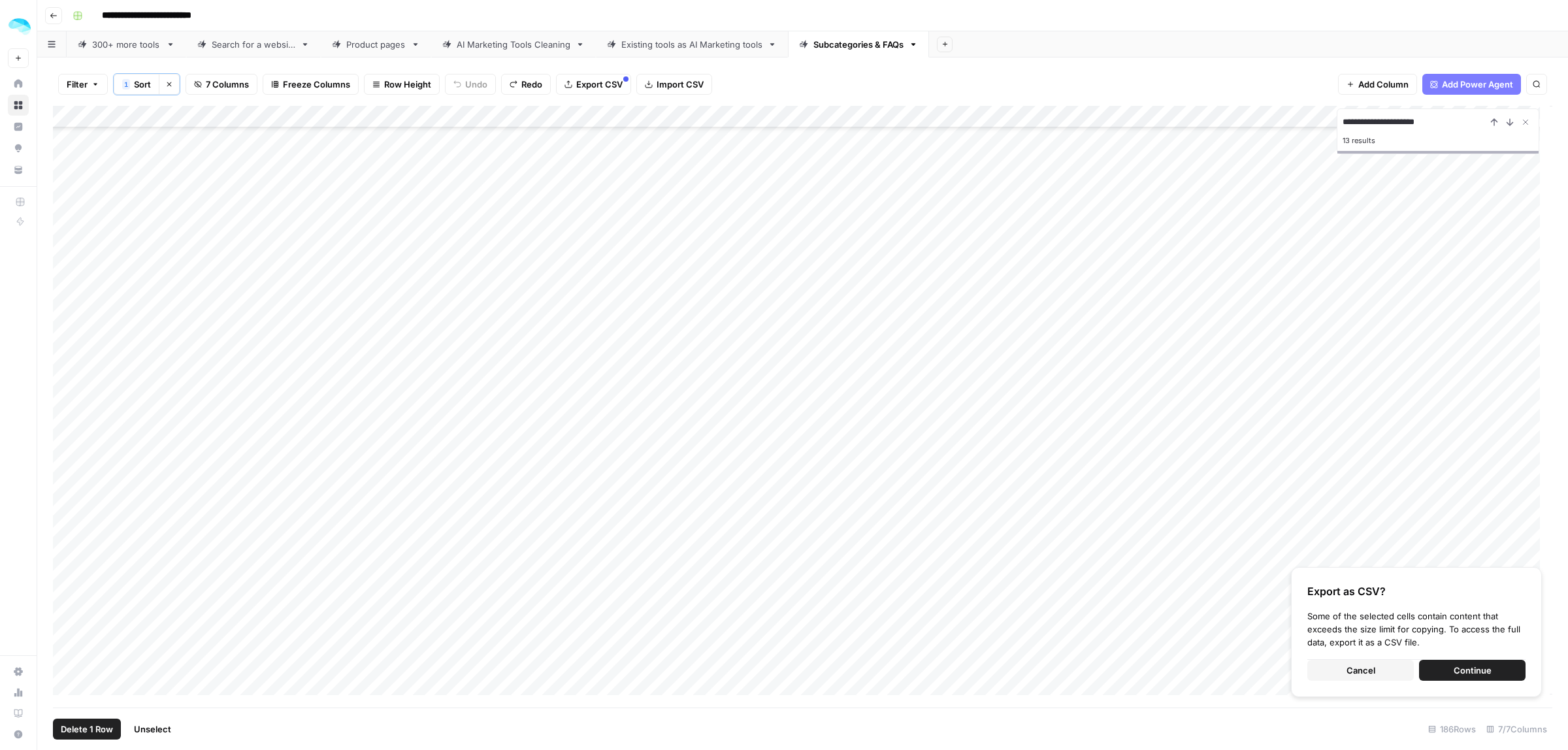
click at [68, 352] on div "Add Column" at bounding box center [803, 407] width 1500 height 602
click at [1295, 350] on div "Add Column" at bounding box center [803, 407] width 1500 height 602
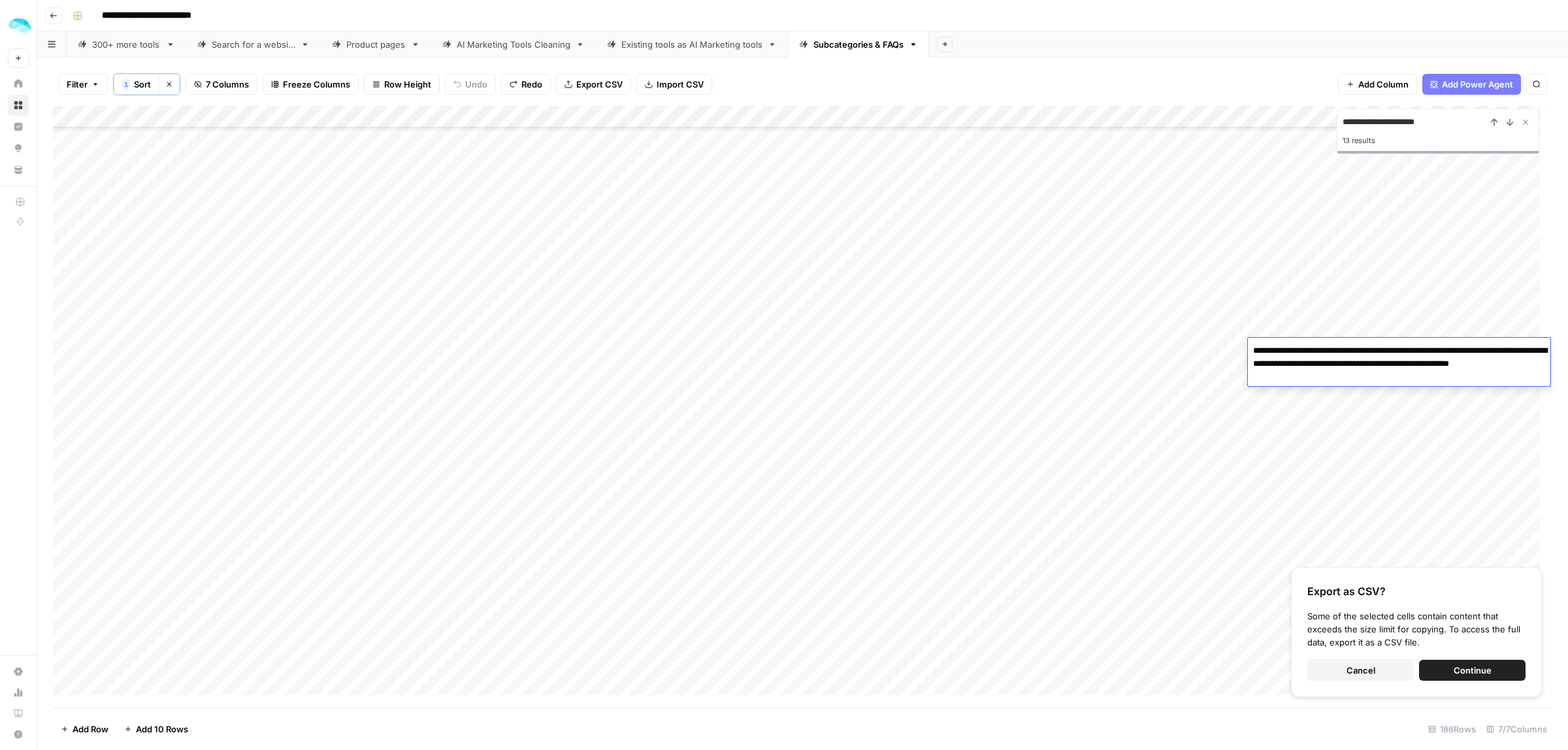
drag, startPoint x: 1469, startPoint y: 362, endPoint x: 1461, endPoint y: 364, distance: 8.2
click at [1461, 364] on textarea "**********" at bounding box center [1399, 363] width 303 height 44
click at [1465, 364] on textarea "**********" at bounding box center [1399, 363] width 303 height 44
click at [1529, 123] on icon "Close Search" at bounding box center [1526, 123] width 11 height 11
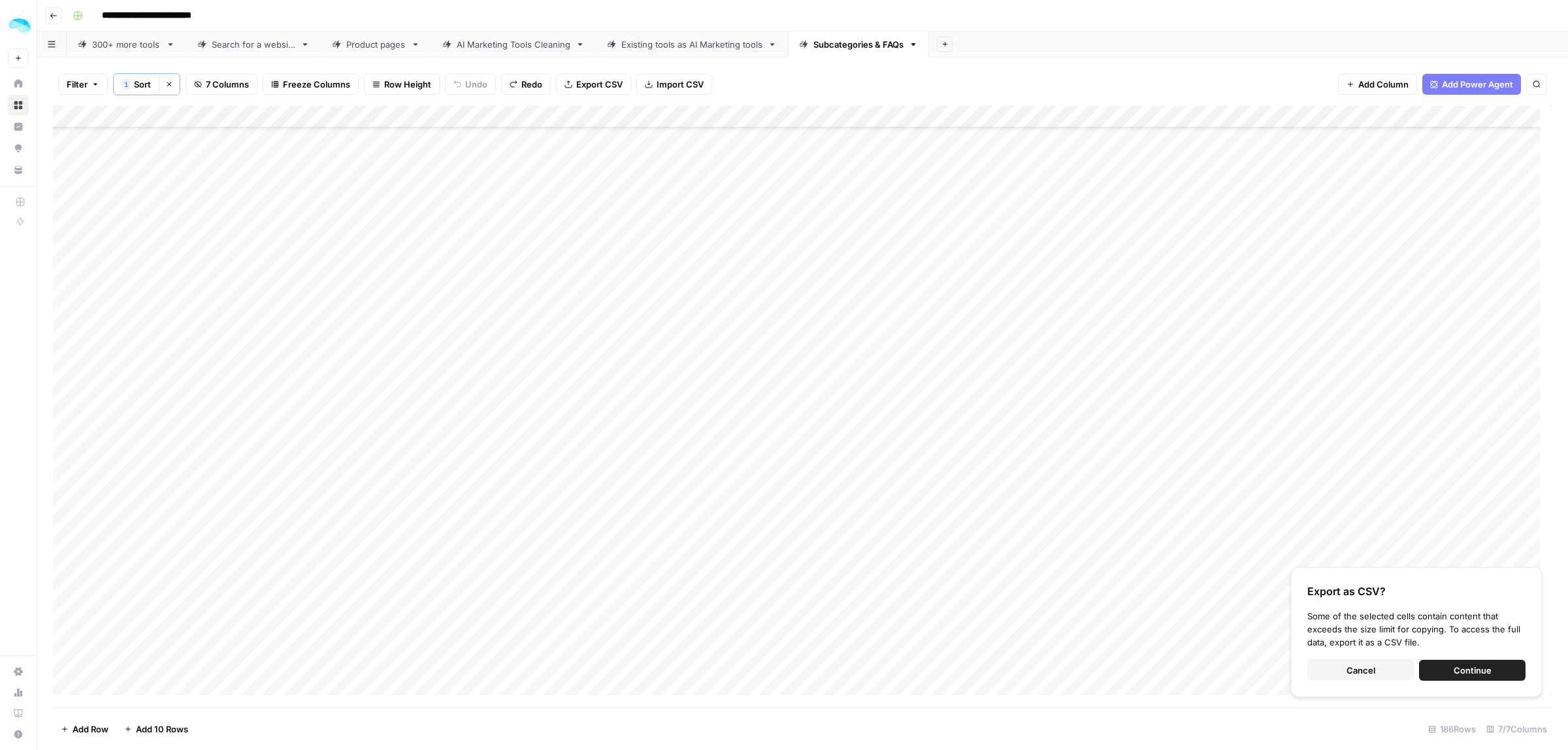
click at [1368, 672] on span "Cancel" at bounding box center [1361, 671] width 29 height 14
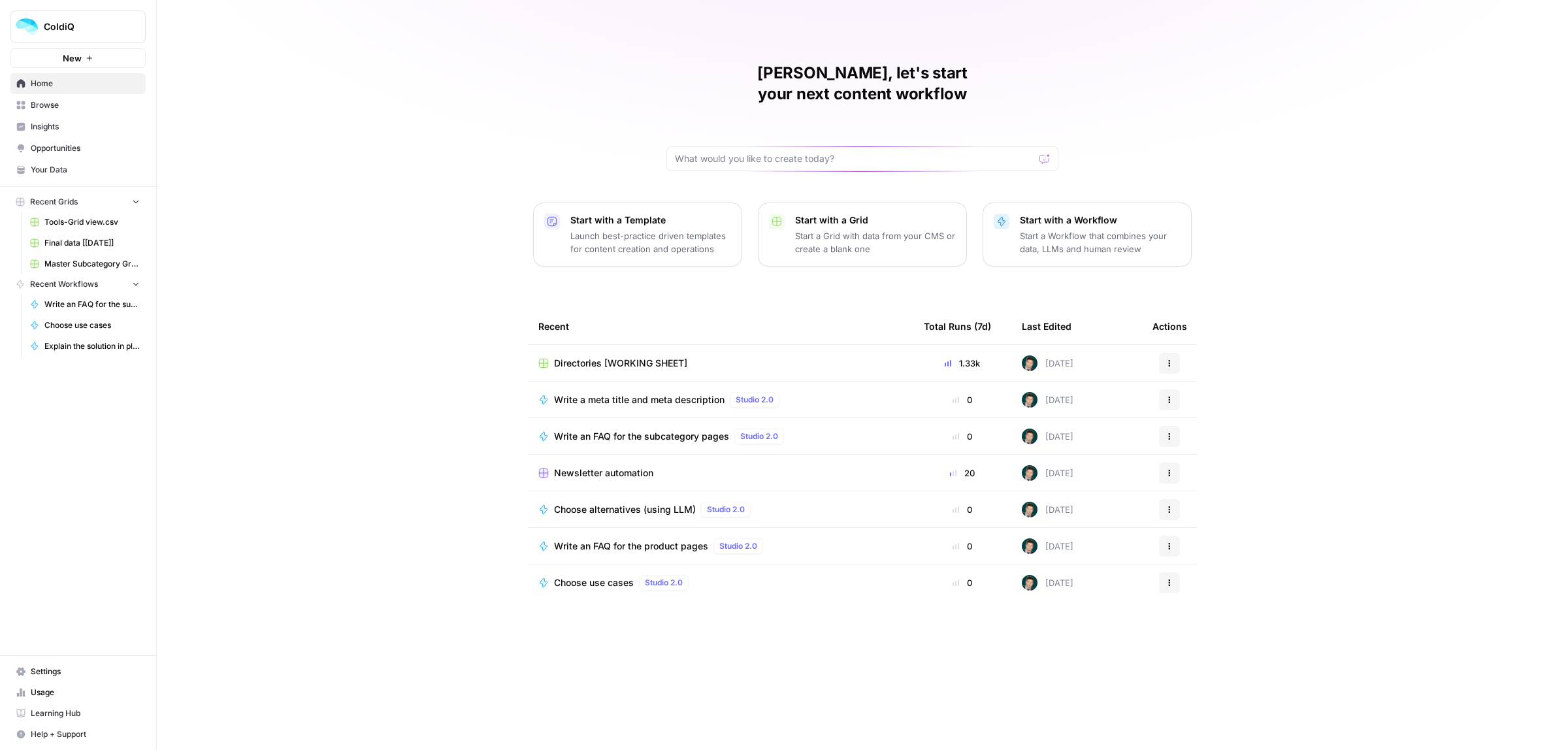
click at [1056, 240] on button "Start with a Workflow Start a Workflow that combines your data, LLMs and human …" at bounding box center [1088, 234] width 209 height 64
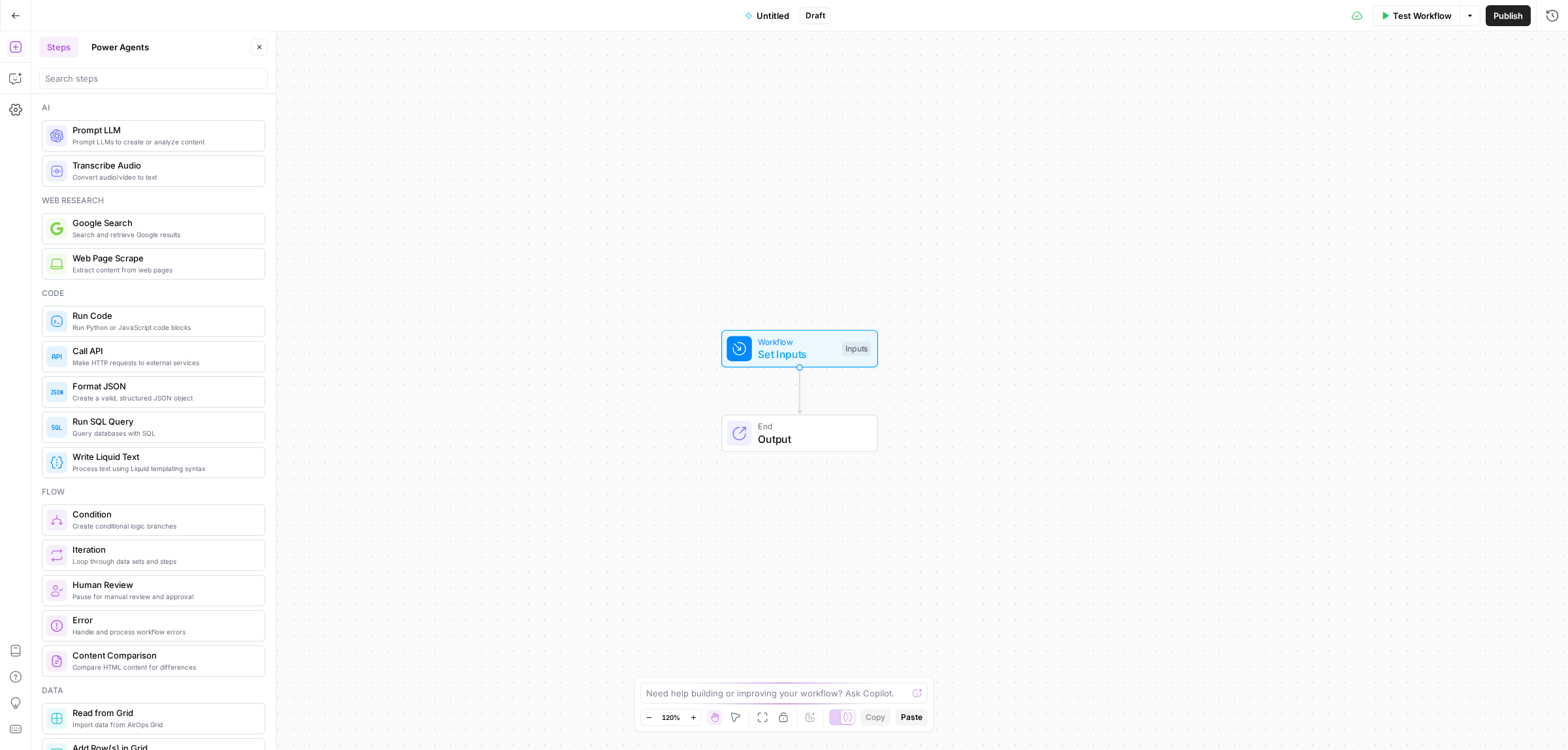
click at [775, 10] on span "Untitled" at bounding box center [773, 15] width 32 height 14
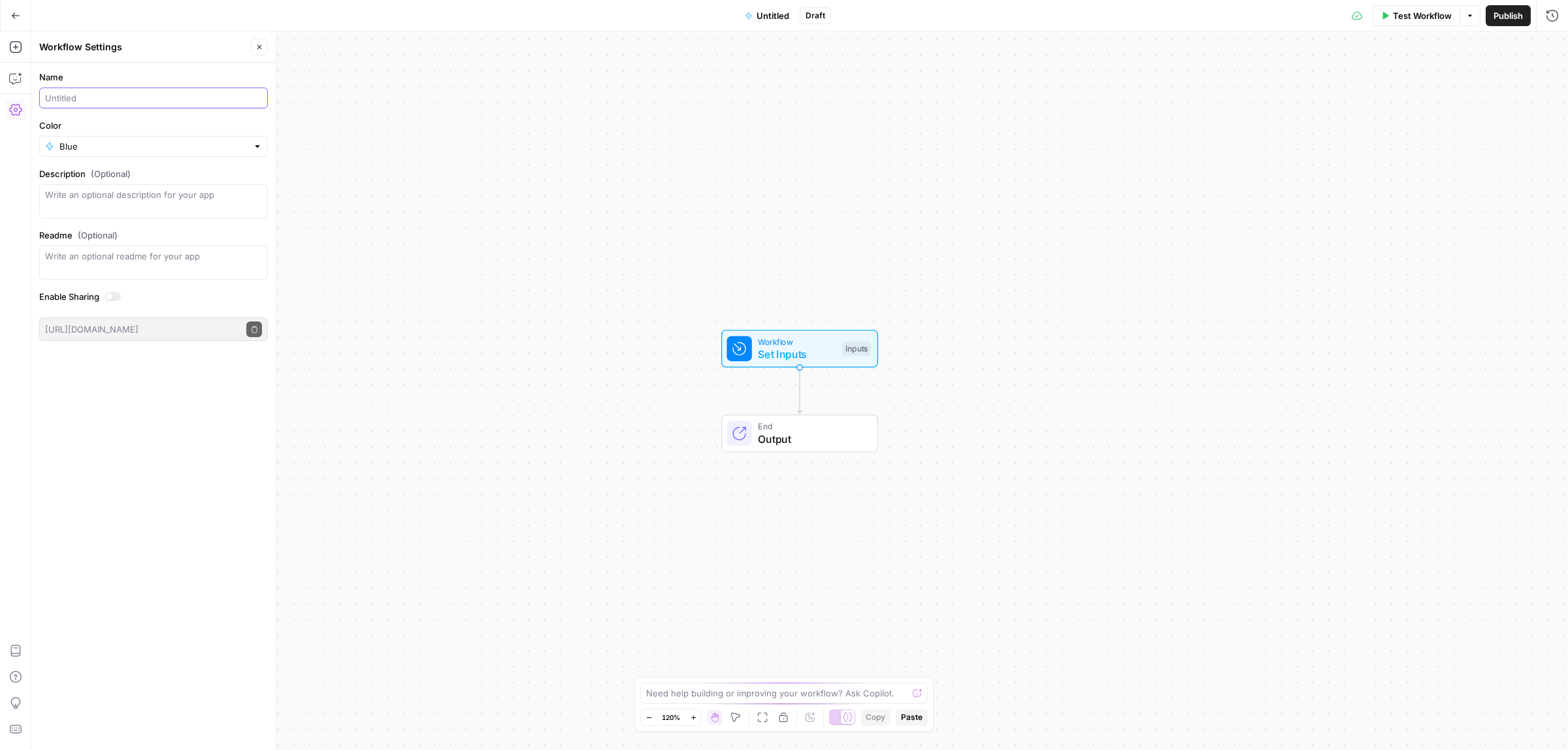
click at [124, 100] on input "Name" at bounding box center [153, 98] width 217 height 14
type input "Find the icon for the subcategory"
click at [623, 371] on div "Workflow Set Inputs Inputs Test Step End Output" at bounding box center [799, 391] width 1536 height 719
click at [1082, 336] on div "Workflow Set Inputs Inputs End Output" at bounding box center [799, 391] width 1536 height 719
click at [14, 49] on icon "button" at bounding box center [15, 47] width 14 height 14
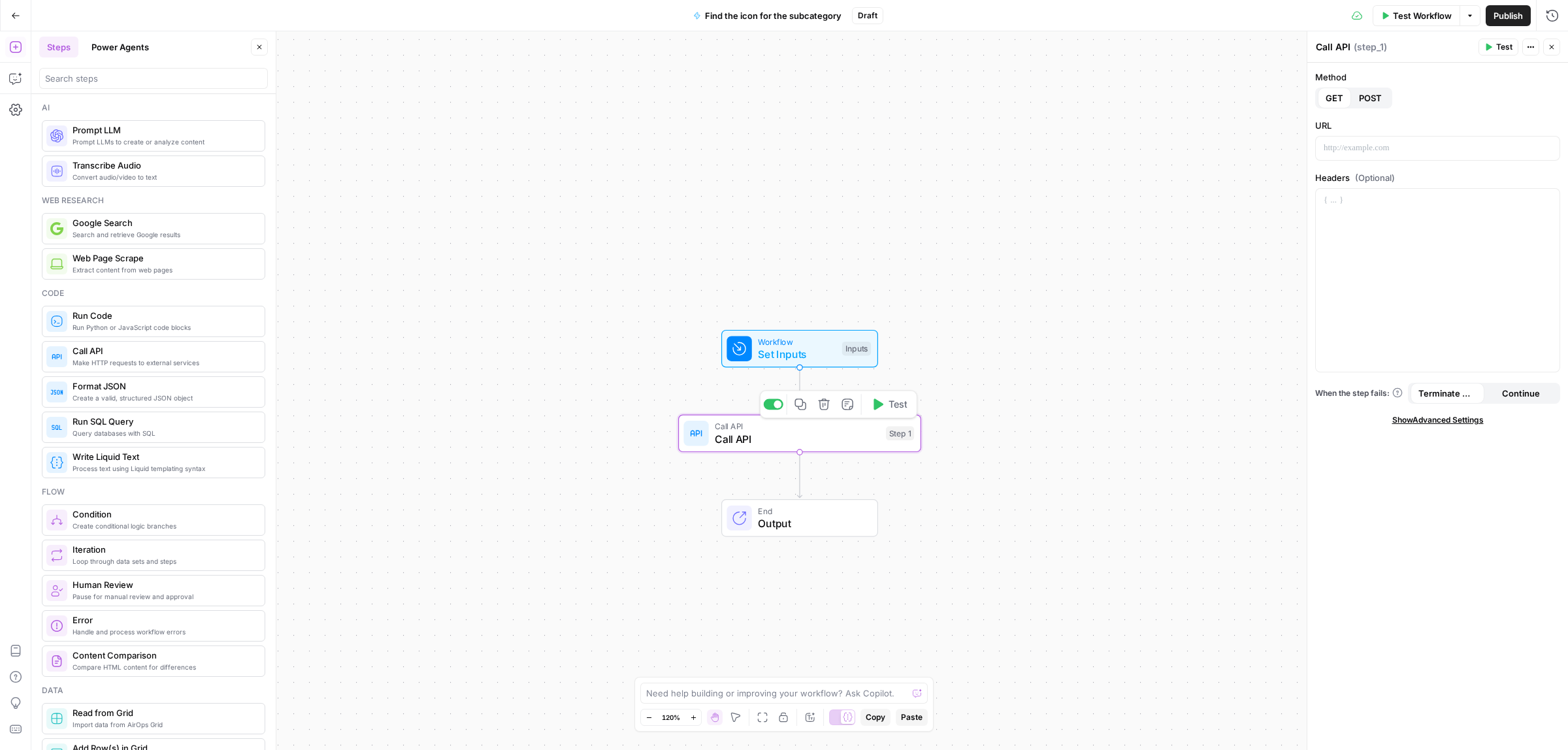
click at [778, 440] on span "Call API" at bounding box center [797, 439] width 165 height 15
click at [1387, 224] on p at bounding box center [1437, 217] width 228 height 14
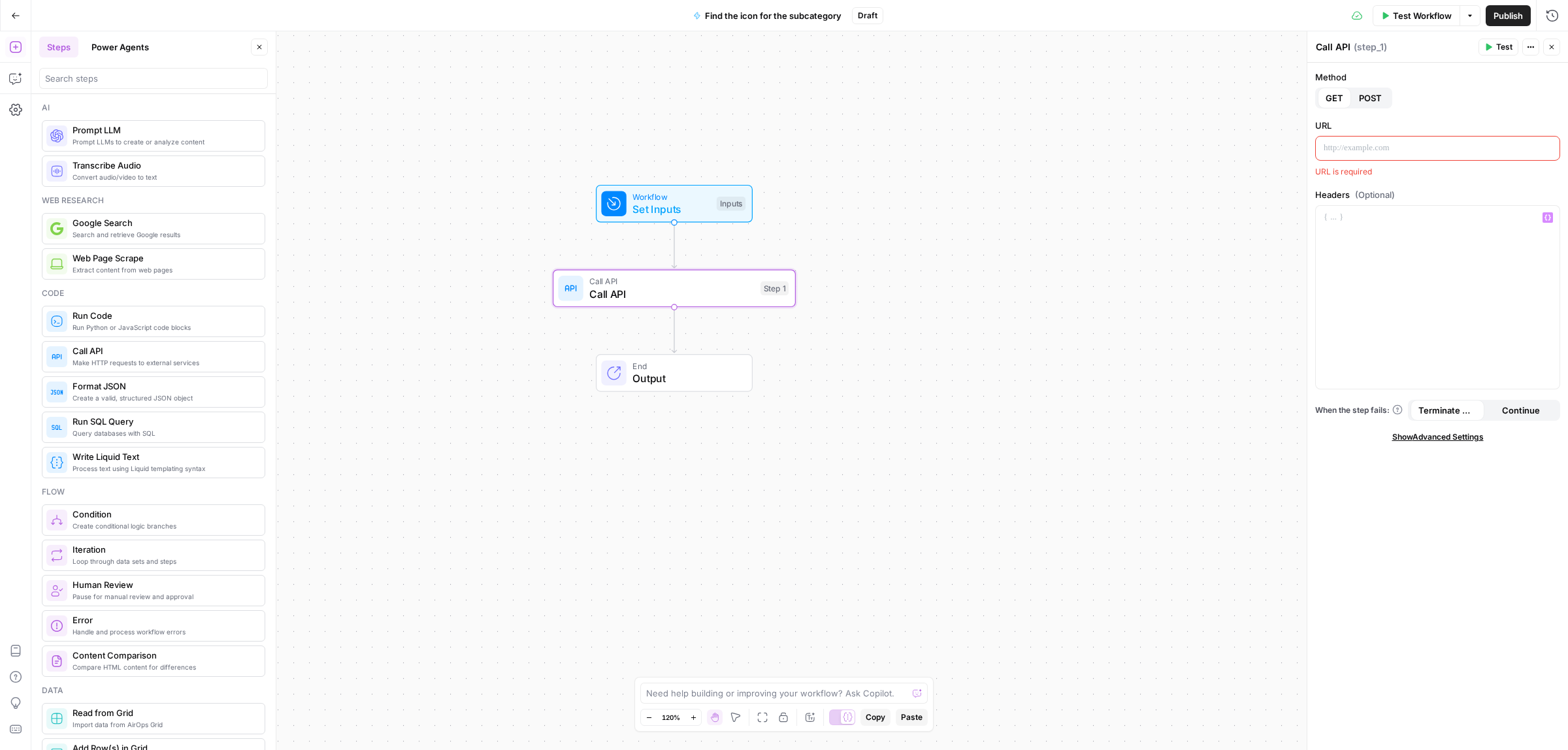
drag, startPoint x: 1029, startPoint y: 374, endPoint x: 912, endPoint y: 282, distance: 148.8
click at [912, 282] on div "Workflow Set Inputs Inputs Call API Call API Step 1 End Output" at bounding box center [799, 391] width 1536 height 719
click at [1393, 144] on p at bounding box center [1437, 148] width 228 height 14
click at [1456, 302] on div at bounding box center [1437, 299] width 243 height 183
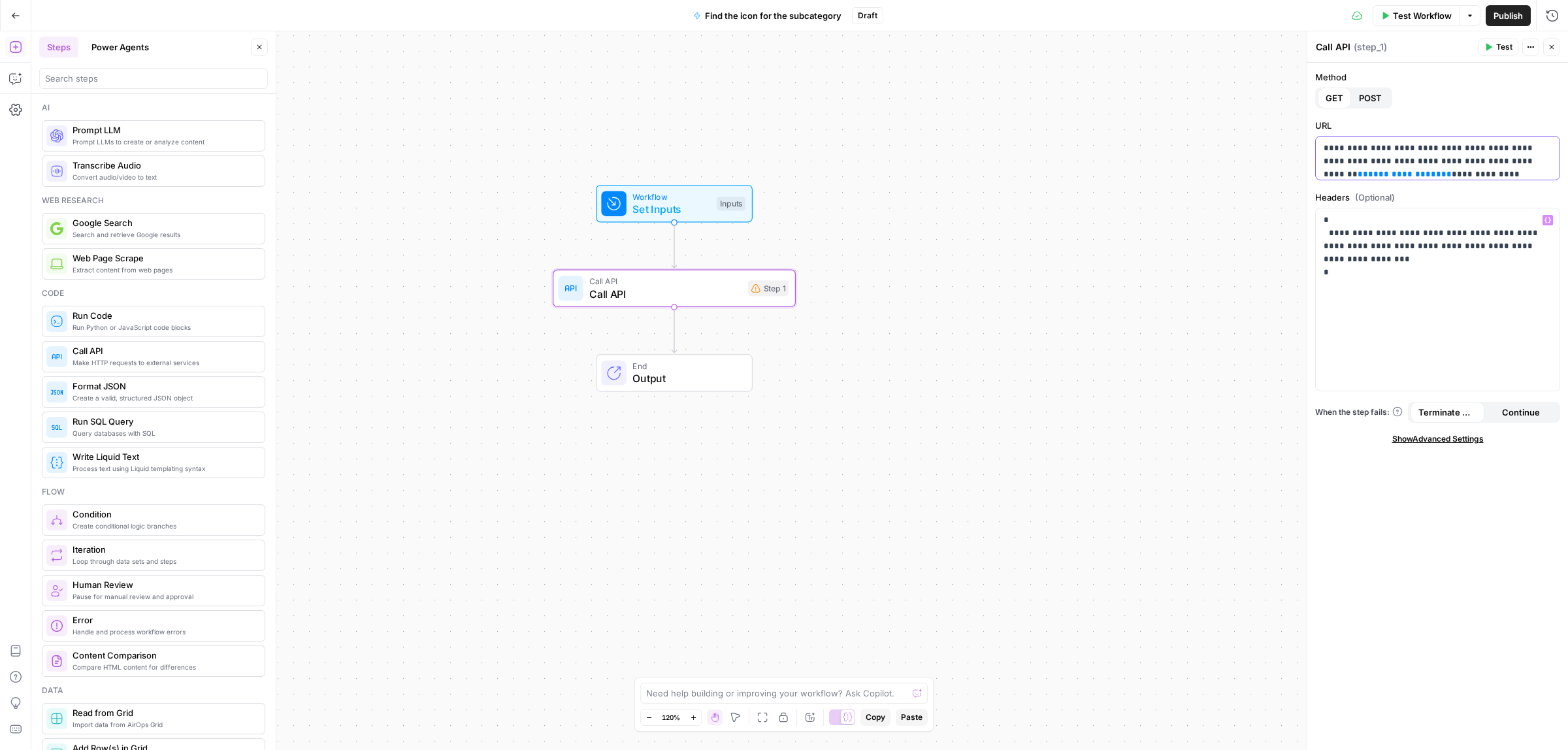
click at [1491, 156] on p "**********" at bounding box center [1431, 174] width 215 height 66
click at [1439, 151] on p "**********" at bounding box center [1431, 174] width 215 height 66
click at [1356, 175] on p "**********" at bounding box center [1431, 174] width 215 height 66
click at [1501, 46] on span "Test" at bounding box center [1504, 47] width 16 height 12
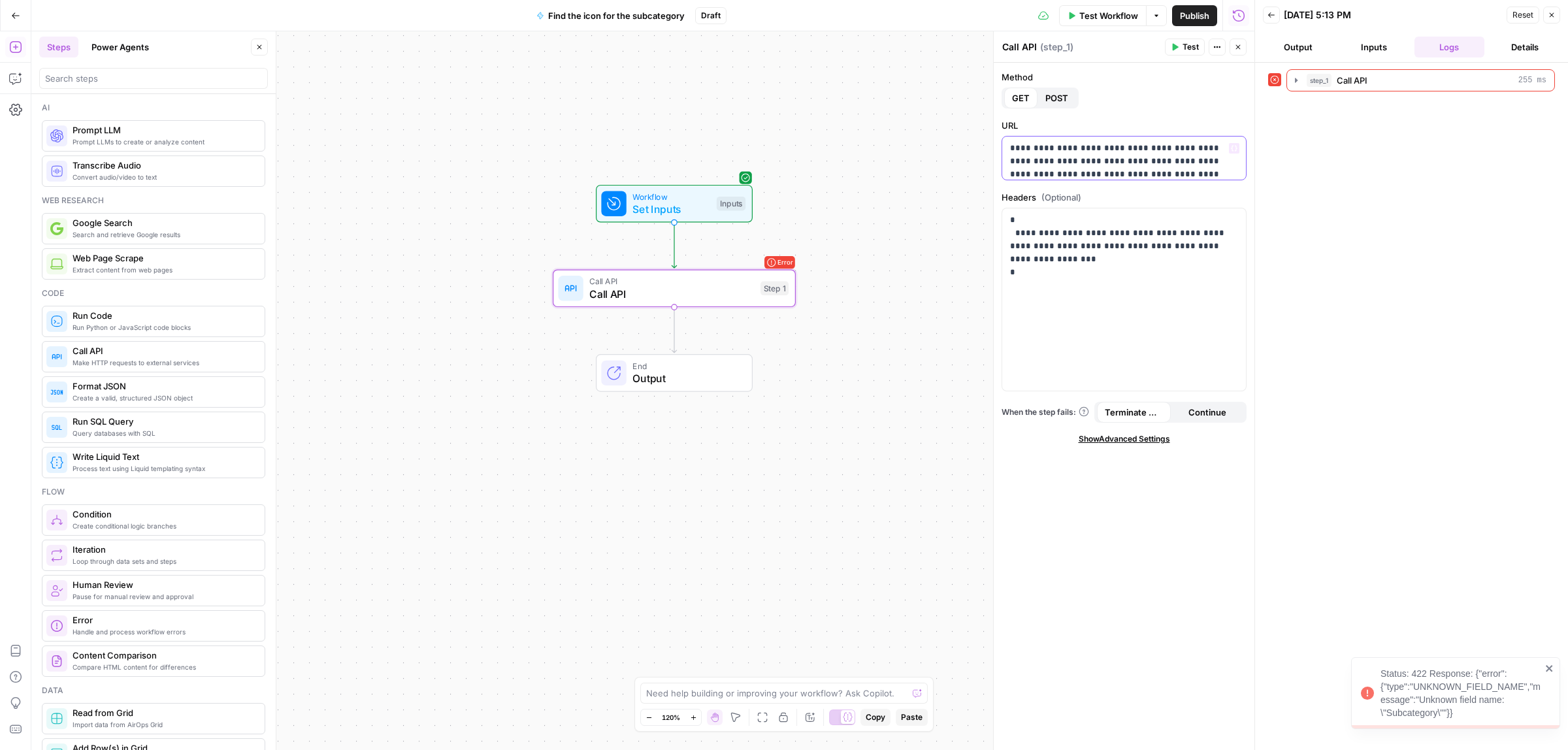
click at [1075, 159] on p "**********" at bounding box center [1117, 168] width 215 height 52
click at [1167, 160] on p "**********" at bounding box center [1117, 143] width 215 height 66
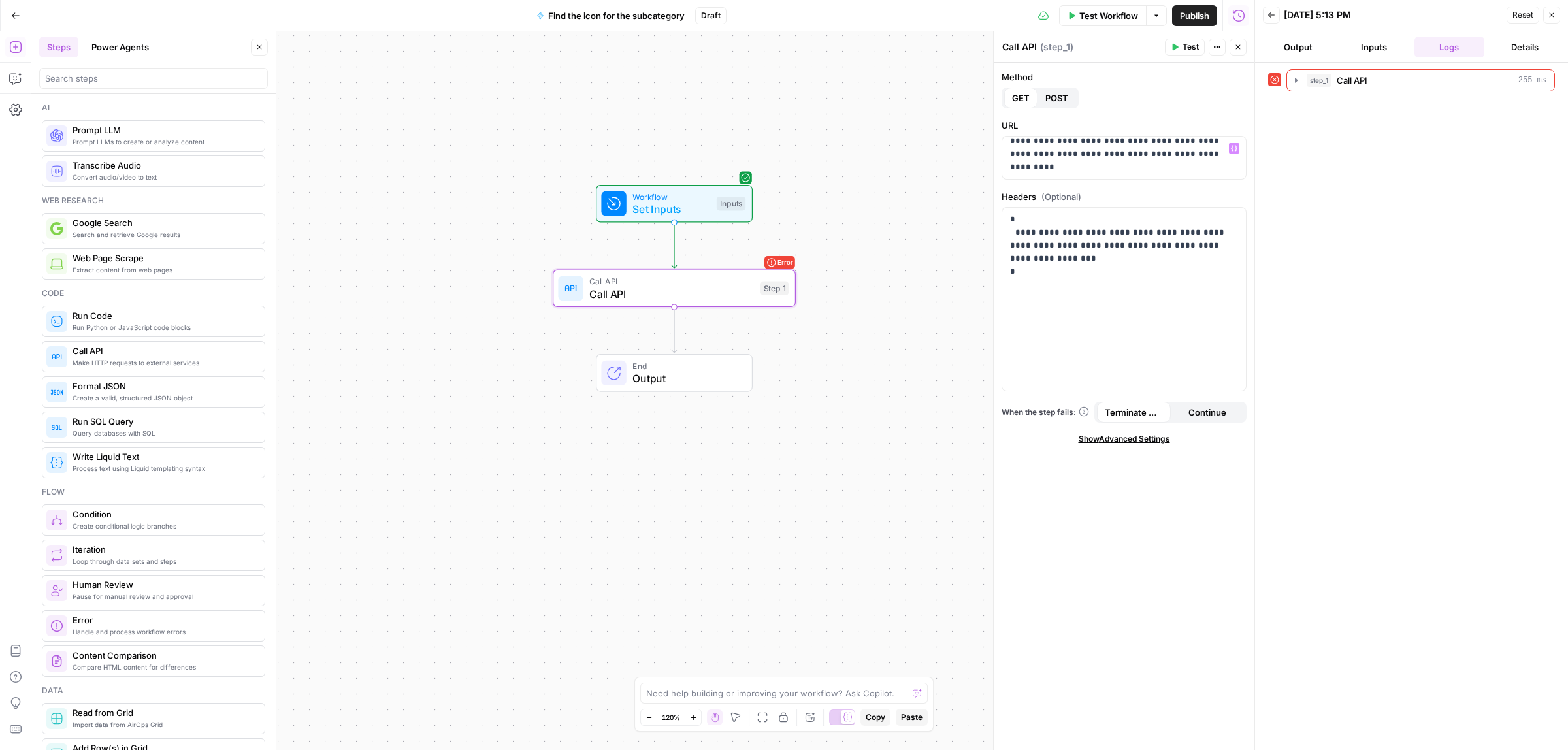
click at [1182, 41] on span "Test" at bounding box center [1190, 47] width 16 height 12
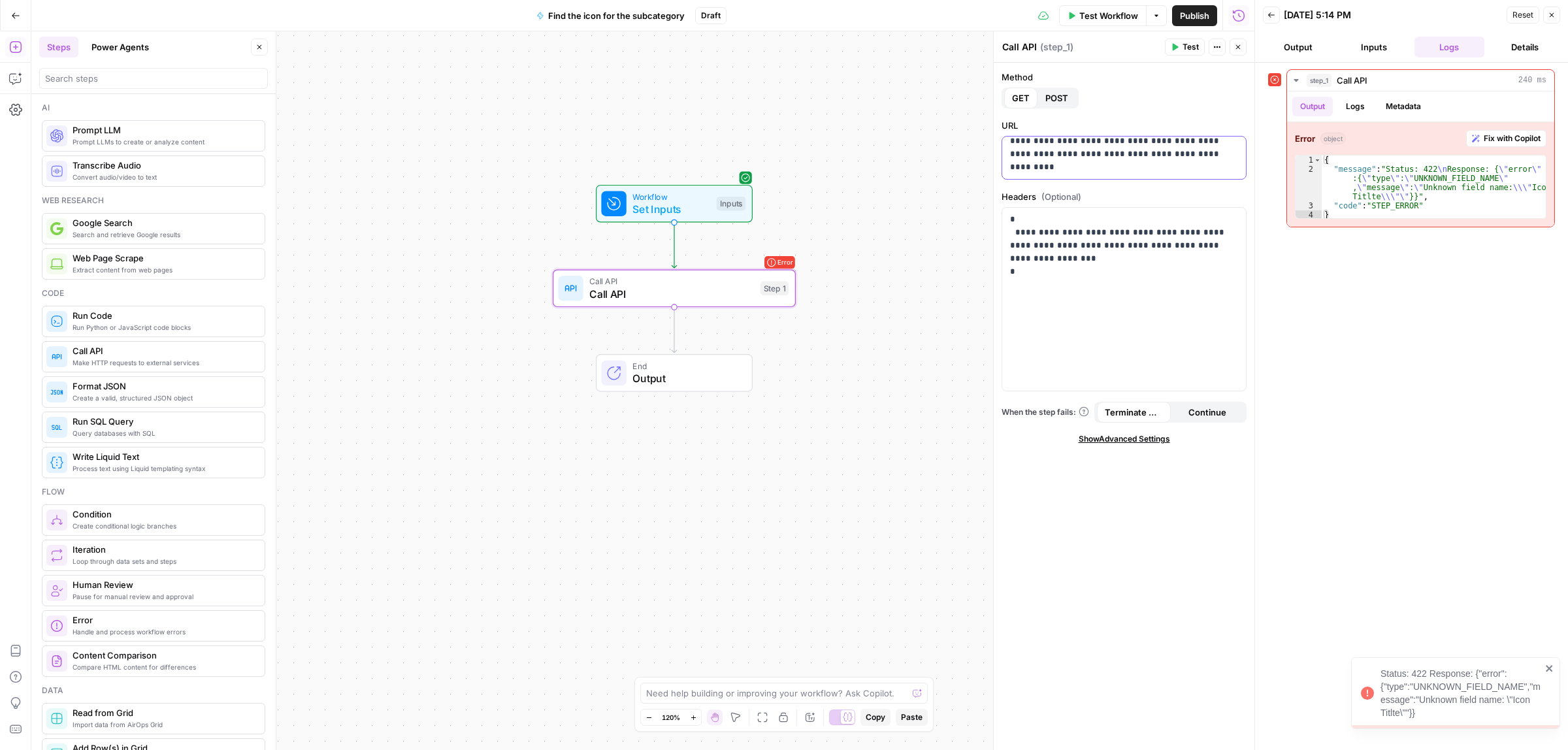
click at [1069, 158] on p "**********" at bounding box center [1117, 154] width 215 height 40
click at [1190, 40] on button "Test" at bounding box center [1185, 47] width 40 height 17
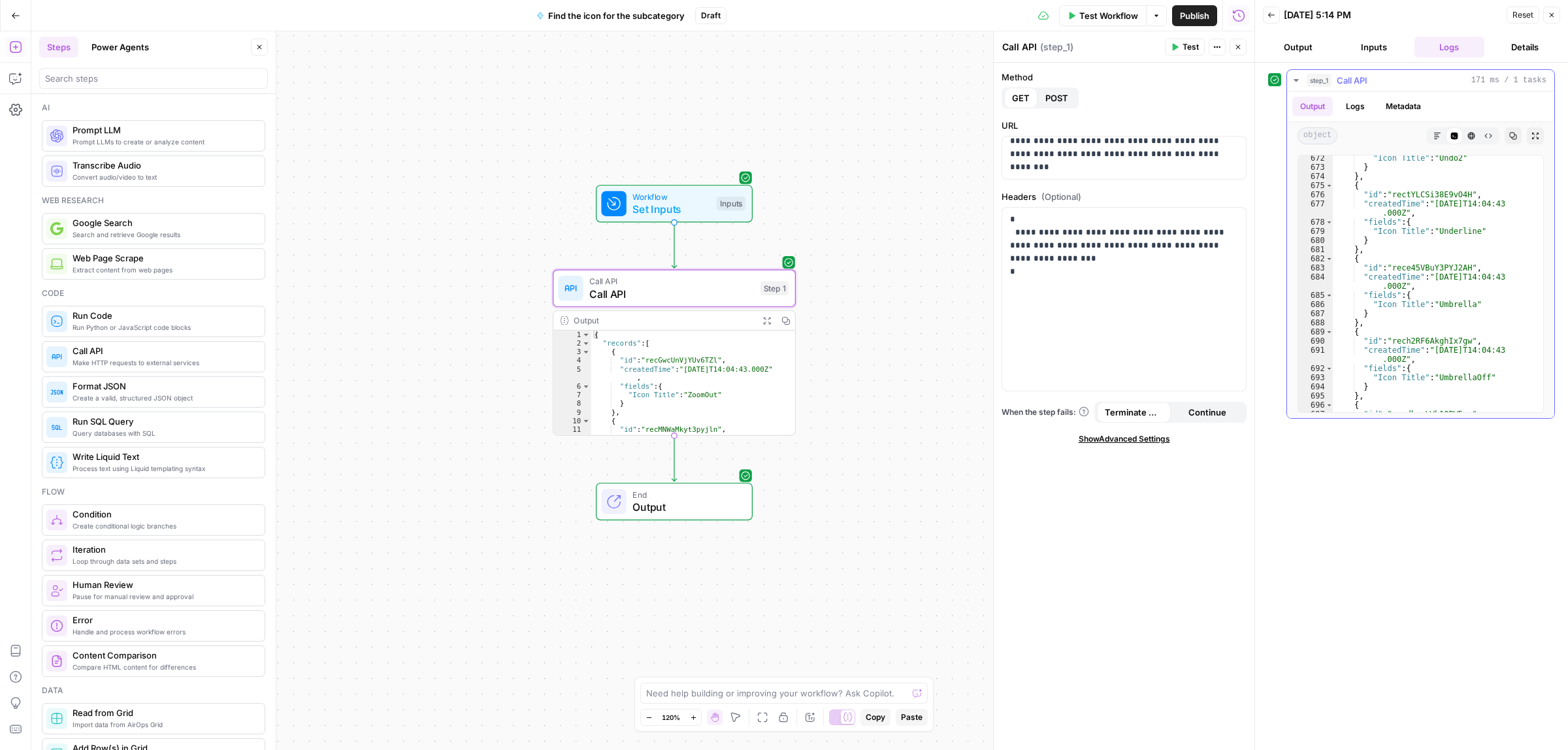
scroll to position [7020, 0]
drag, startPoint x: 1089, startPoint y: 161, endPoint x: 1174, endPoint y: 161, distance: 85.0
click at [1147, 161] on p "**********" at bounding box center [1117, 154] width 215 height 40
click at [1178, 161] on p "**********" at bounding box center [1117, 154] width 215 height 40
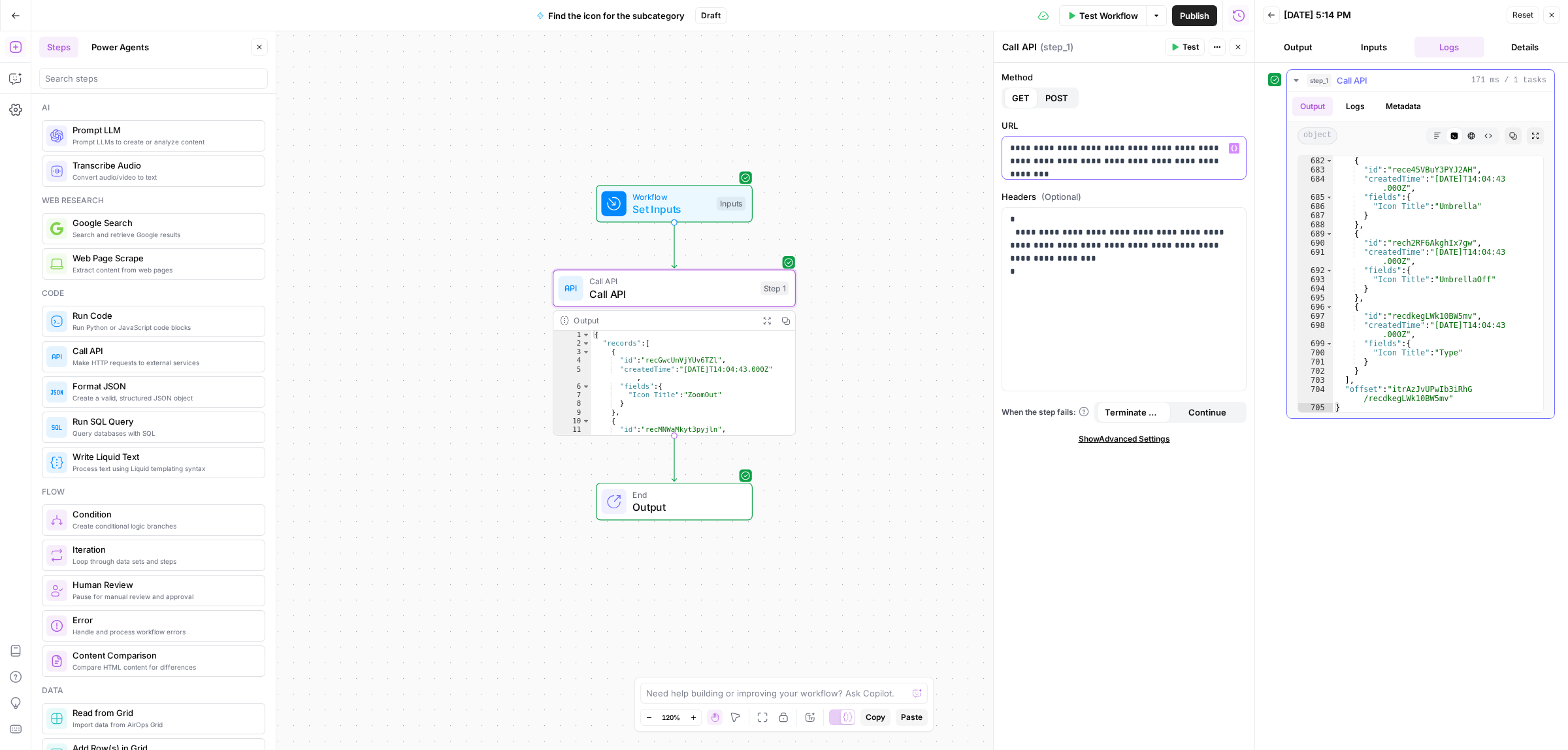
scroll to position [7119, 0]
click at [1449, 358] on div "} , { "id" : "rece45VBuY3PYJ2AH" , "createdTime" : "2025-09-26T14:04:43 .000Z" …" at bounding box center [1432, 284] width 198 height 275
drag, startPoint x: 1426, startPoint y: 399, endPoint x: 1472, endPoint y: 398, distance: 46.0
click at [1435, 398] on div "} , { "id" : "rece45VBuY3PYJ2AH" , "createdTime" : "2025-09-26T14:04:43 .000Z" …" at bounding box center [1432, 284] width 198 height 275
type textarea "**********"
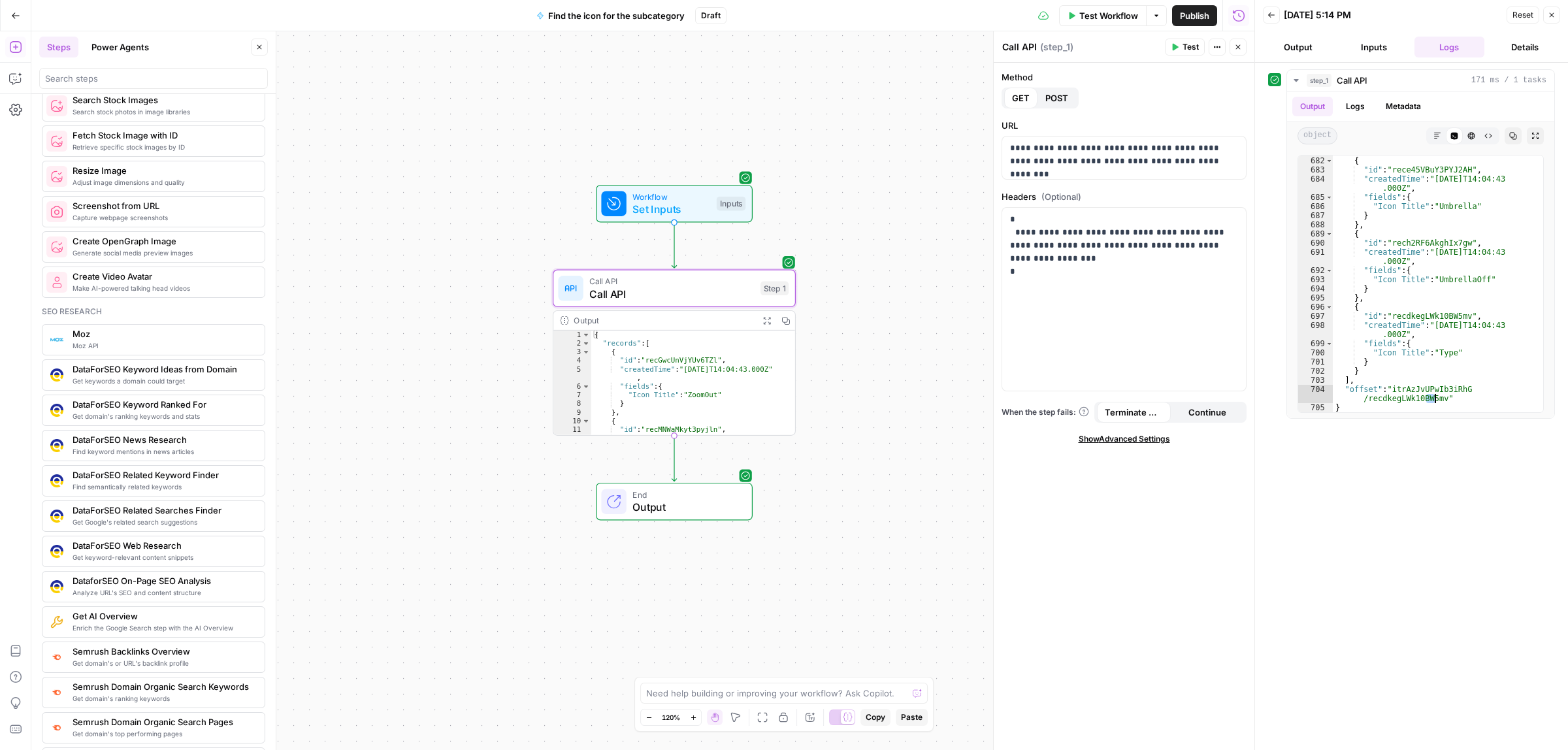
scroll to position [981, 0]
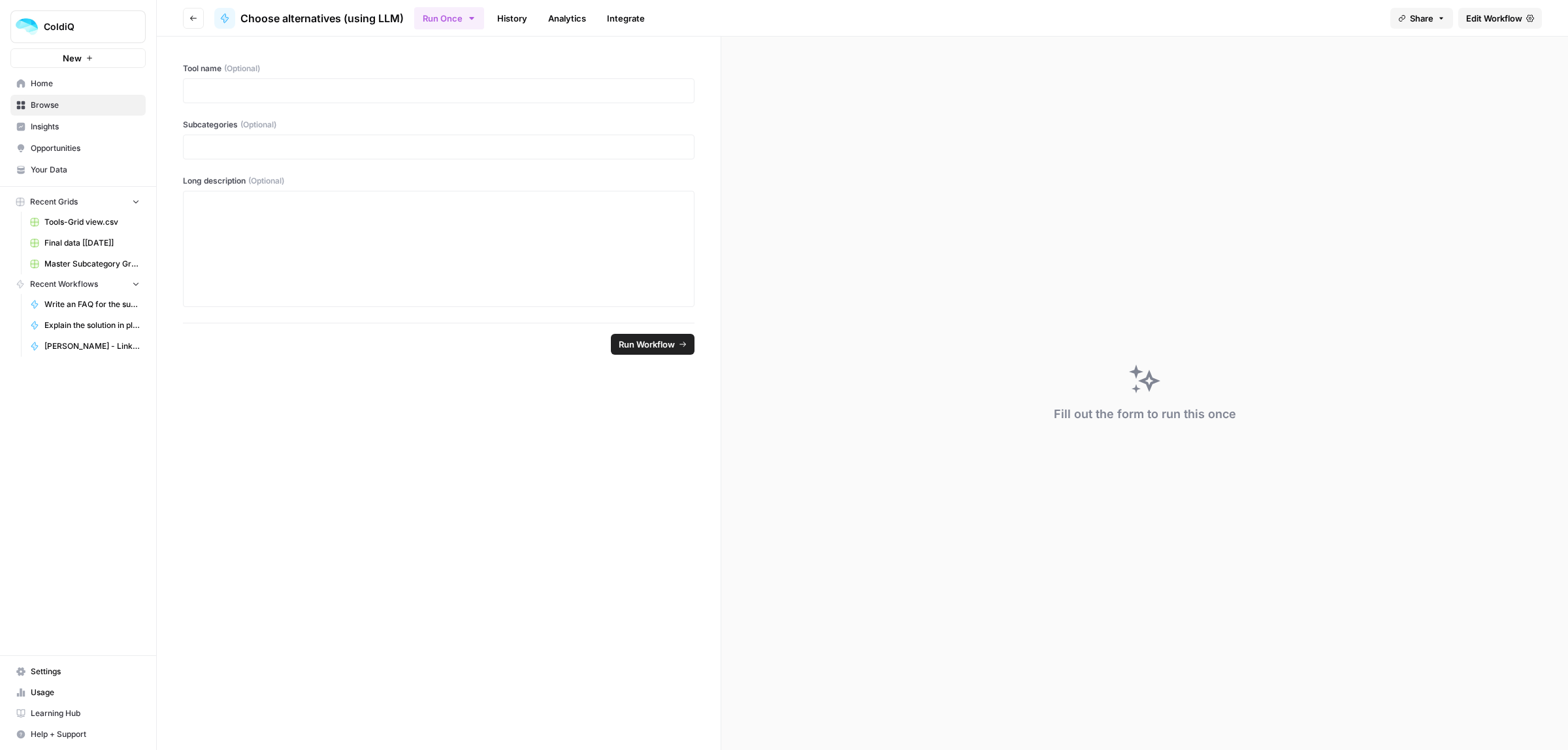
click at [1500, 20] on span "Edit Workflow" at bounding box center [1494, 18] width 56 height 14
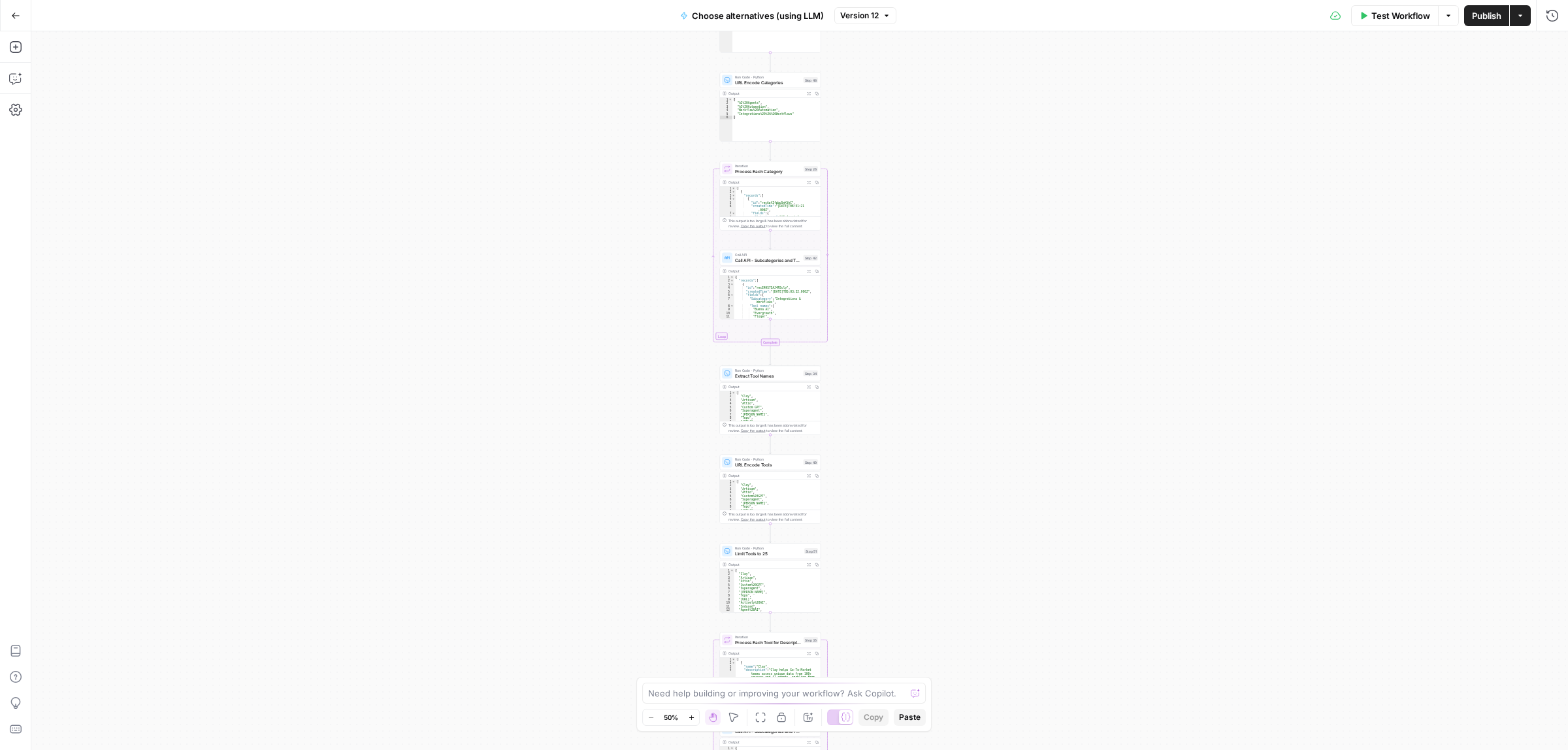
drag, startPoint x: 947, startPoint y: 124, endPoint x: 913, endPoint y: 325, distance: 203.9
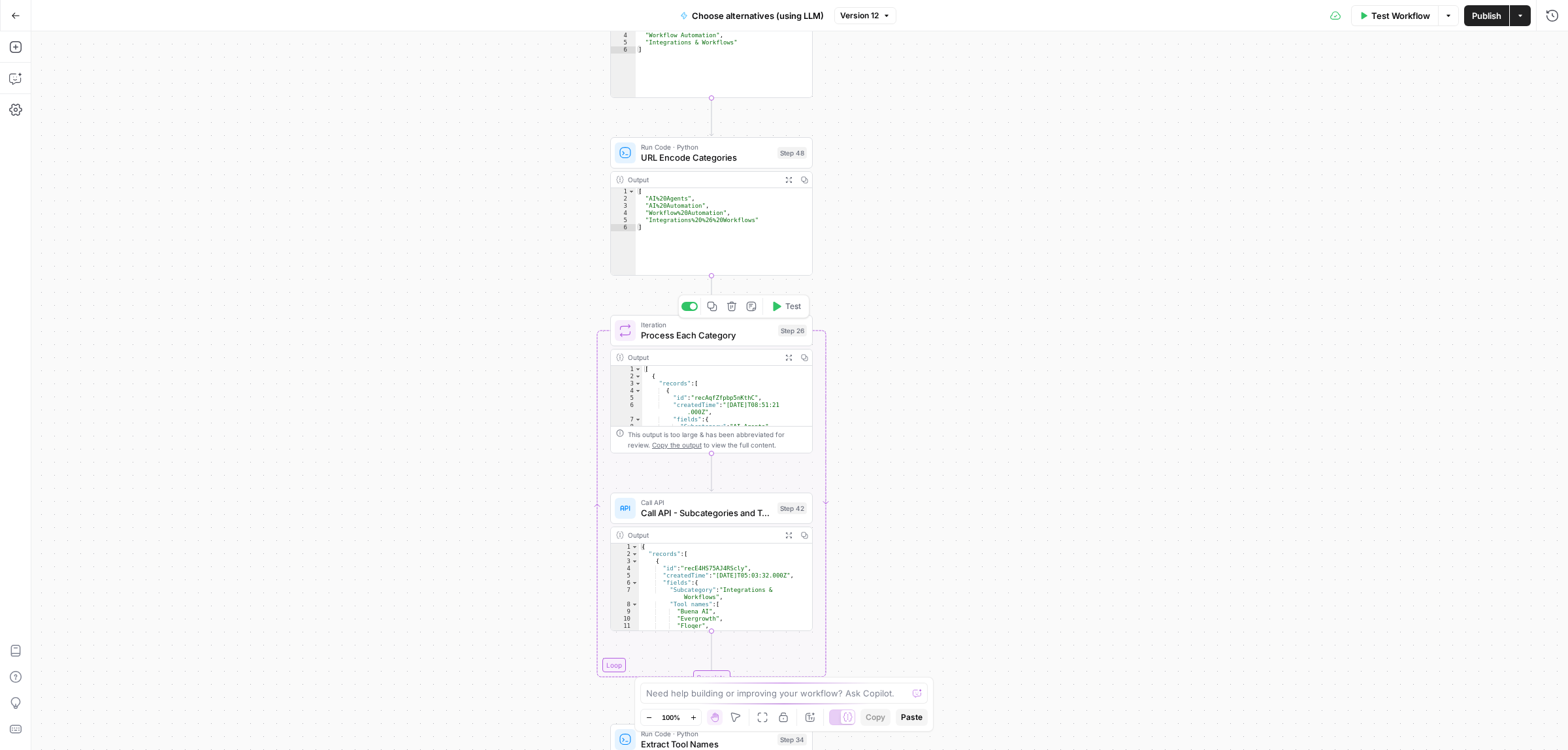
drag, startPoint x: 900, startPoint y: 253, endPoint x: 883, endPoint y: 368, distance: 116.2
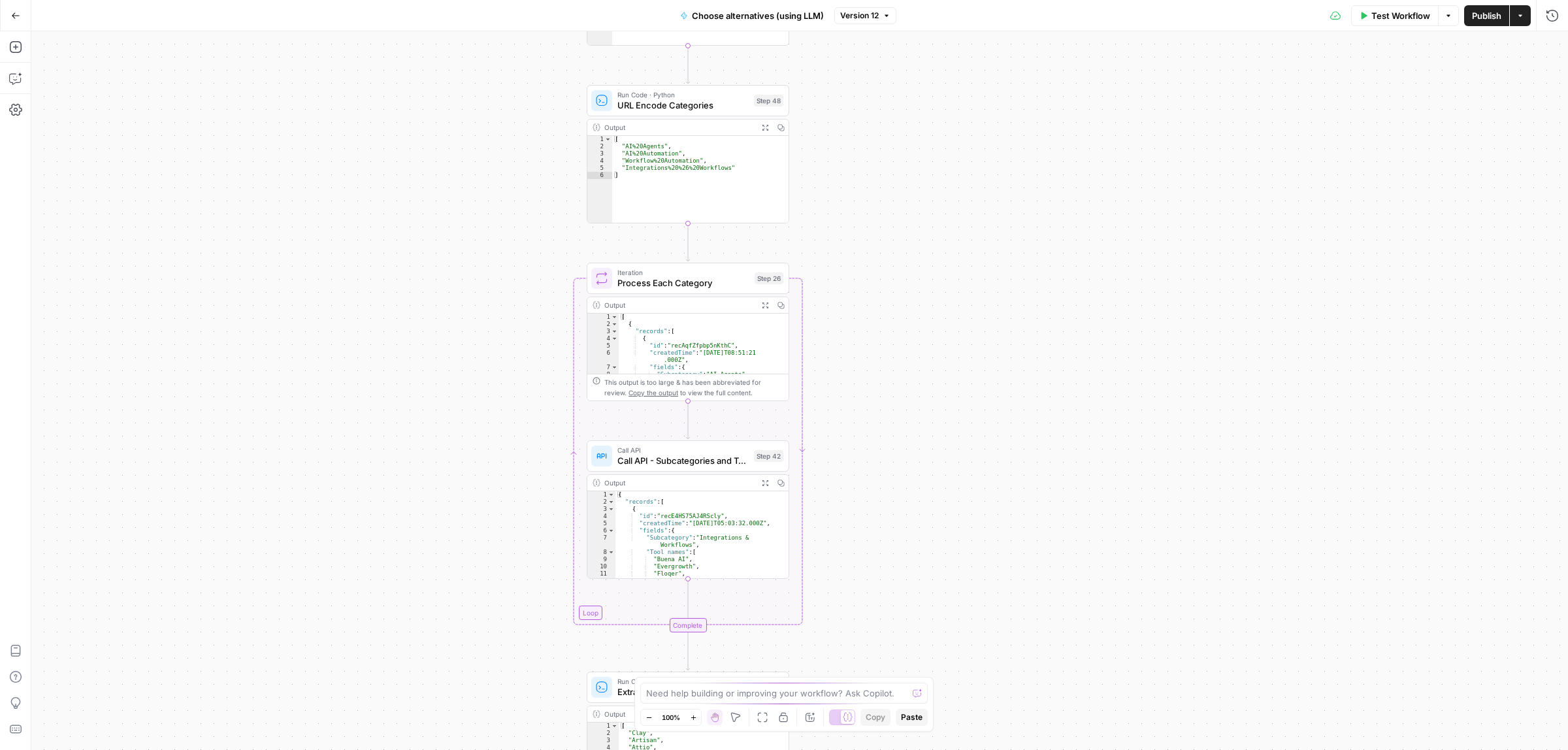
drag, startPoint x: 971, startPoint y: 597, endPoint x: 964, endPoint y: 407, distance: 190.1
click at [964, 407] on div "Workflow Set Inputs Inputs Call API Call API Step 41 Output Expand Output Copy …" at bounding box center [799, 391] width 1536 height 719
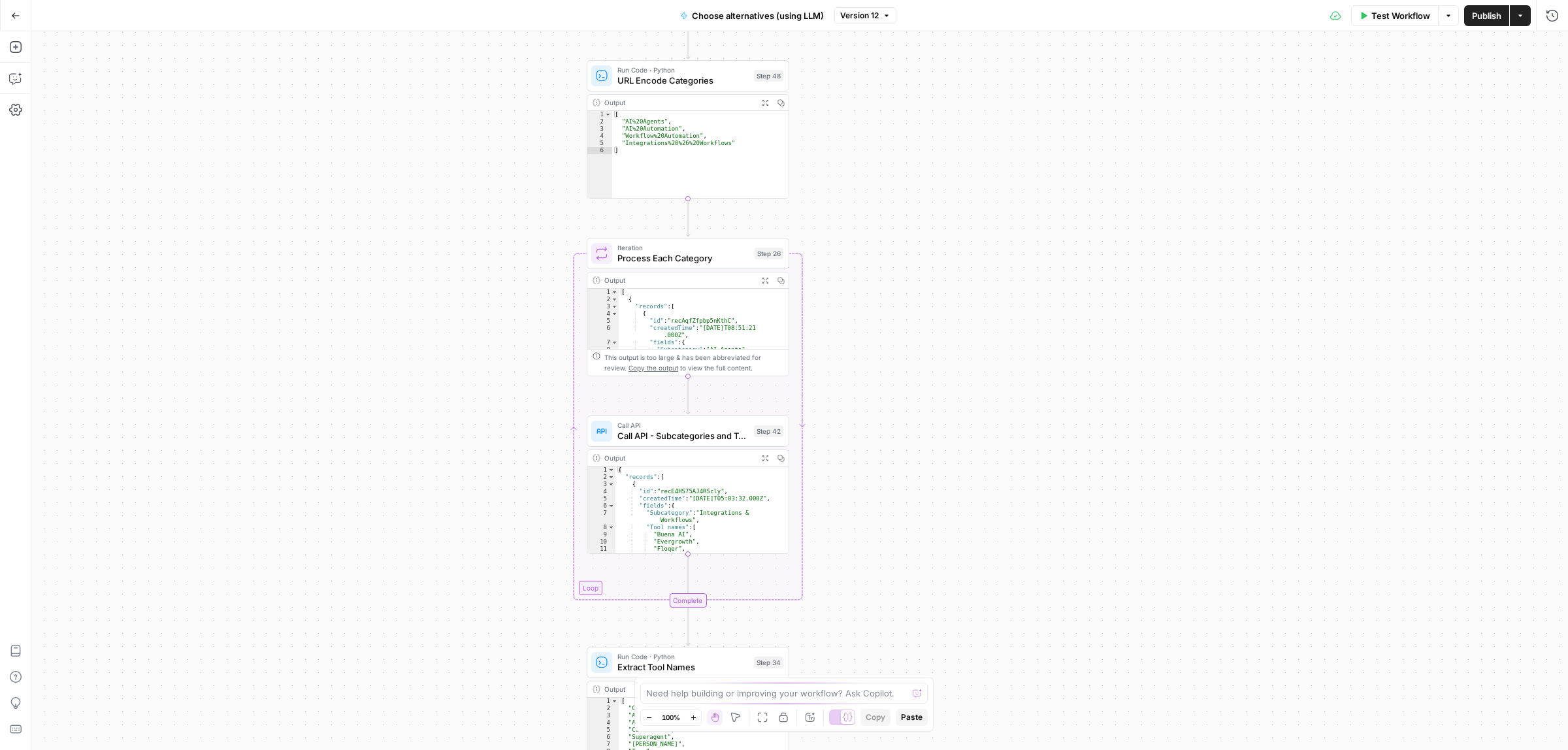
click at [655, 444] on div "Call API Call API - Subcategories and Tools from Airtable Step 42 Copy step Del…" at bounding box center [688, 431] width 203 height 32
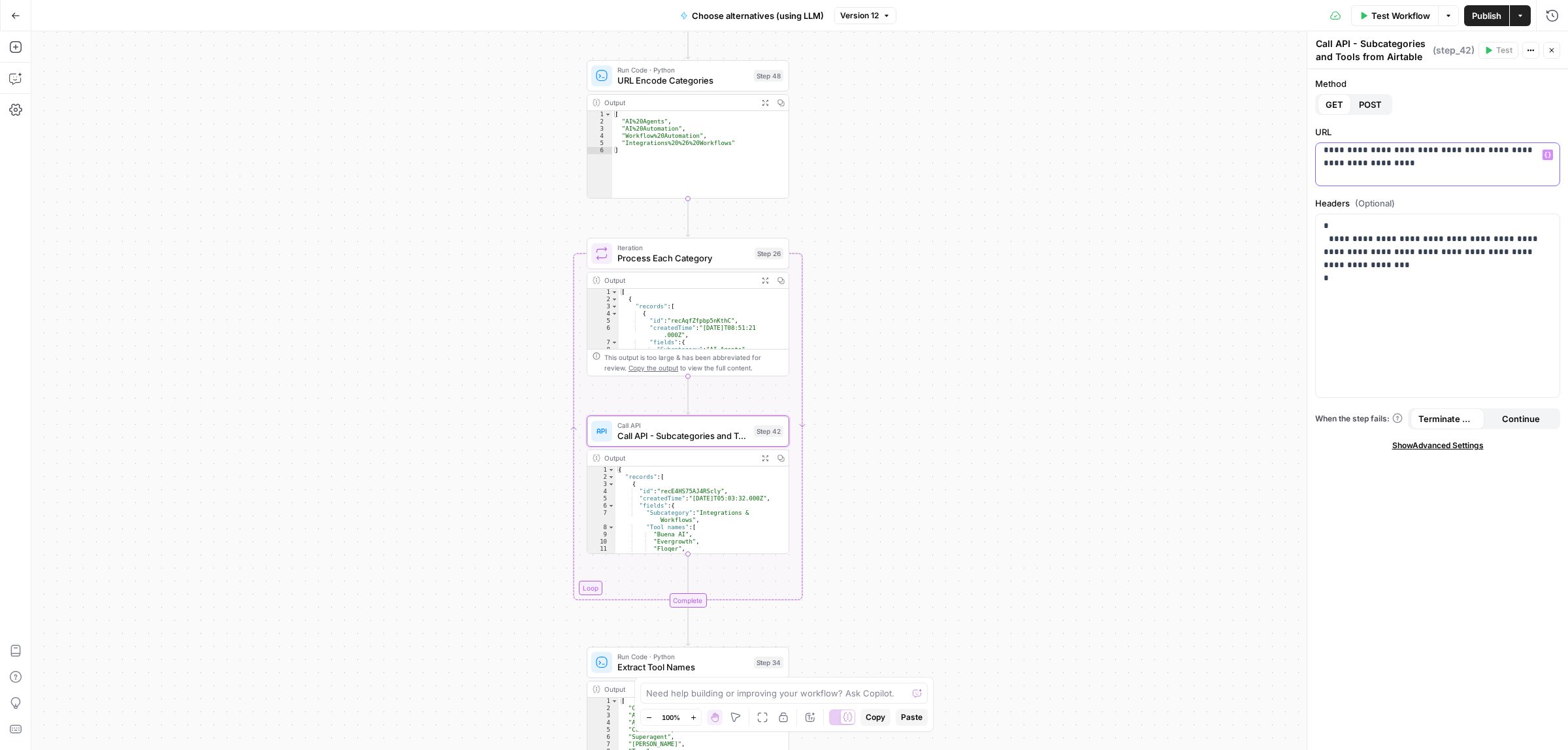
scroll to position [46, 0]
click at [1484, 178] on p "**********" at bounding box center [1431, 142] width 215 height 78
click at [1425, 168] on p "**********" at bounding box center [1431, 142] width 215 height 78
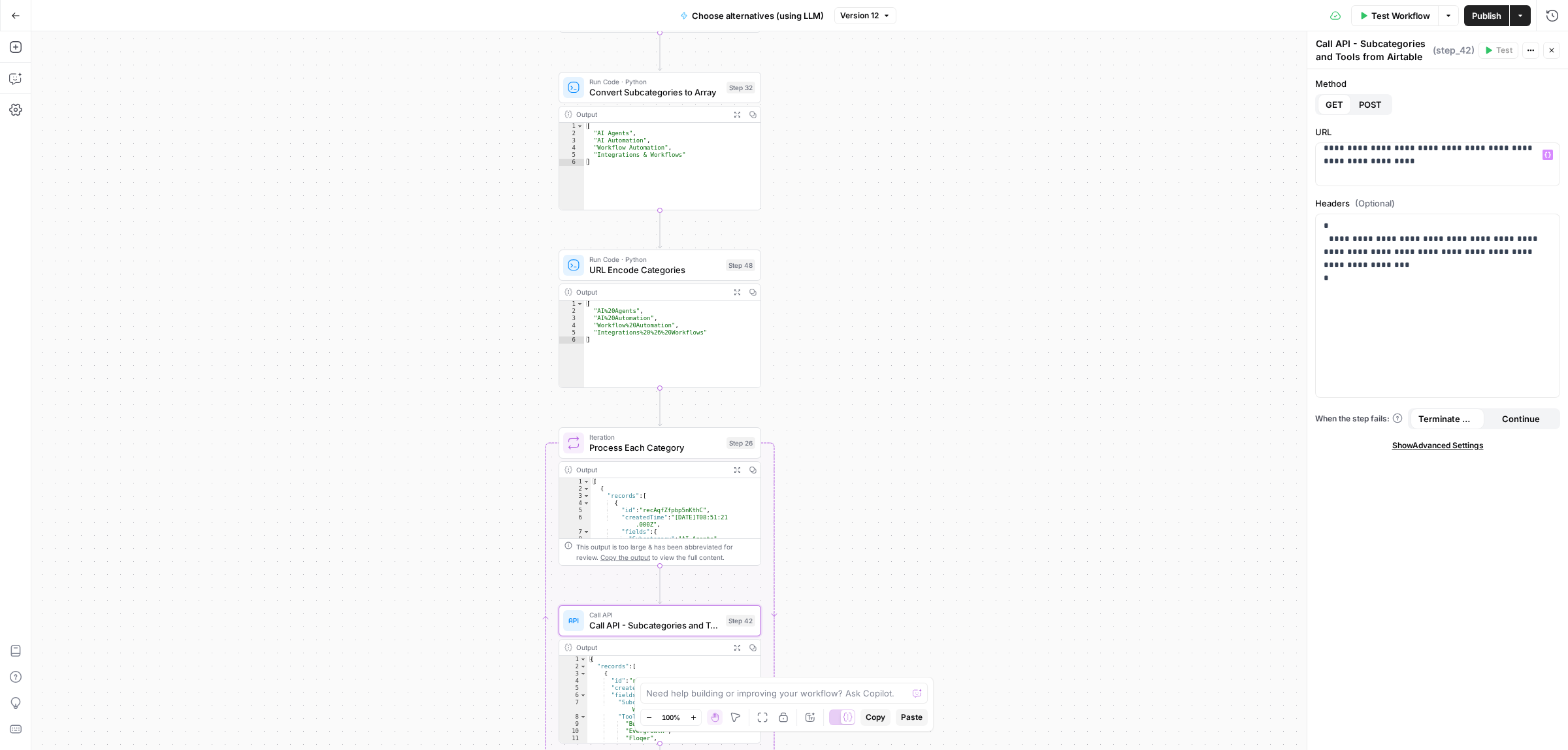
drag, startPoint x: 956, startPoint y: 288, endPoint x: 944, endPoint y: 413, distance: 125.6
click at [944, 413] on div "Workflow Set Inputs Inputs Call API Call API Step 41 Output Expand Output Copy …" at bounding box center [799, 391] width 1536 height 719
click at [1425, 178] on p "**********" at bounding box center [1431, 142] width 215 height 78
click at [1403, 253] on p "**********" at bounding box center [1437, 252] width 227 height 66
